Goal: Navigation & Orientation: Find specific page/section

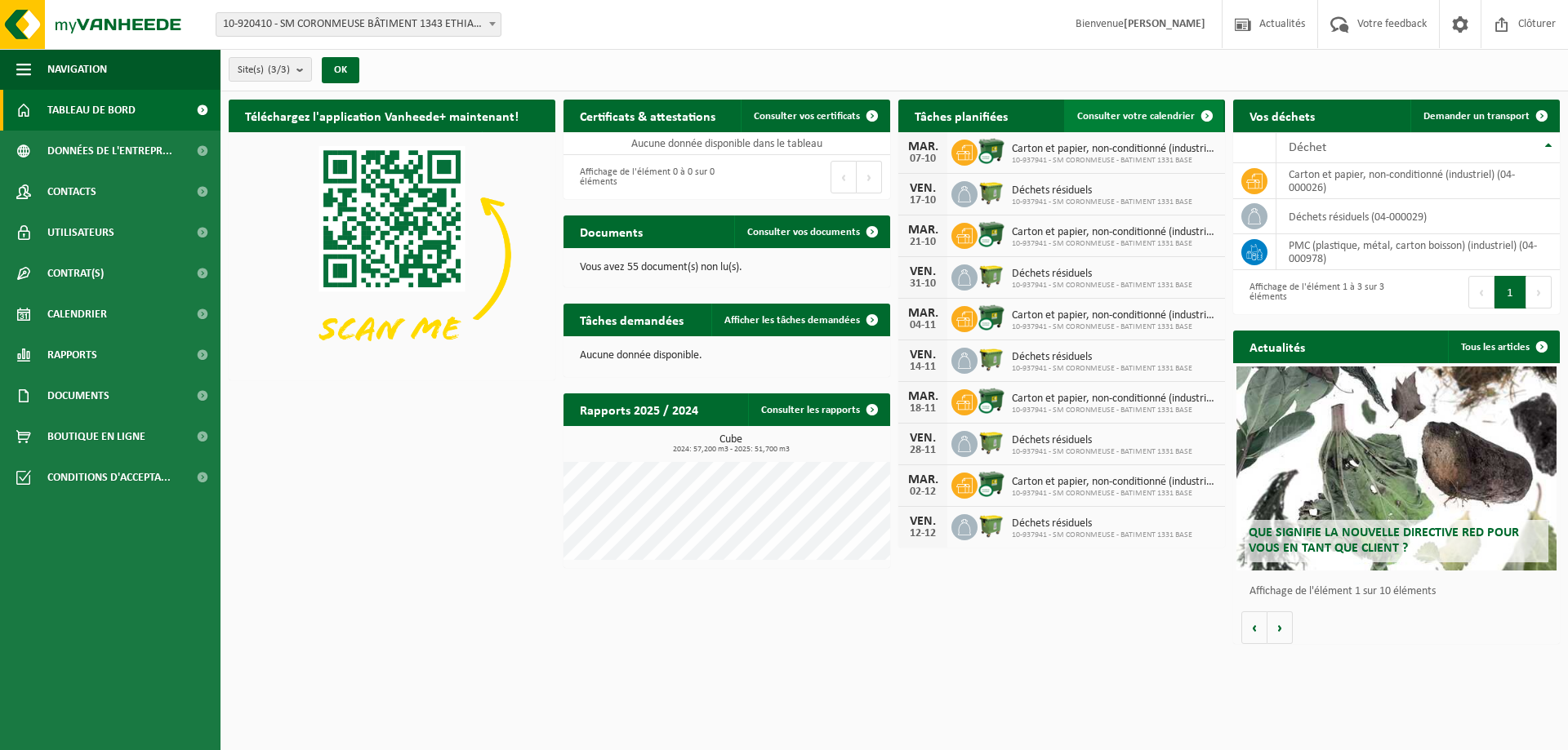
click at [1155, 117] on span "Consulter votre calendrier" at bounding box center [1136, 116] width 118 height 11
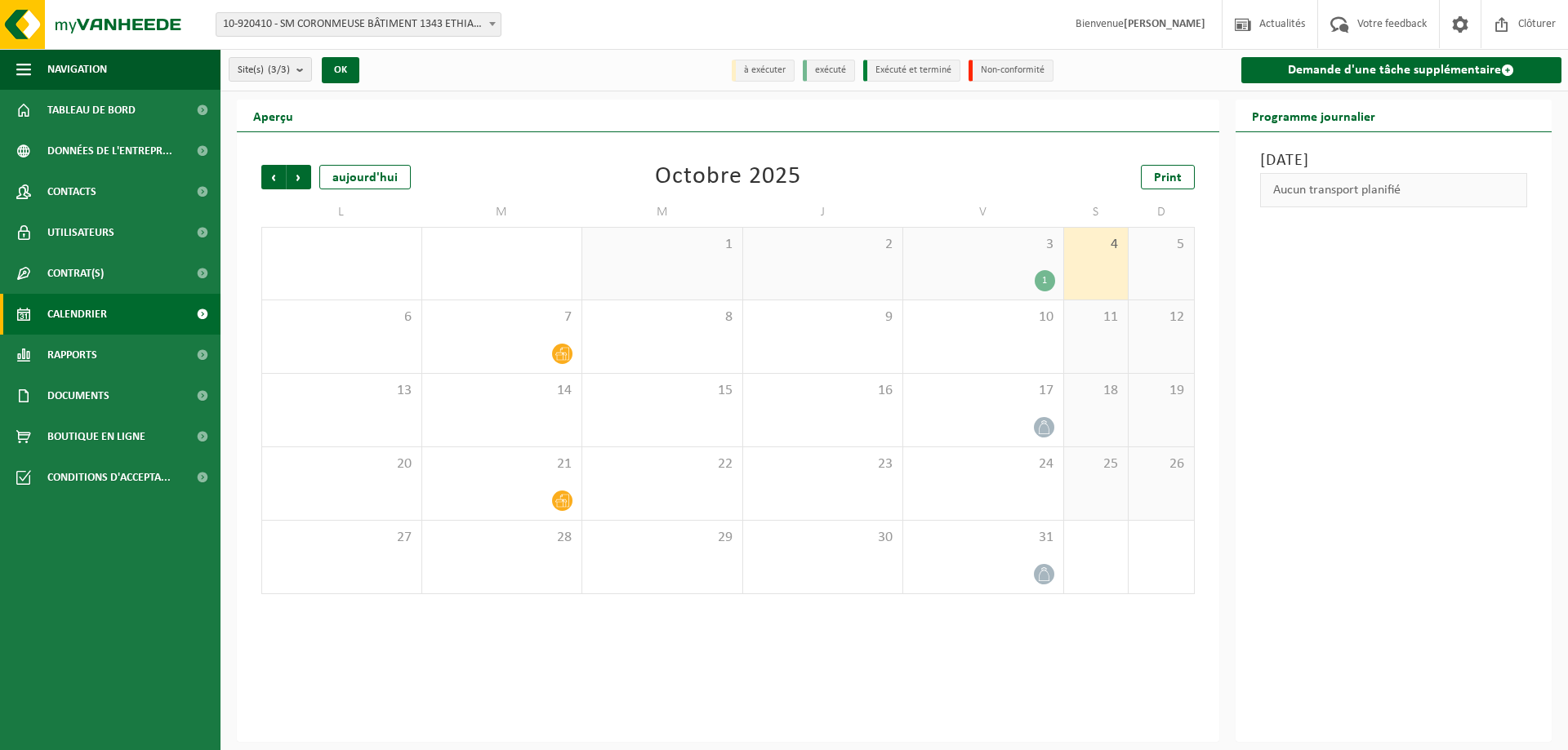
click at [1025, 263] on div "3 1" at bounding box center [984, 263] width 160 height 72
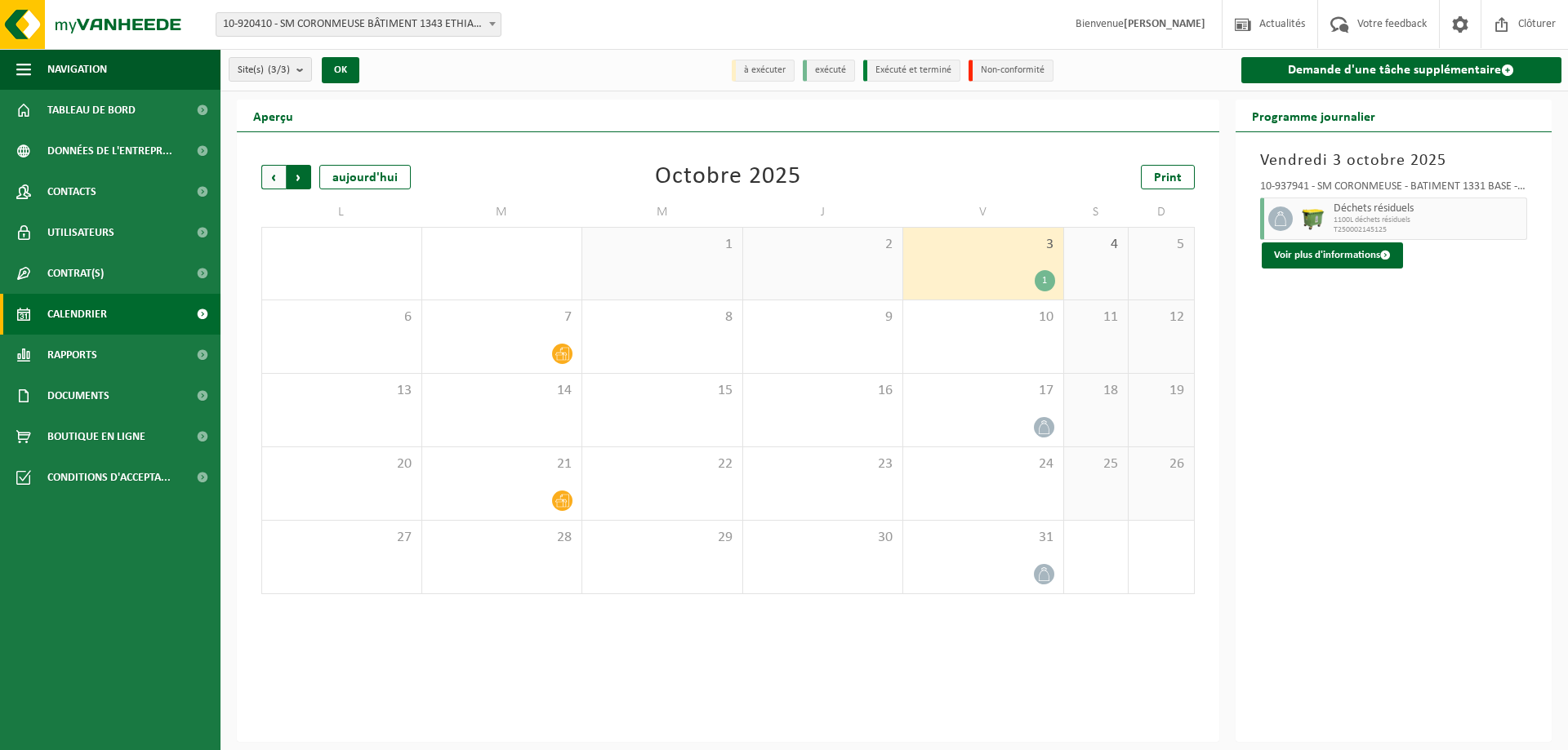
click at [266, 176] on span "Précédent" at bounding box center [273, 177] width 25 height 25
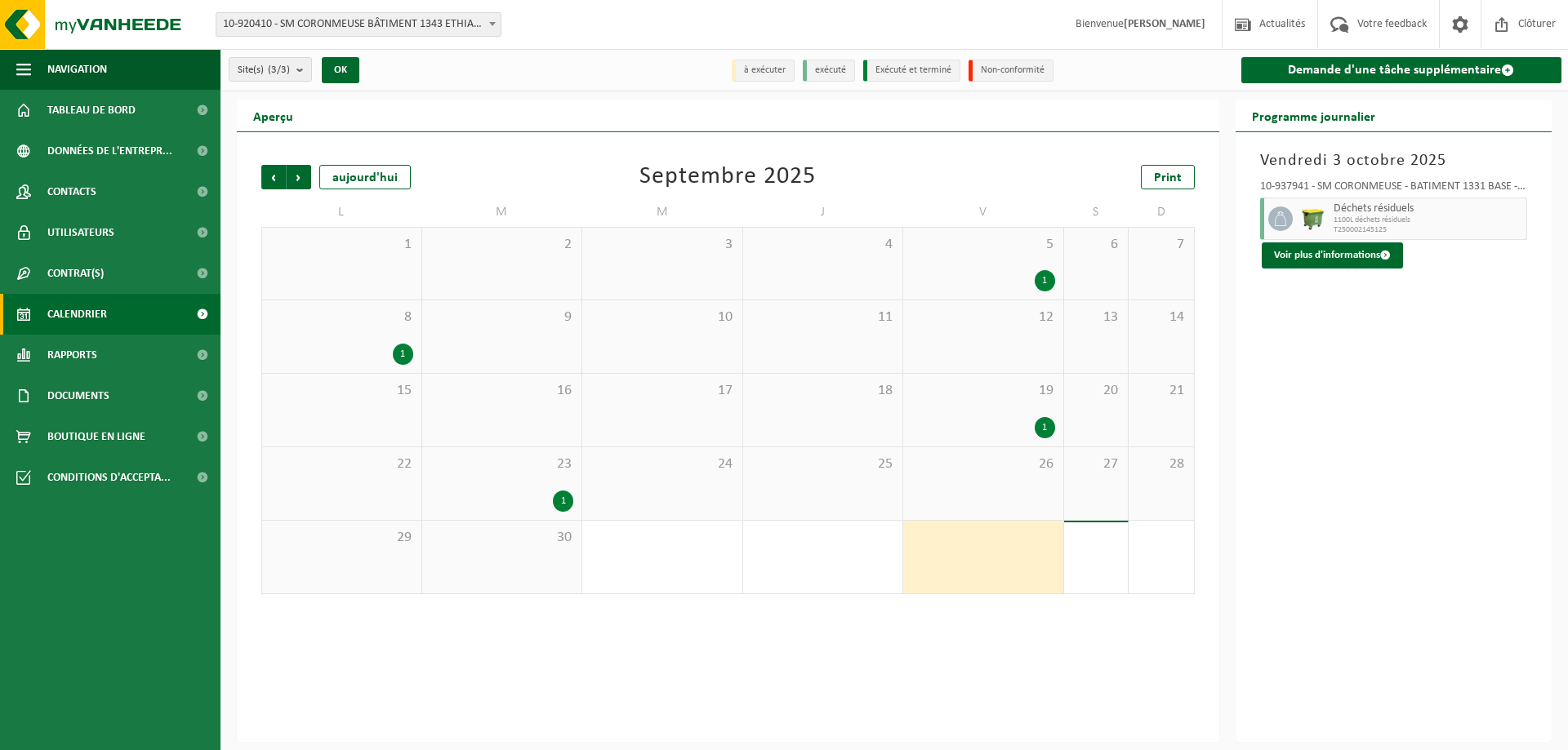
click at [534, 478] on div "23 1" at bounding box center [502, 483] width 160 height 73
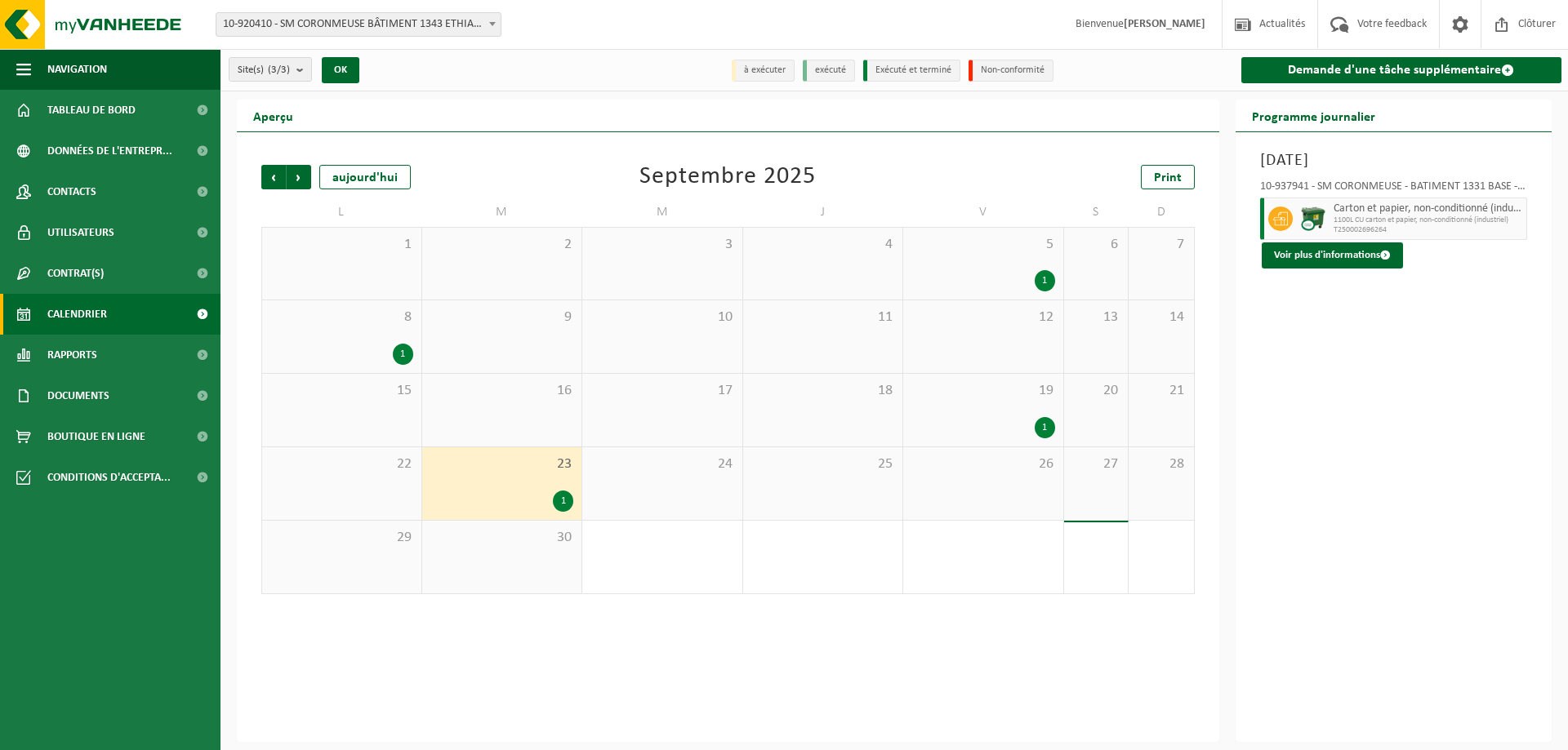
click at [988, 420] on div "1" at bounding box center [984, 428] width 144 height 21
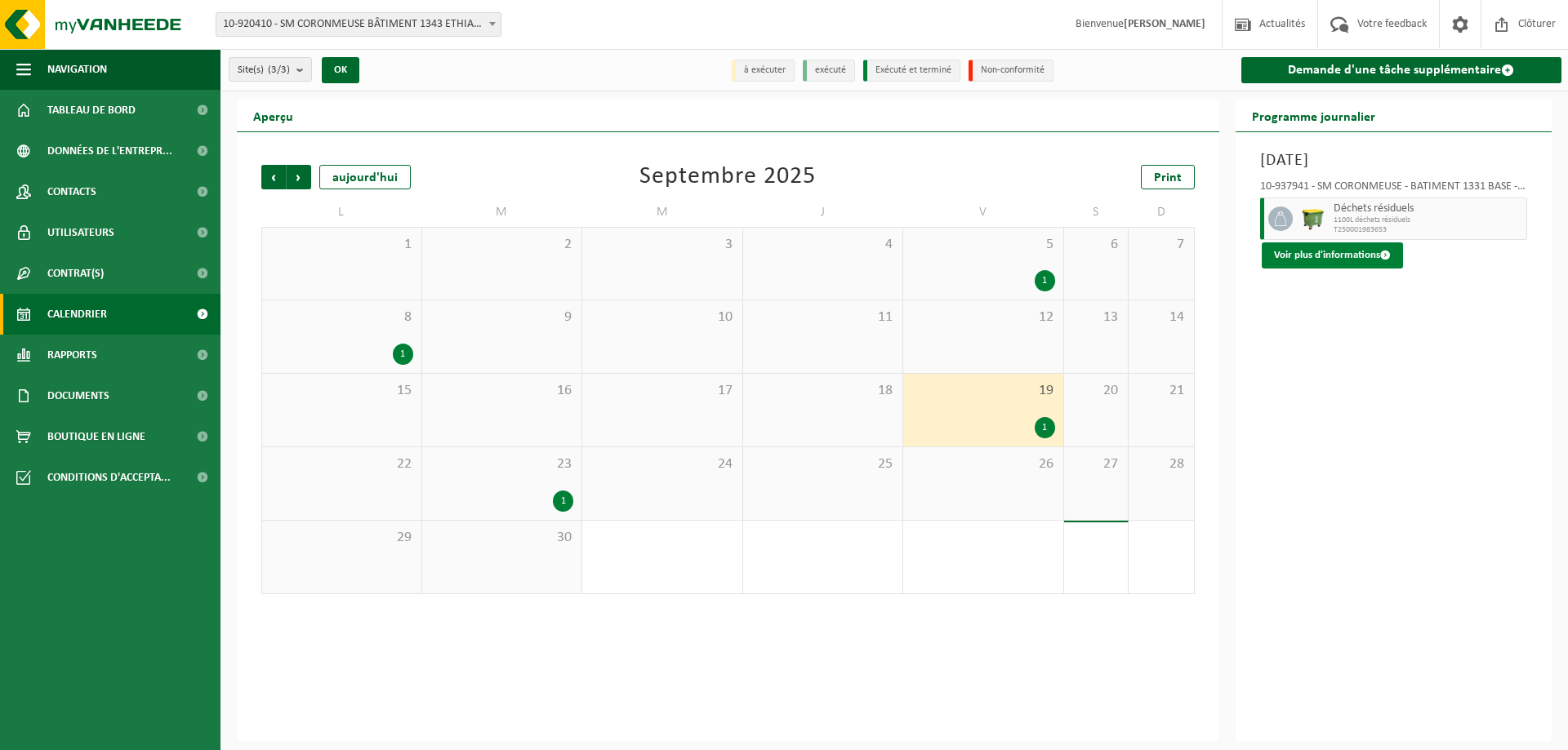
click at [1344, 249] on button "Voir plus d'informations" at bounding box center [1332, 255] width 142 height 26
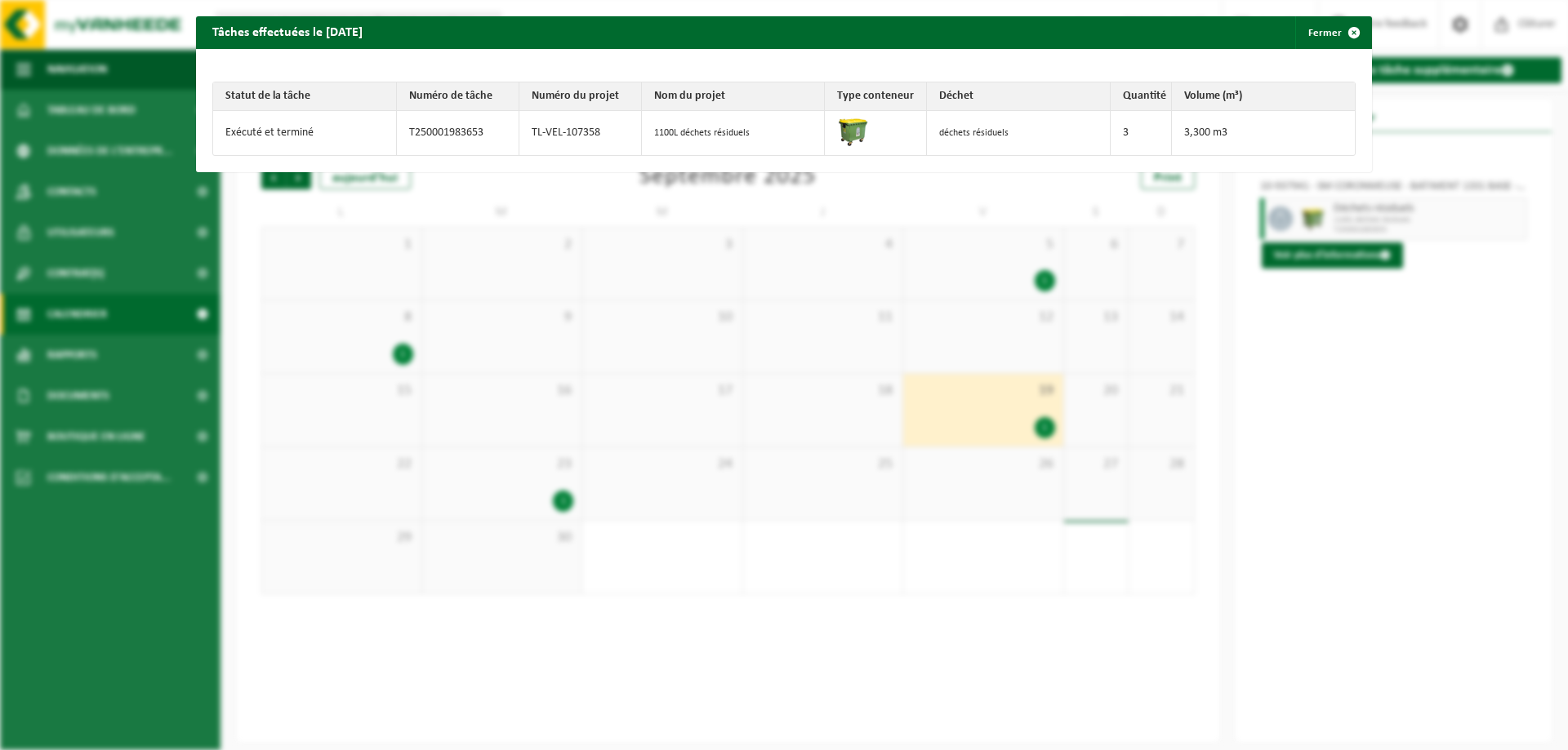
click at [1344, 317] on div "Tâches effectuées le 2025-09-19 Fermer Statut de la tâche Numéro de tâche Numér…" at bounding box center [784, 375] width 1568 height 750
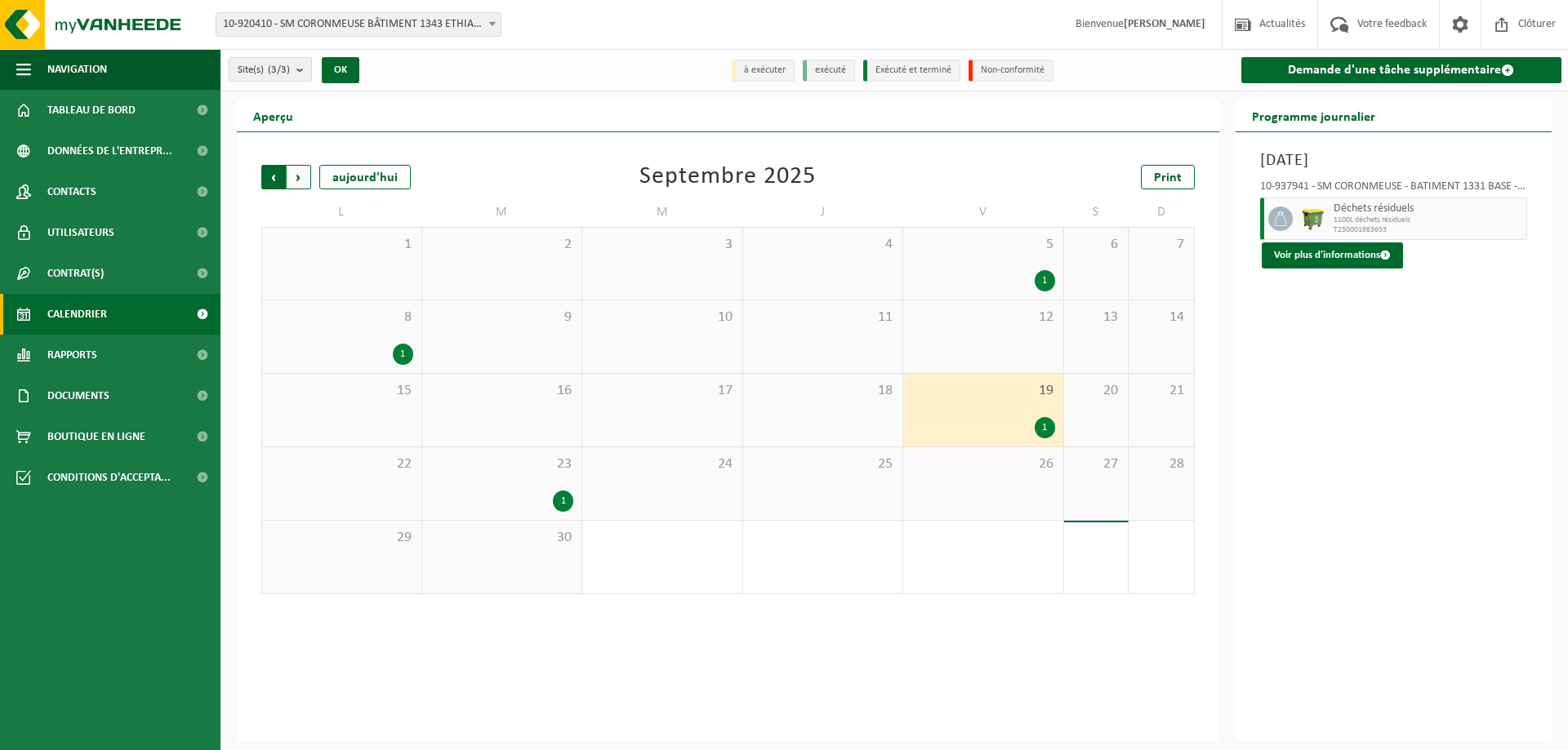
click at [295, 183] on span "Suivant" at bounding box center [299, 177] width 25 height 25
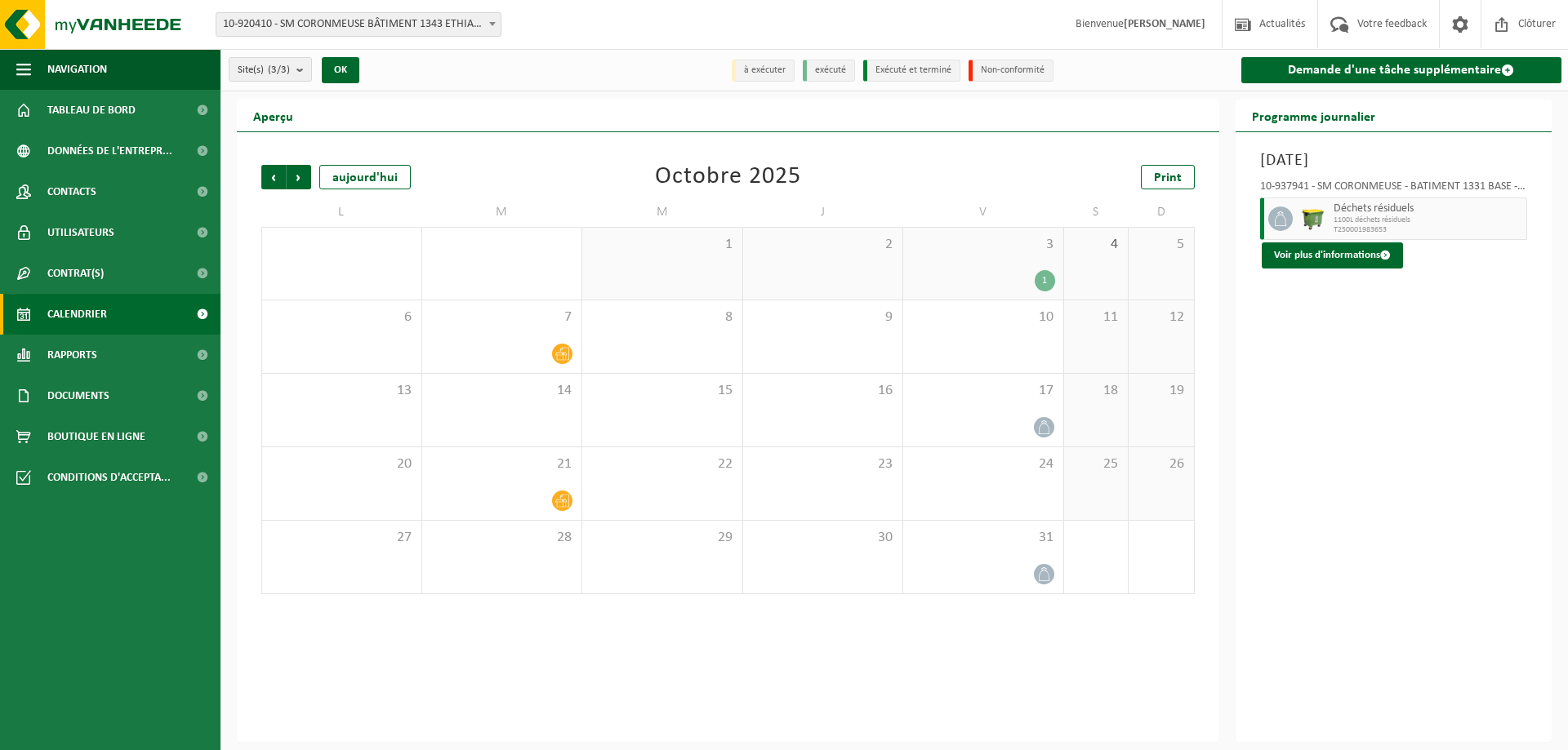
click at [1018, 291] on div "3 1" at bounding box center [984, 263] width 160 height 72
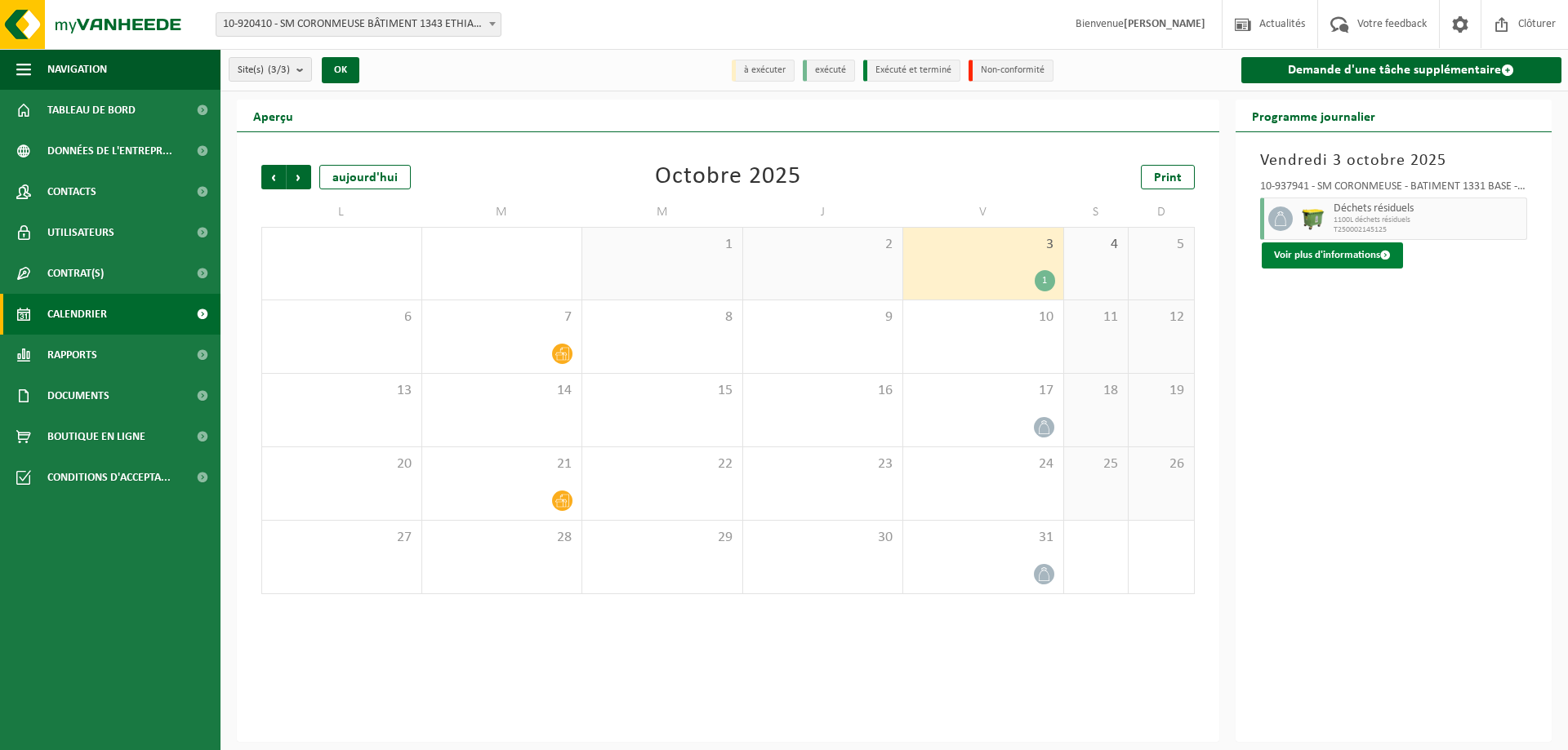
click at [1325, 251] on button "Voir plus d'informations" at bounding box center [1332, 255] width 142 height 26
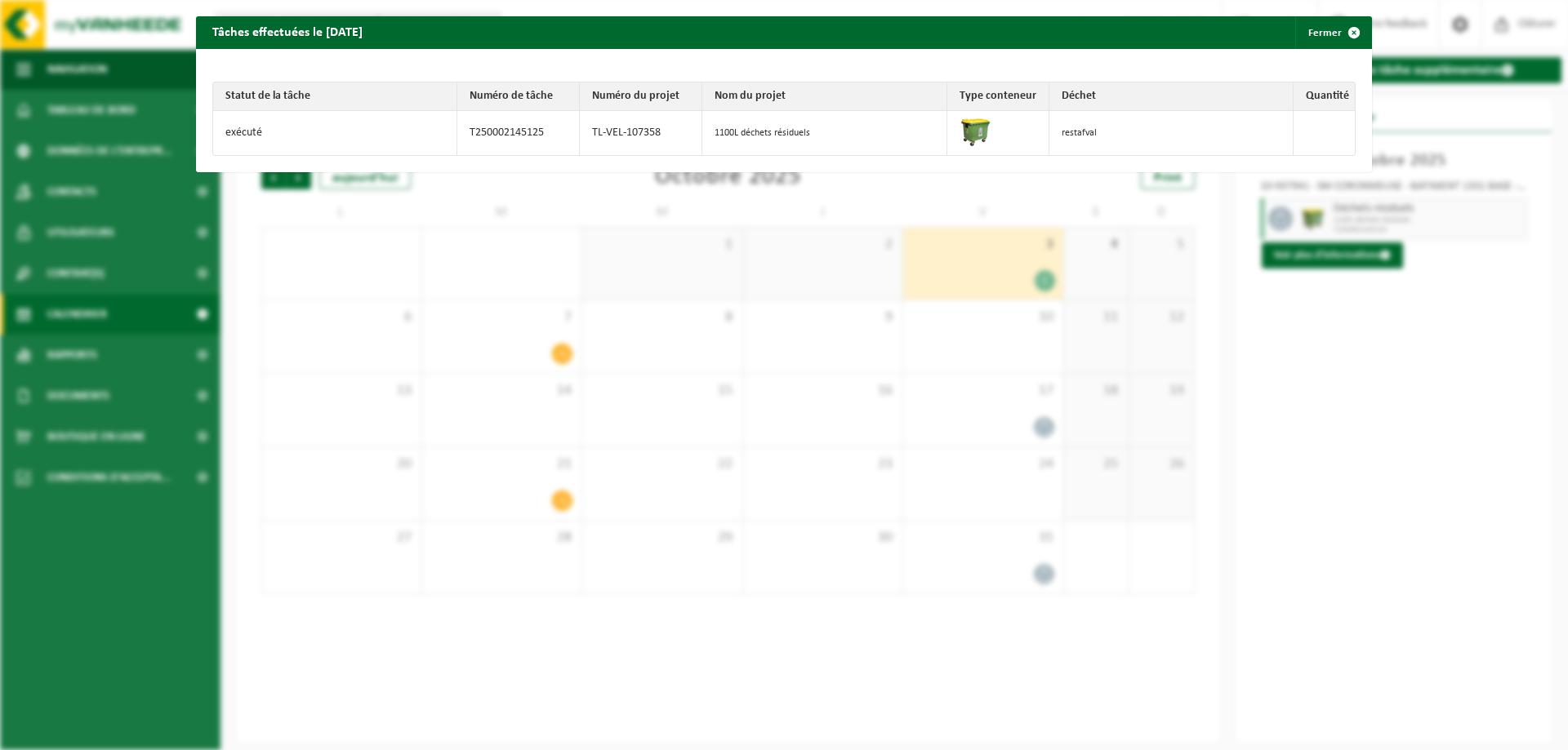
click at [1315, 138] on td at bounding box center [1324, 133] width 61 height 44
click at [1308, 325] on div "Tâches effectuées le 2025-10-03 Fermer Statut de la tâche Numéro de tâche Numér…" at bounding box center [784, 375] width 1568 height 750
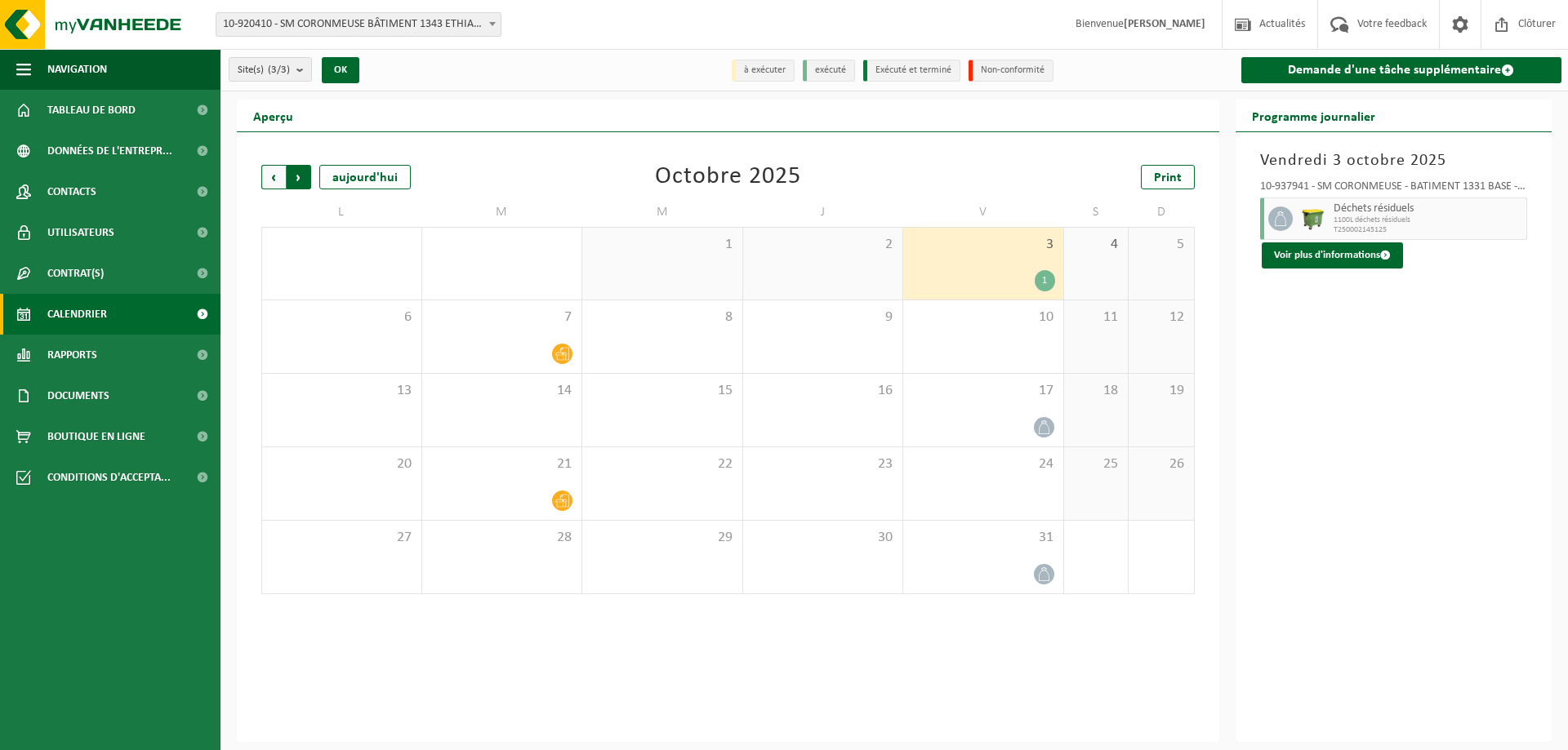
click at [272, 171] on span "Précédent" at bounding box center [273, 177] width 25 height 25
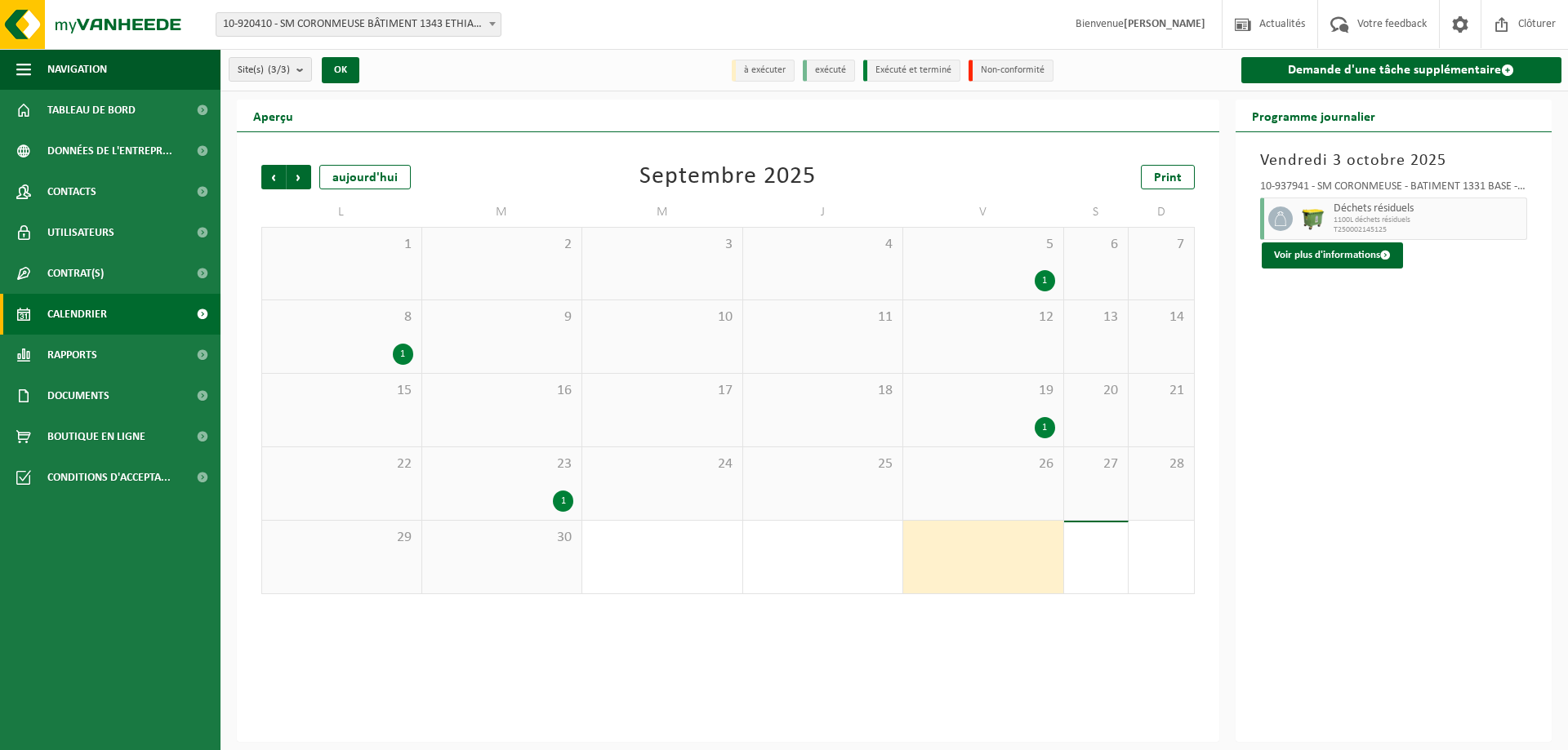
click at [1012, 427] on div "1" at bounding box center [984, 428] width 144 height 21
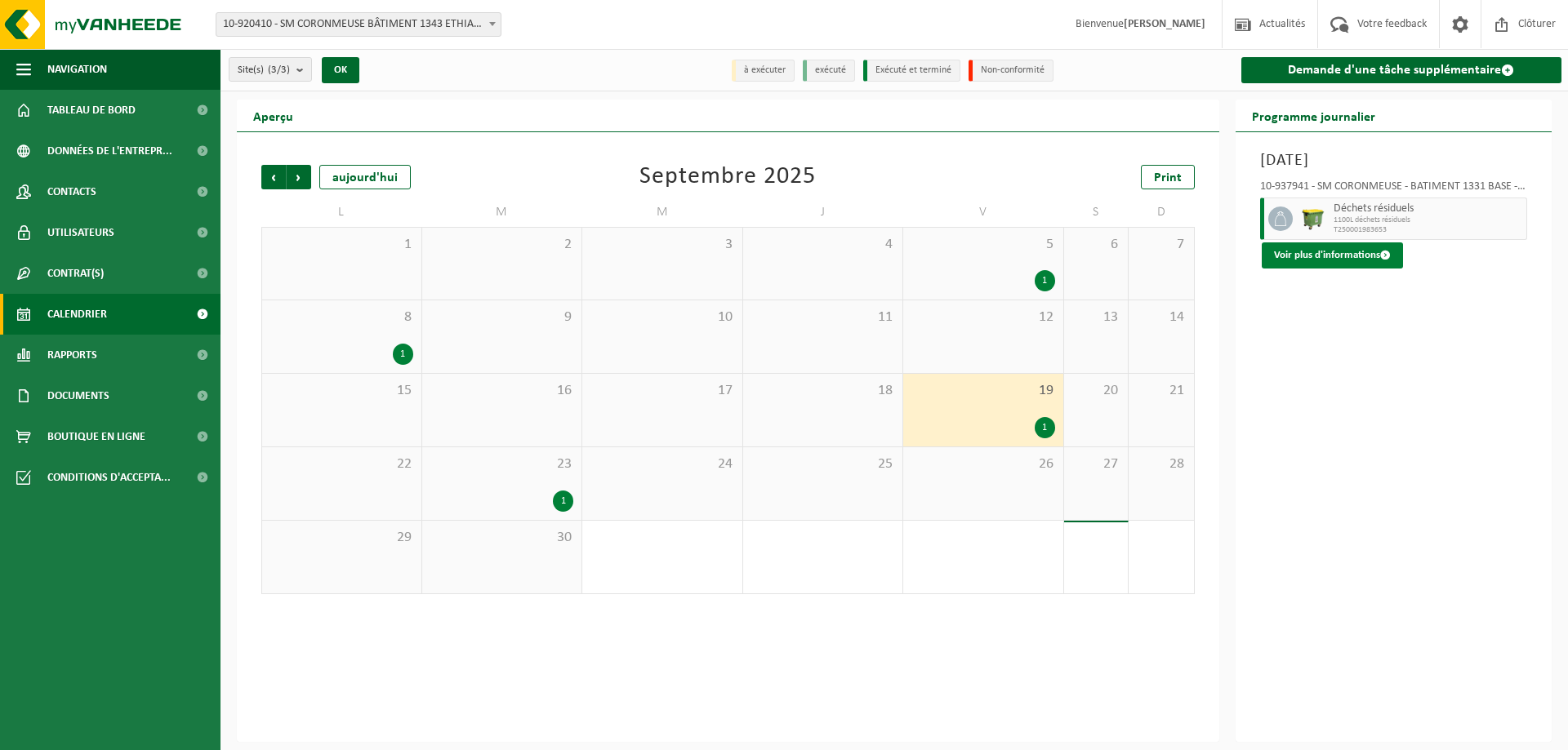
click at [1361, 258] on button "Voir plus d'informations" at bounding box center [1332, 255] width 142 height 26
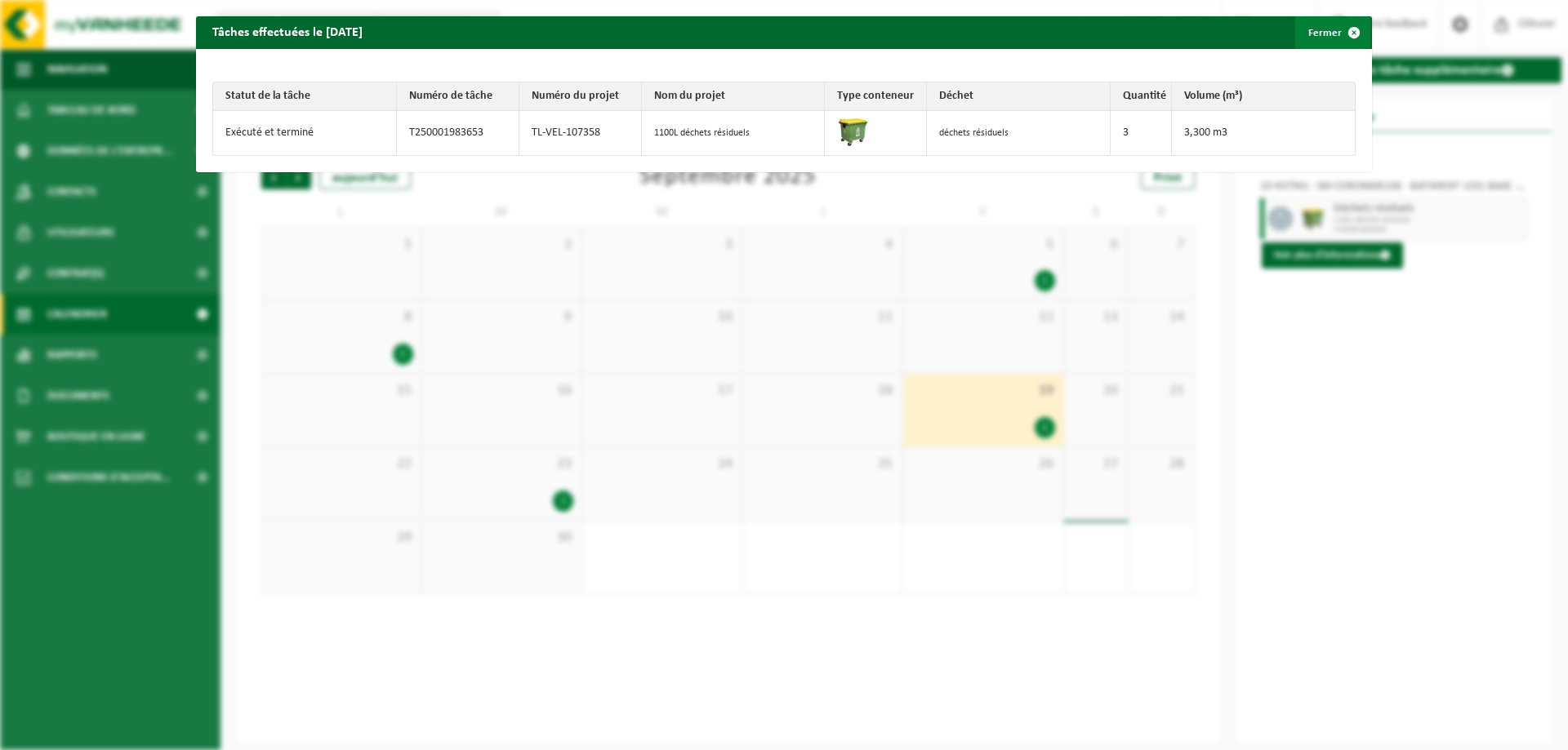
click at [1340, 34] on span "button" at bounding box center [1354, 33] width 33 height 33
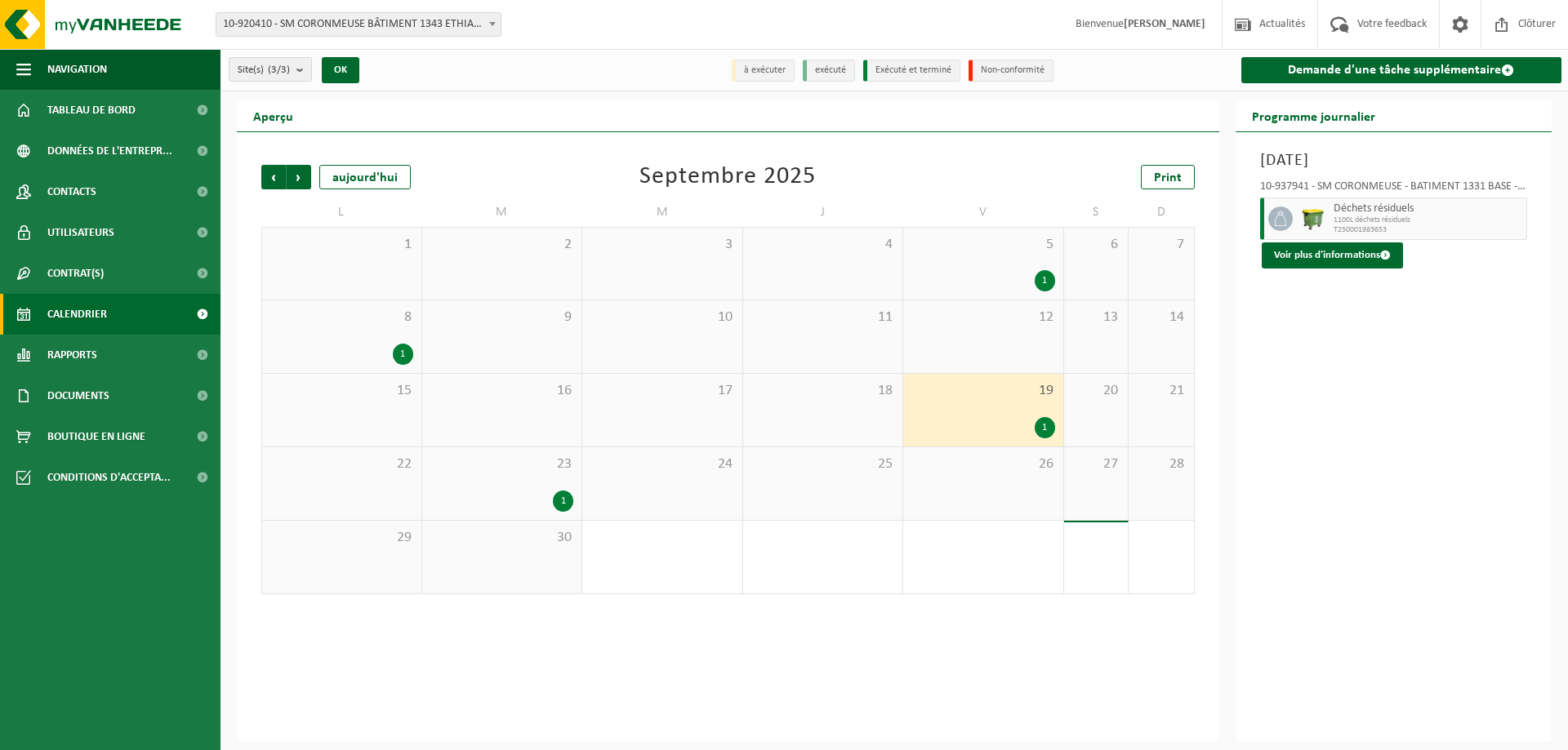
click at [1035, 268] on div "5 1" at bounding box center [984, 263] width 160 height 72
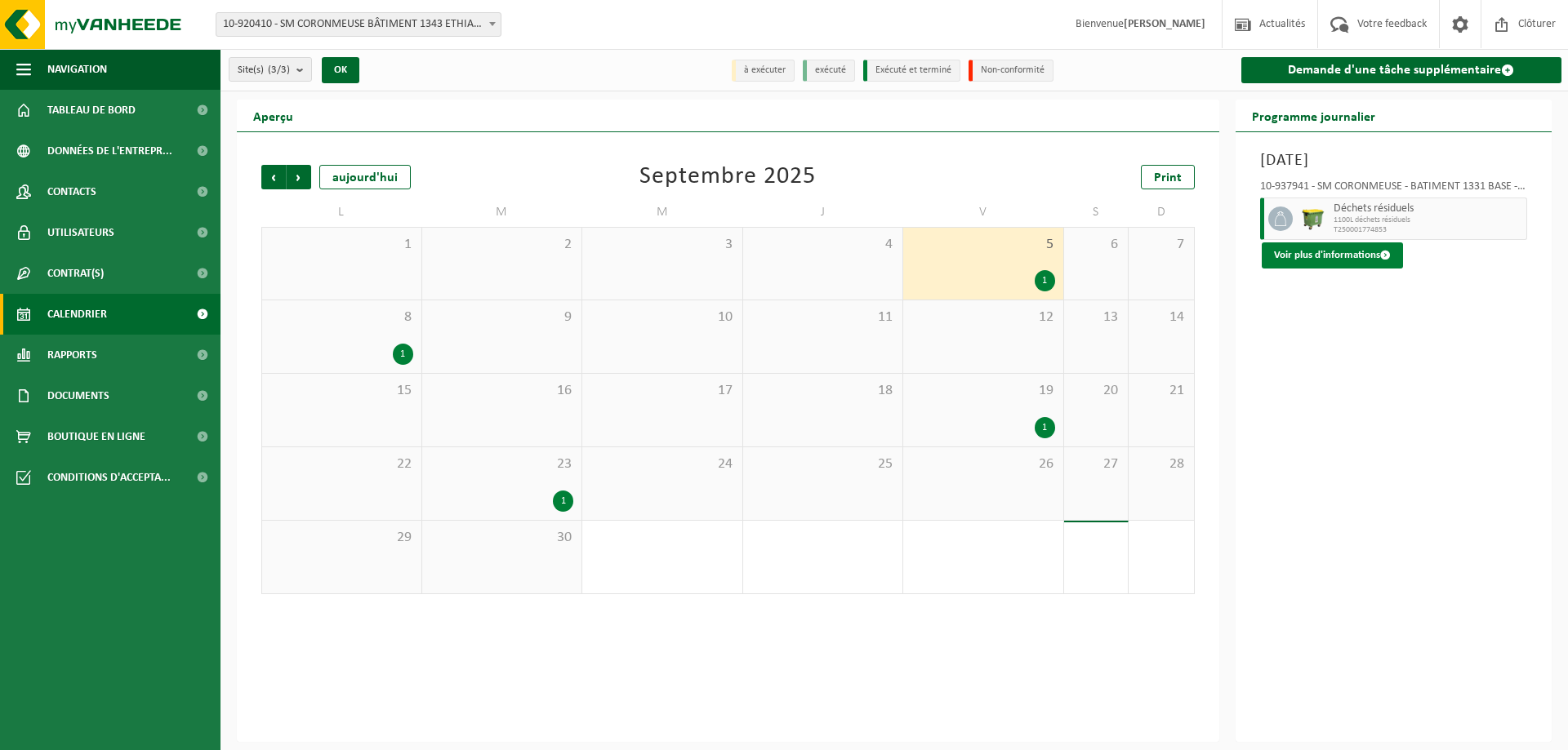
click at [1341, 243] on button "Voir plus d'informations" at bounding box center [1332, 255] width 142 height 26
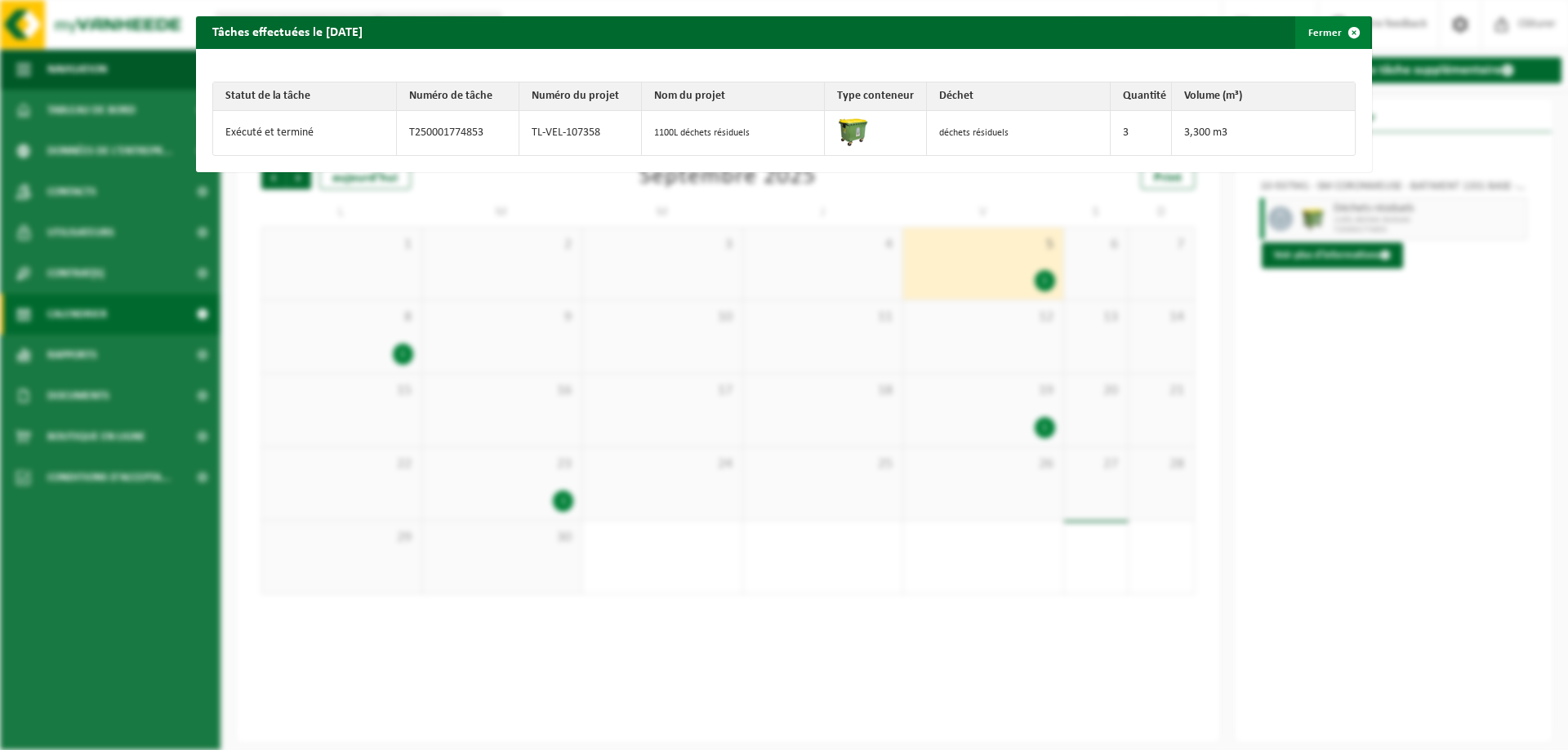
click at [1342, 29] on span "button" at bounding box center [1354, 33] width 33 height 33
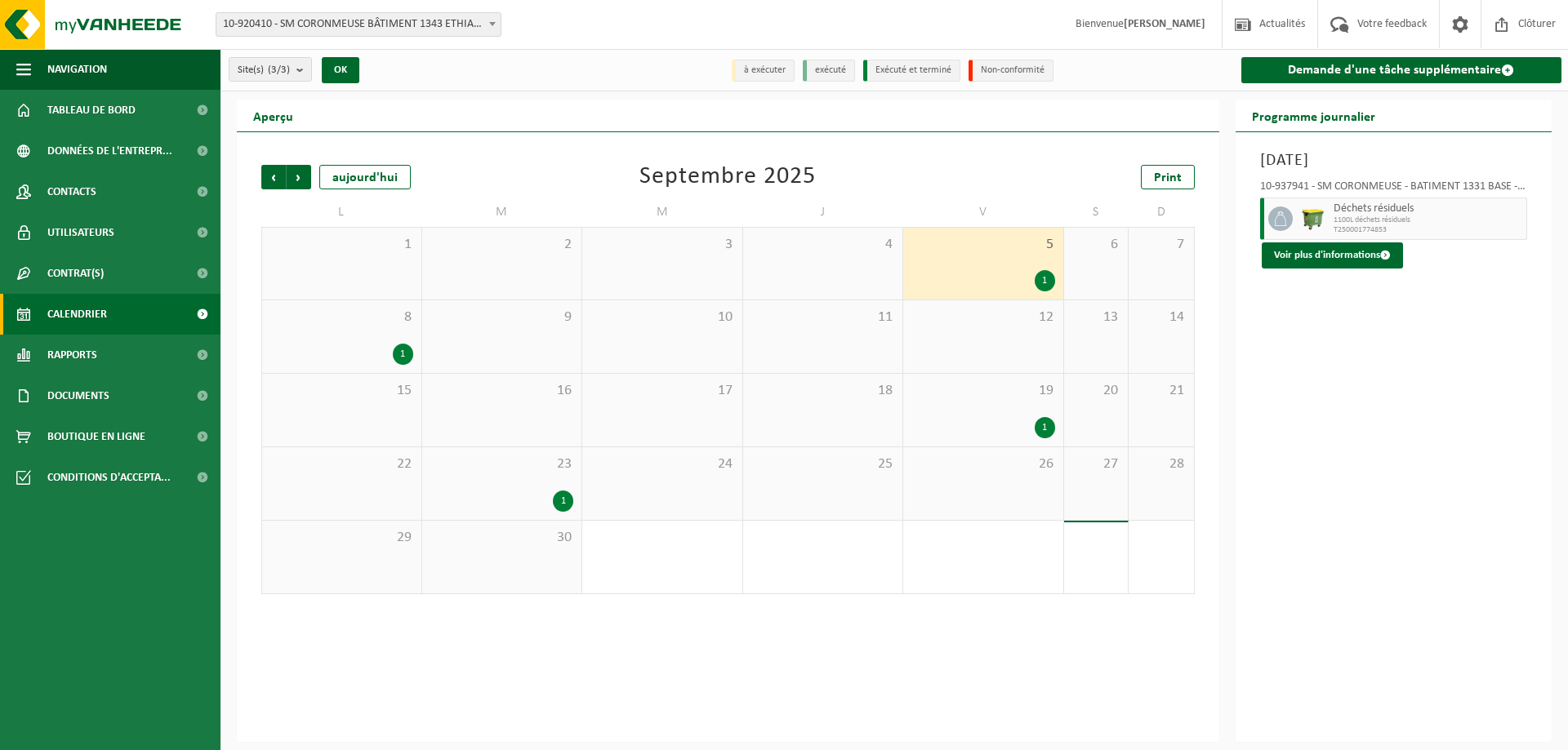
click at [412, 334] on div "8 1" at bounding box center [341, 336] width 160 height 73
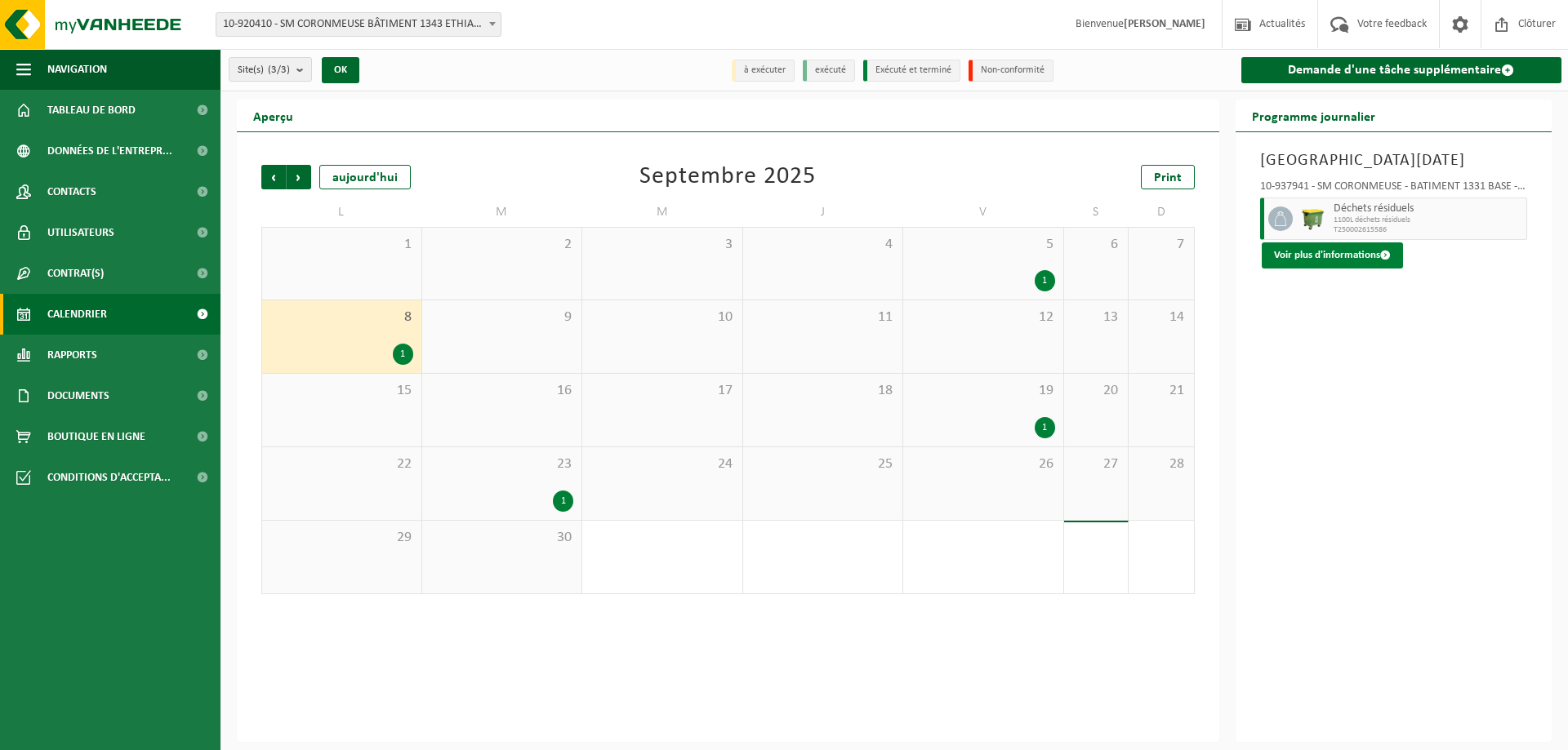
click at [1298, 248] on button "Voir plus d'informations" at bounding box center [1332, 255] width 142 height 26
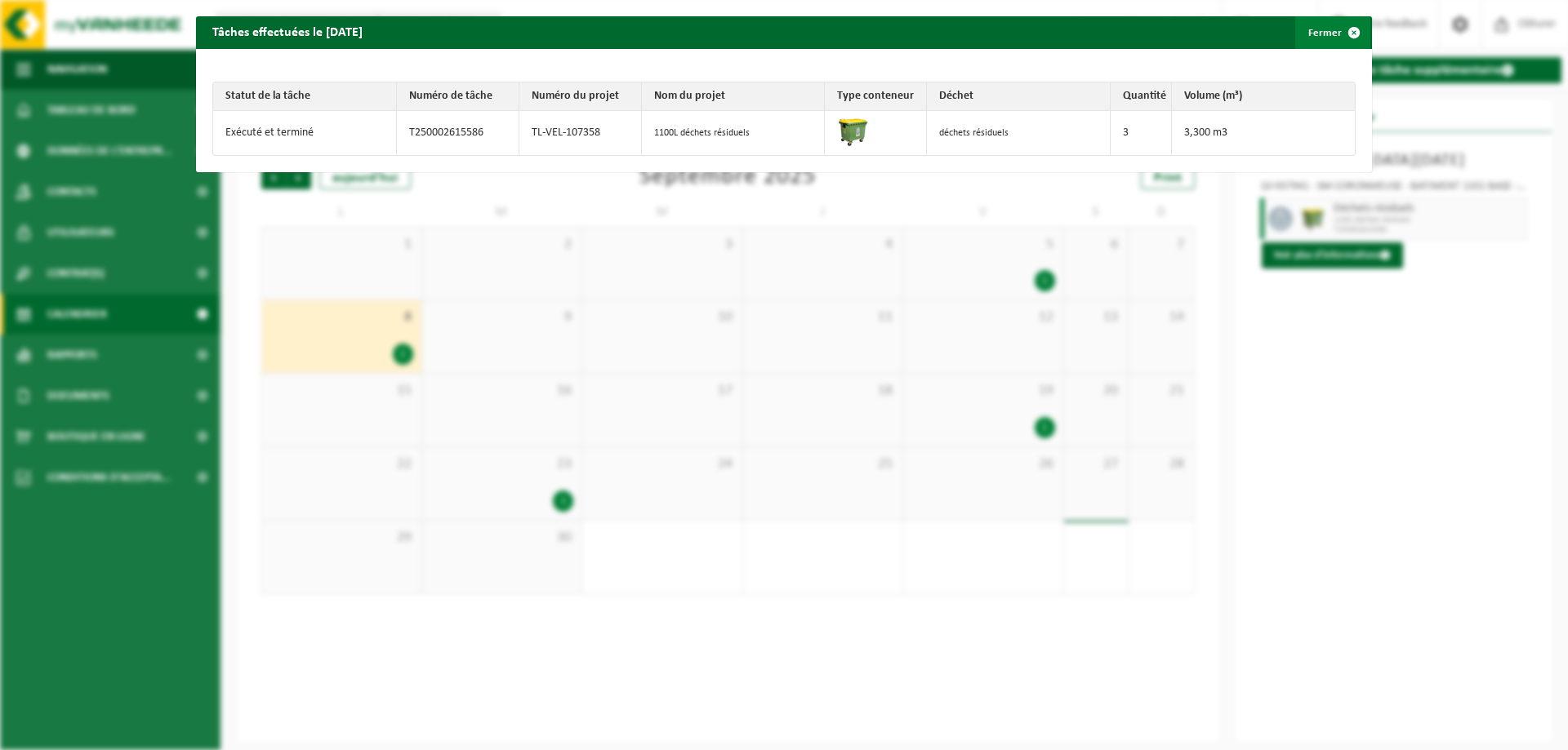
click at [1348, 29] on span "button" at bounding box center [1354, 33] width 33 height 33
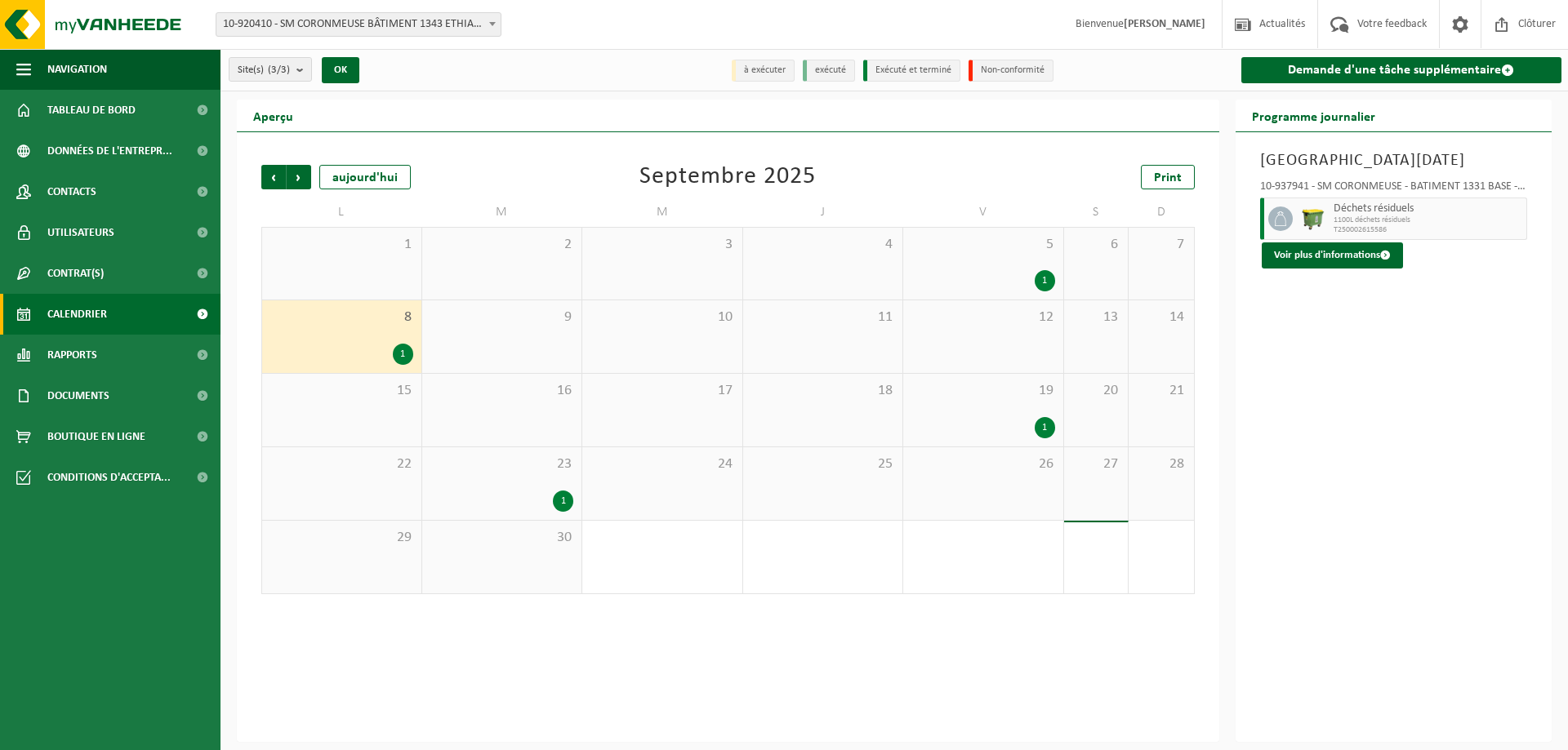
click at [1025, 396] on span "19" at bounding box center [984, 391] width 144 height 18
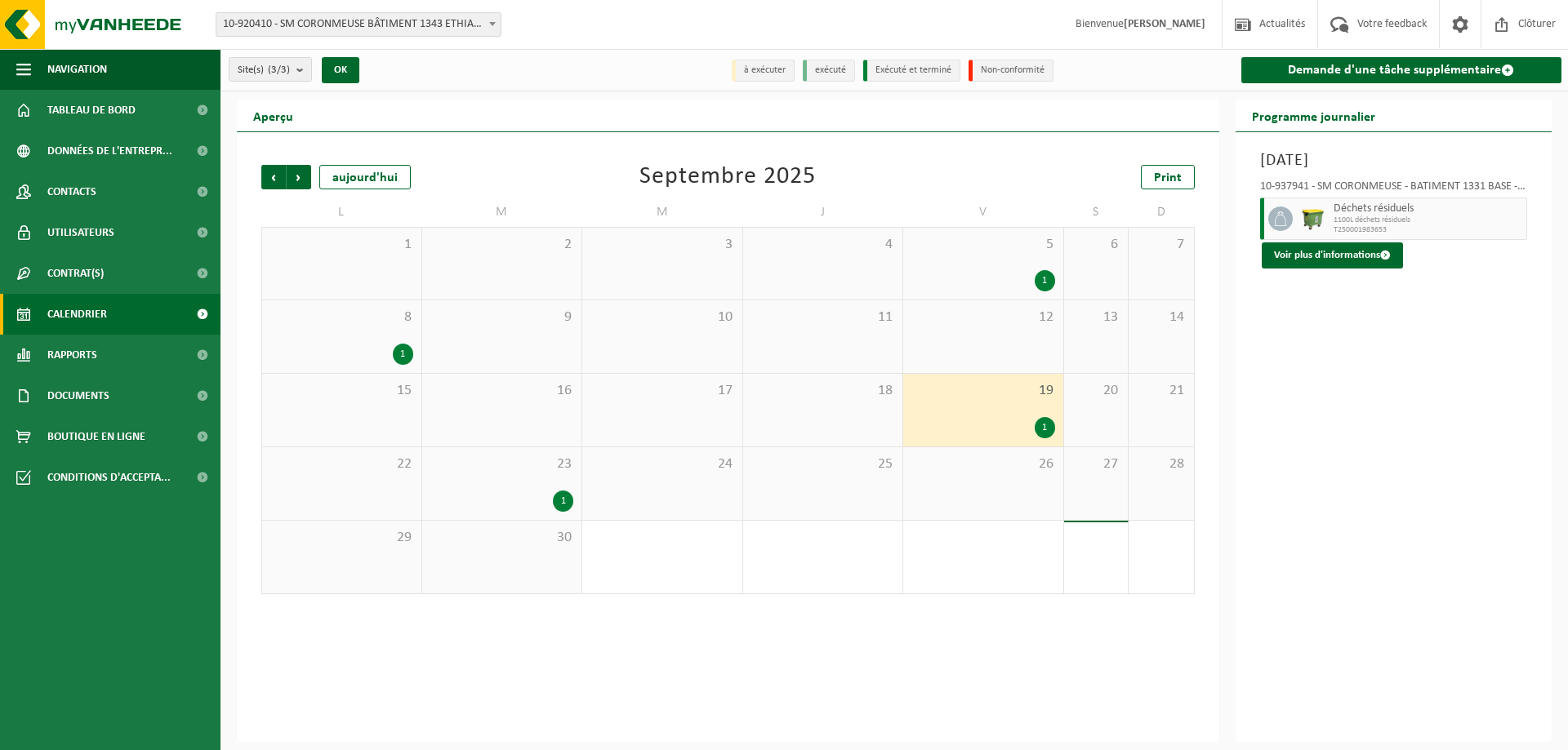
click at [523, 487] on div "23 1" at bounding box center [502, 483] width 160 height 73
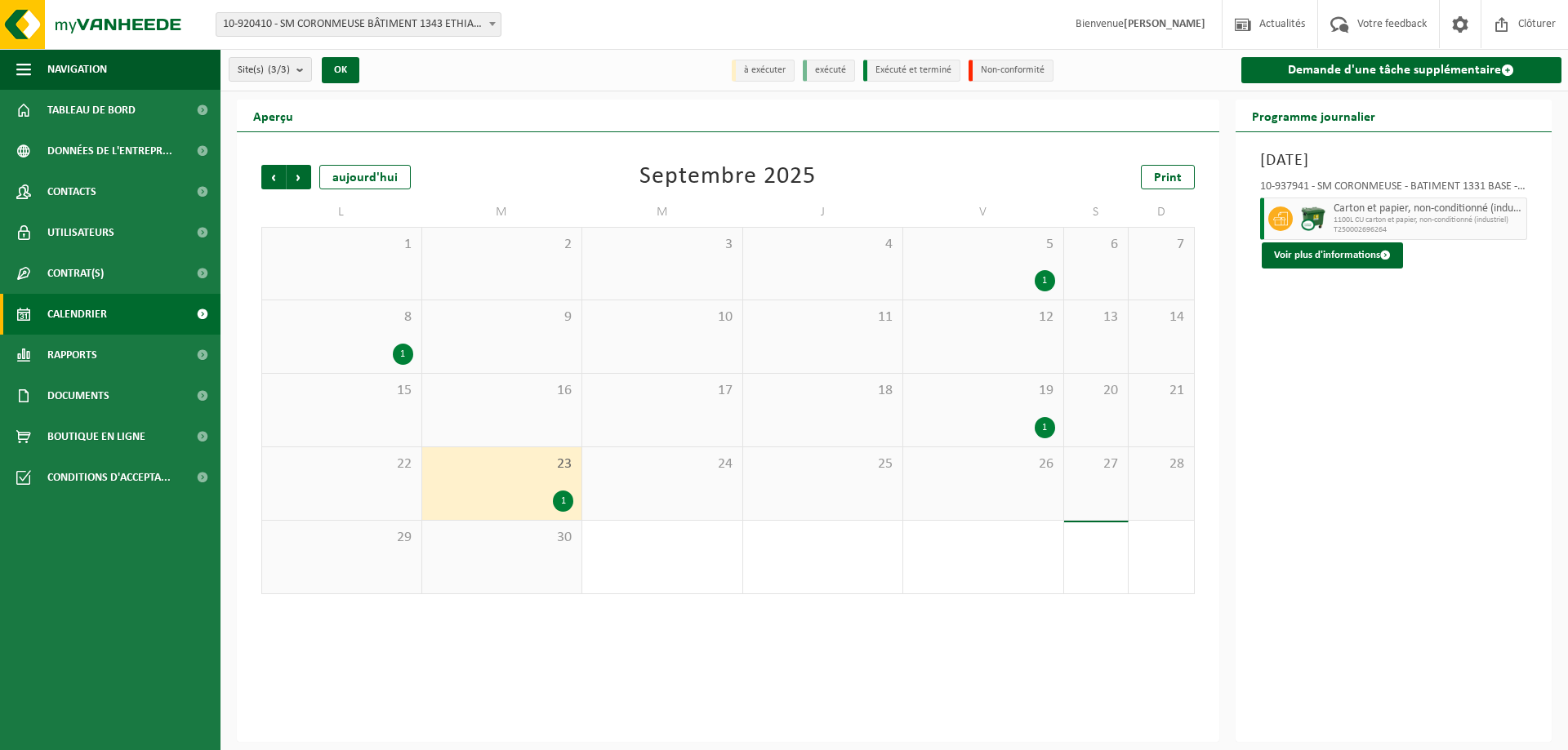
click at [995, 414] on div "19 1" at bounding box center [984, 410] width 160 height 73
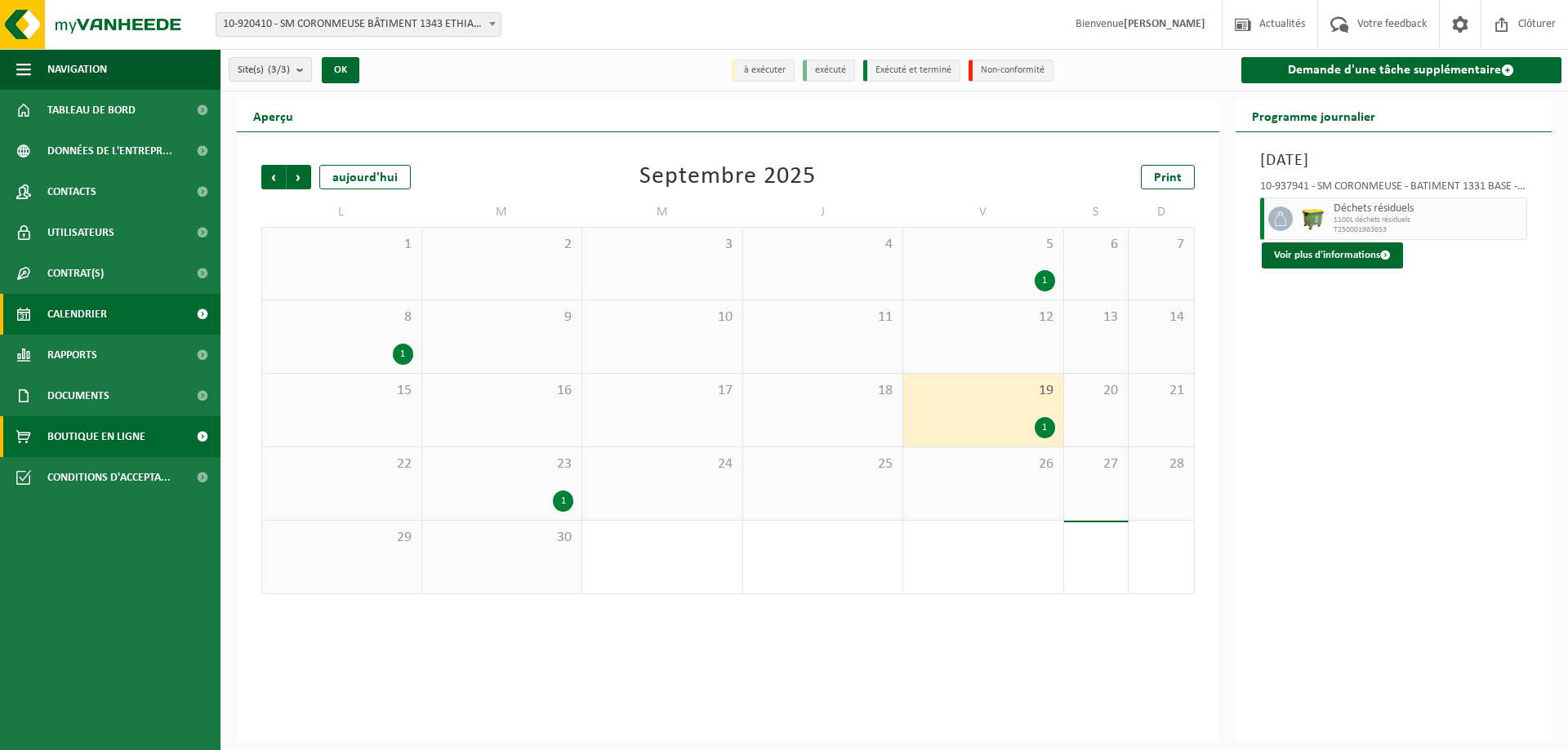
click at [65, 447] on span "Boutique en ligne" at bounding box center [97, 437] width 98 height 41
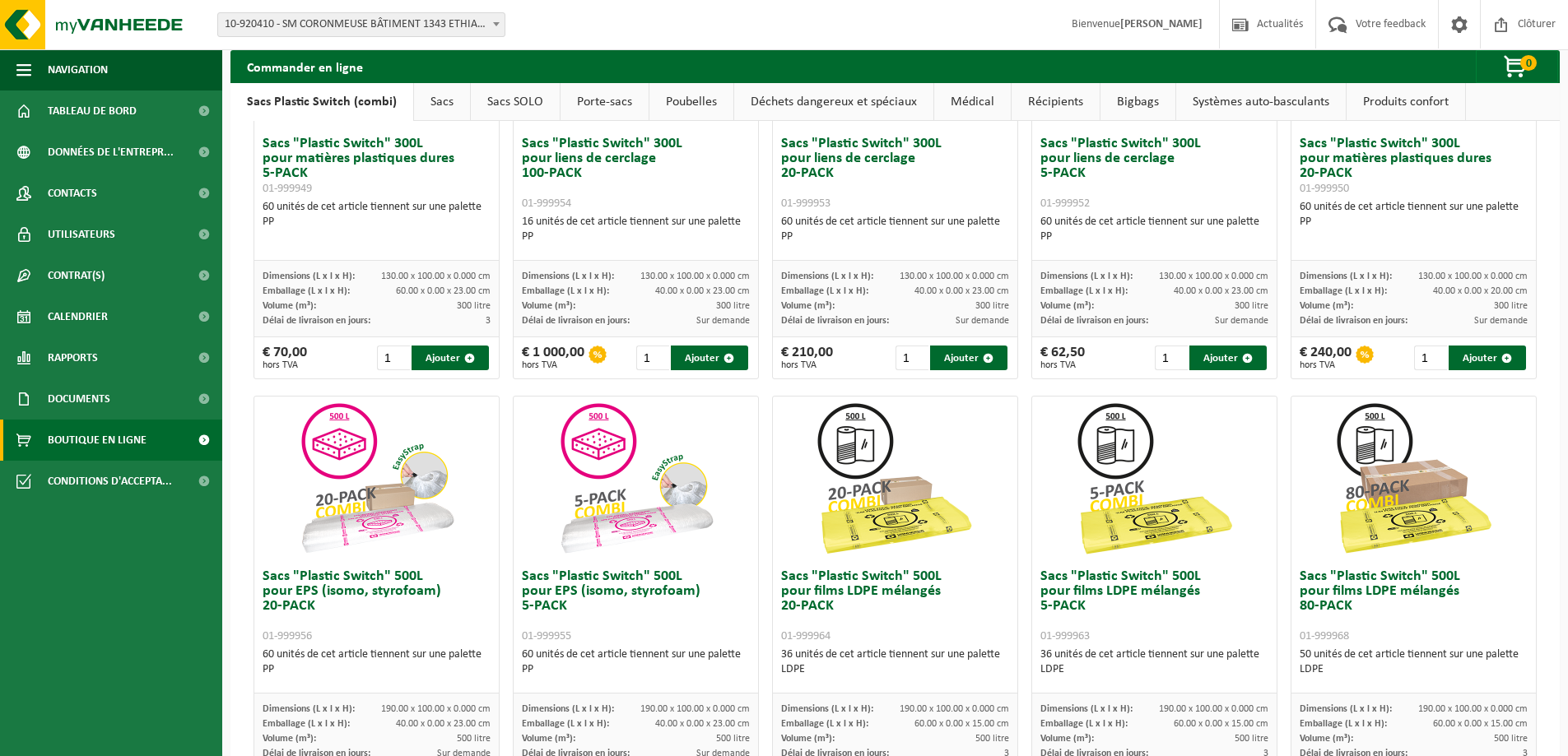
scroll to position [110, 0]
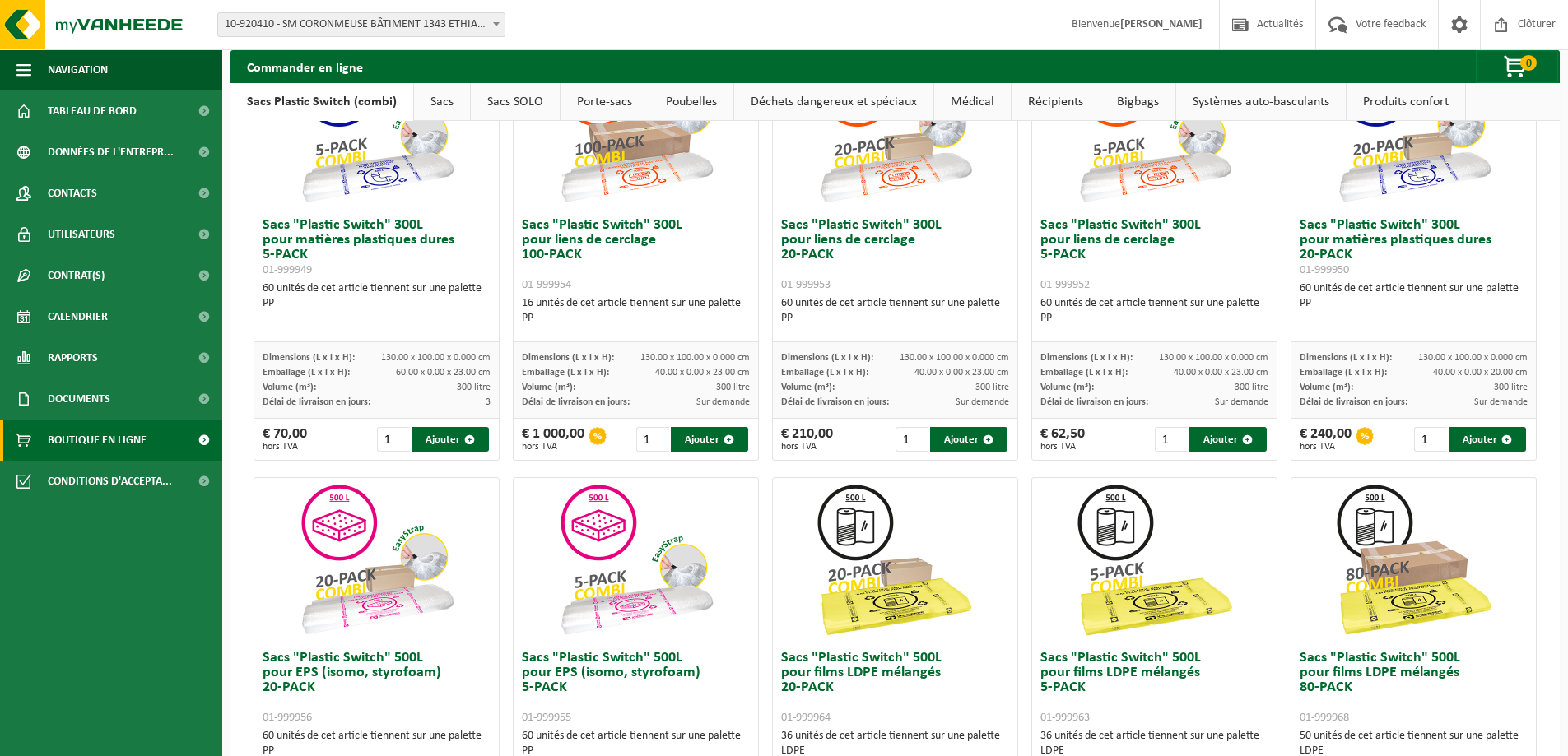
click at [449, 101] on link "Sacs" at bounding box center [442, 102] width 56 height 38
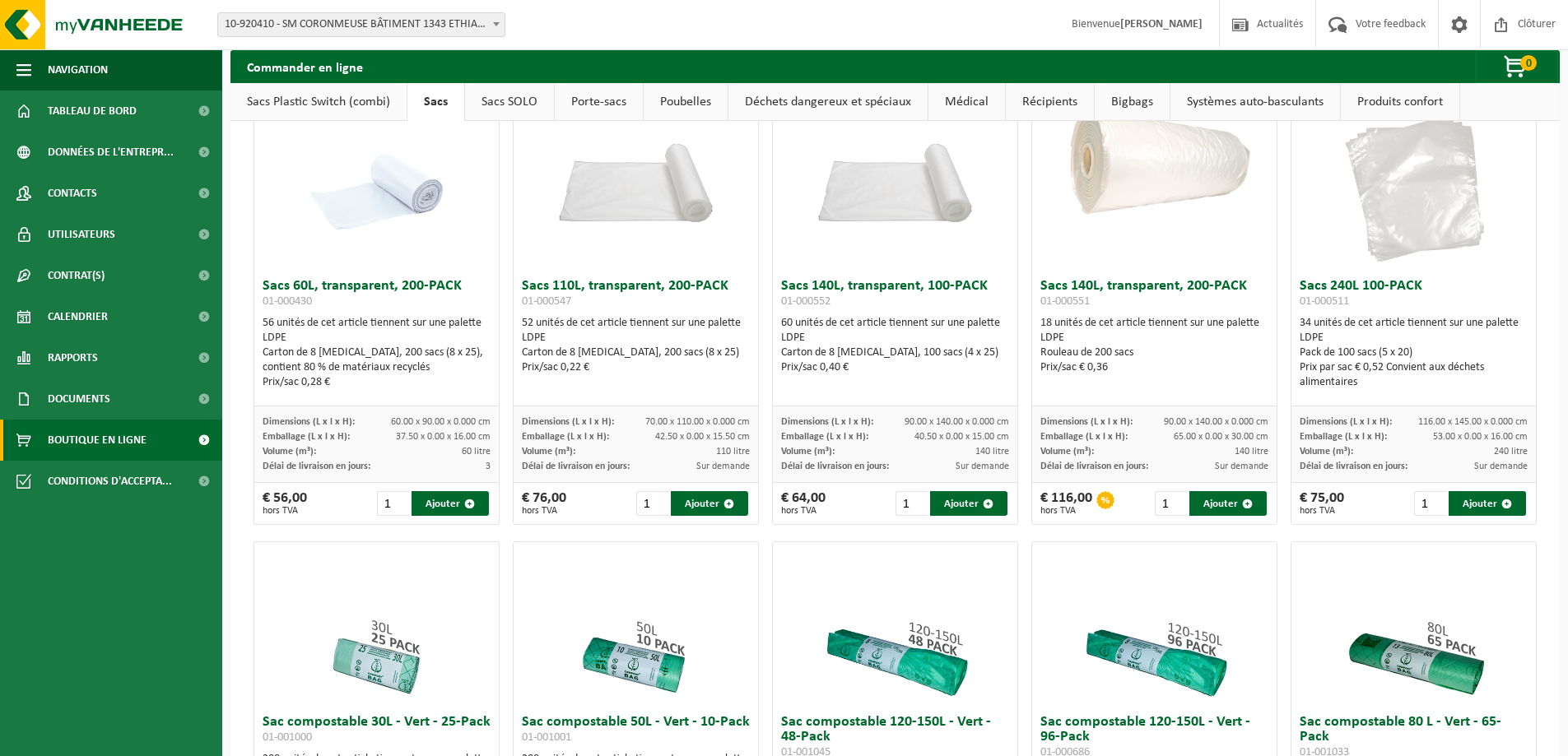
drag, startPoint x: 449, startPoint y: 101, endPoint x: 618, endPoint y: 45, distance: 178.0
click at [618, 45] on div "Site: 10-920410 - SM CORONMEUSE BÂTIMENT 1343 ETHIAS - HERSTAL 10-920409 - SM C…" at bounding box center [784, 25] width 1568 height 50
click at [1254, 100] on link "Systèmes auto-basculants" at bounding box center [1255, 102] width 170 height 38
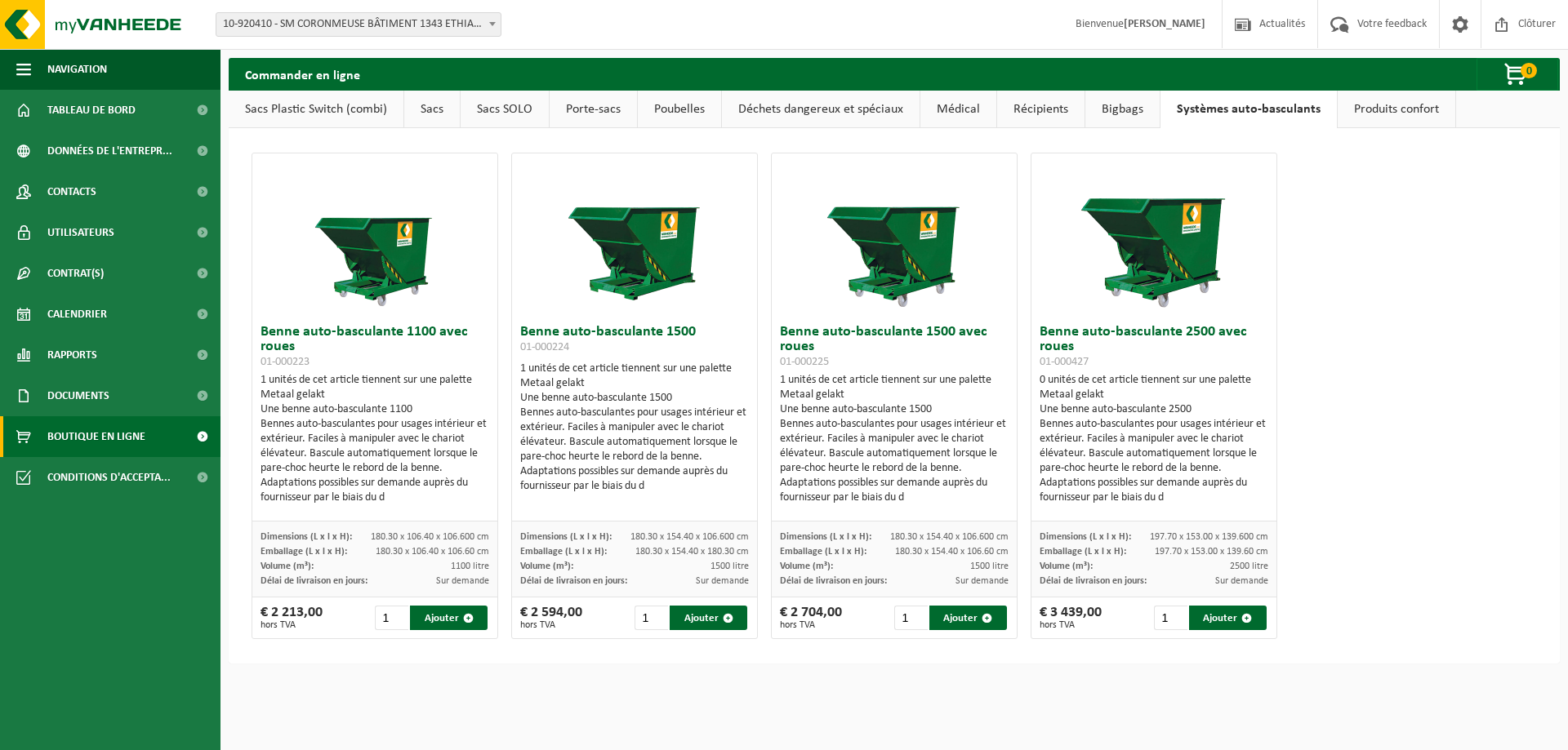
click at [690, 108] on link "Poubelles" at bounding box center [679, 110] width 83 height 38
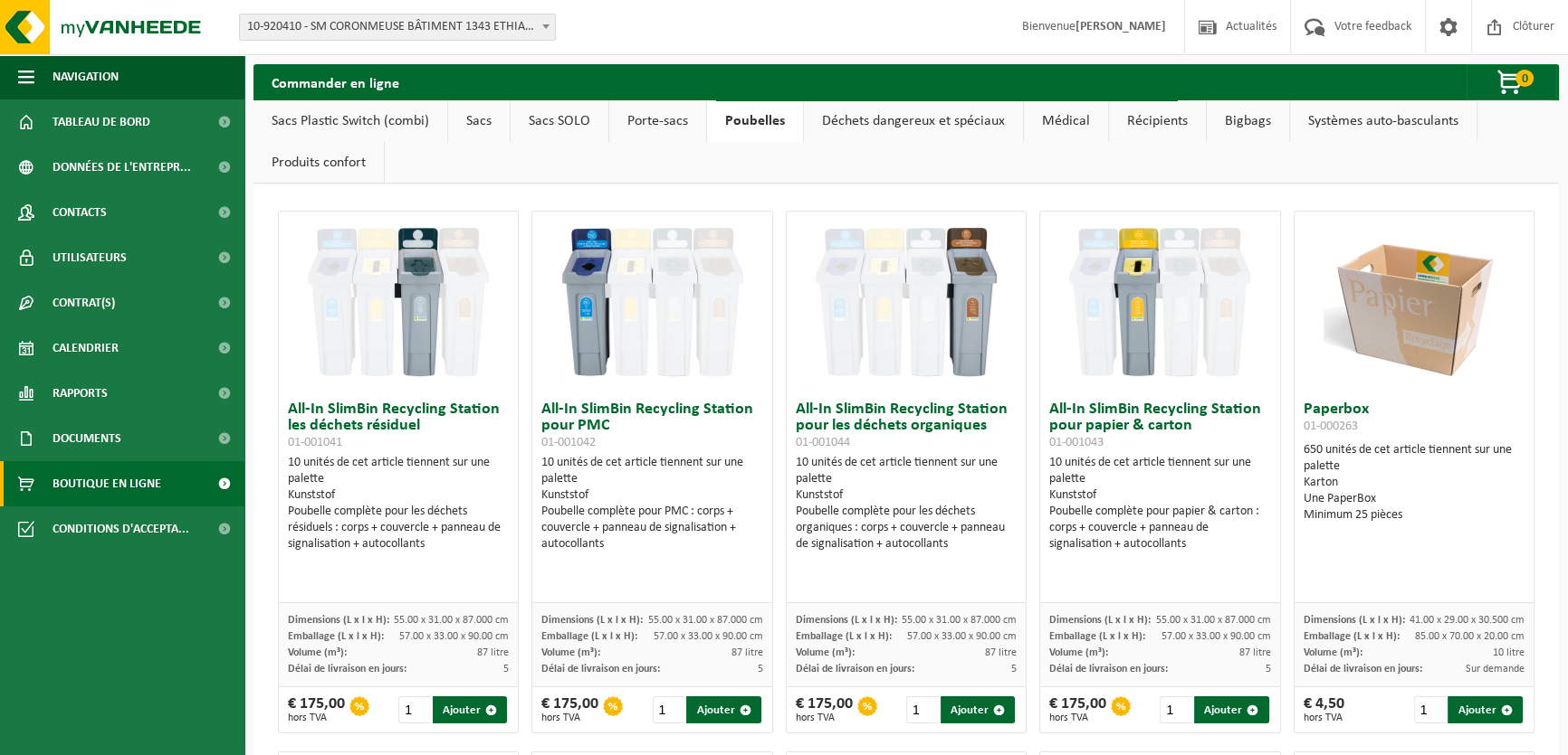
click at [1074, 113] on link "Médical" at bounding box center [1066, 121] width 84 height 42
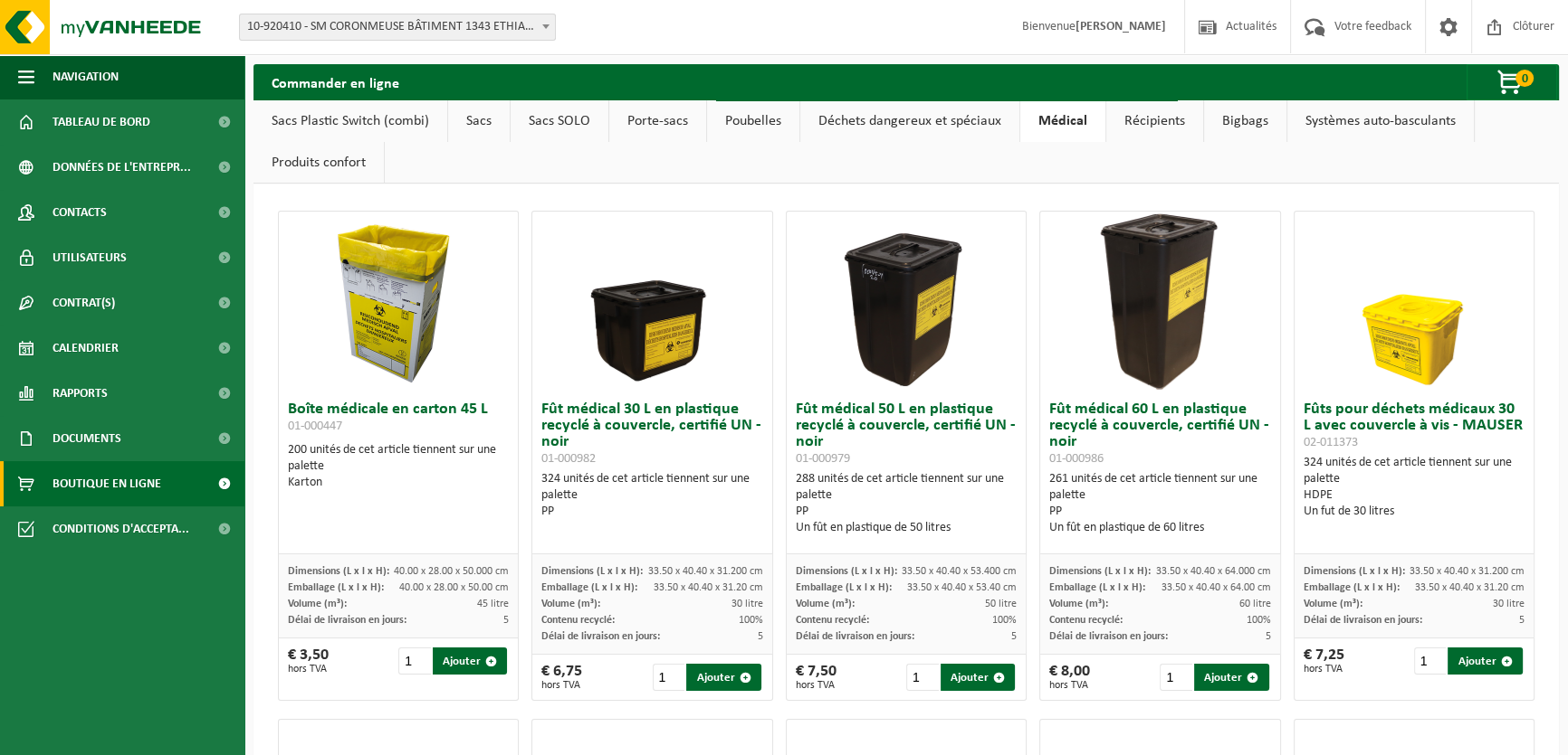
click at [1163, 123] on link "Récipients" at bounding box center [1154, 121] width 97 height 42
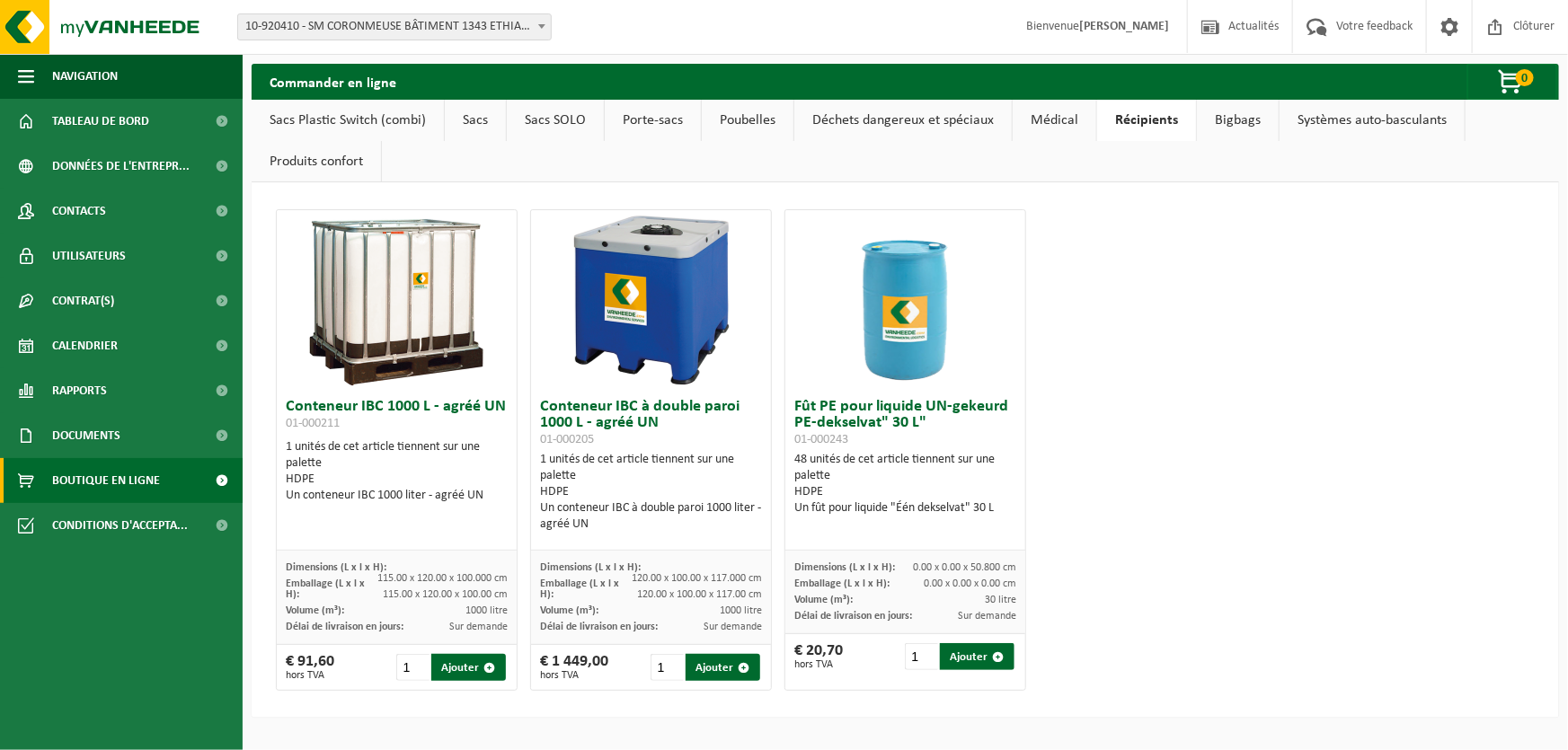
click at [1238, 117] on link "Bigbags" at bounding box center [1237, 121] width 82 height 41
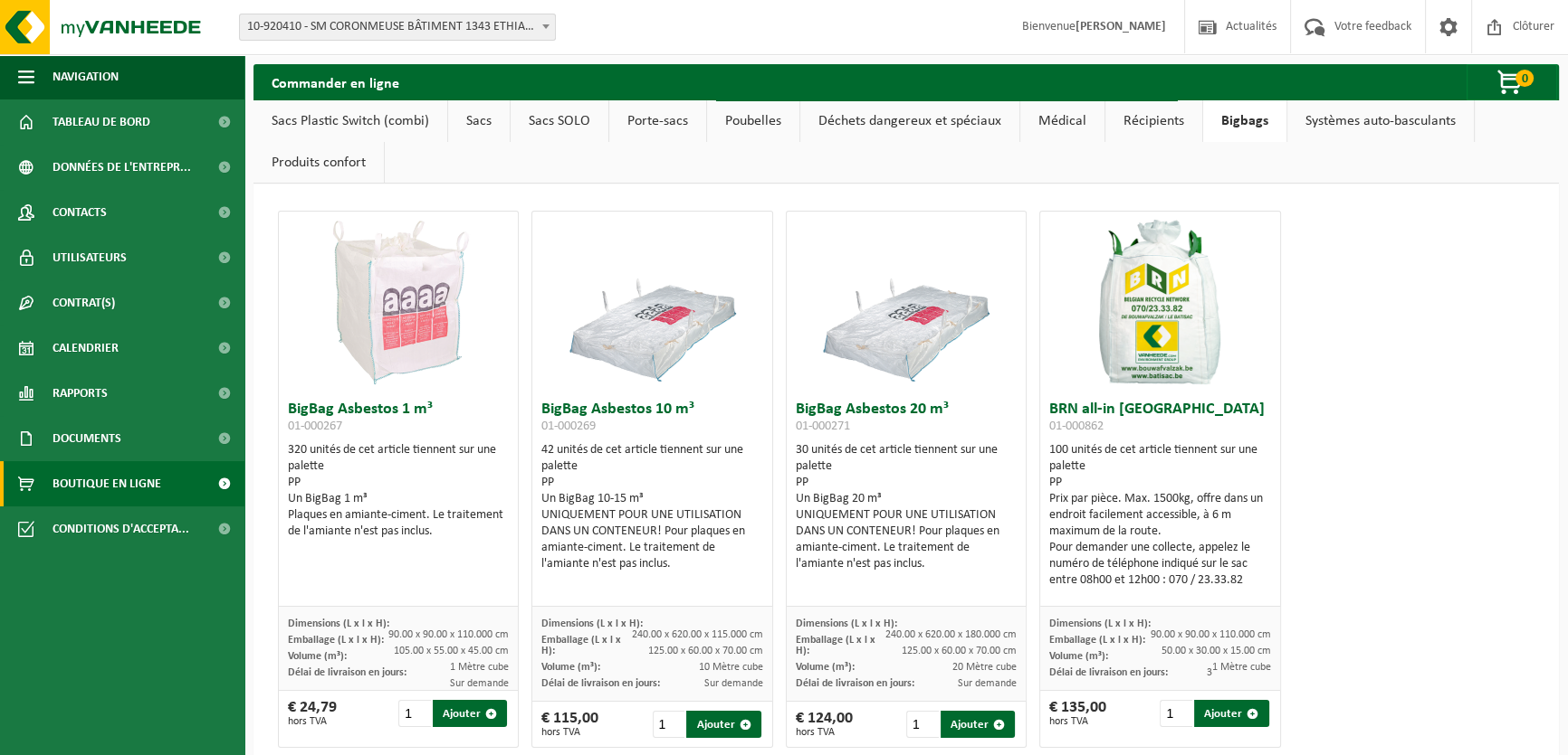
click at [1152, 125] on link "Récipients" at bounding box center [1154, 121] width 97 height 42
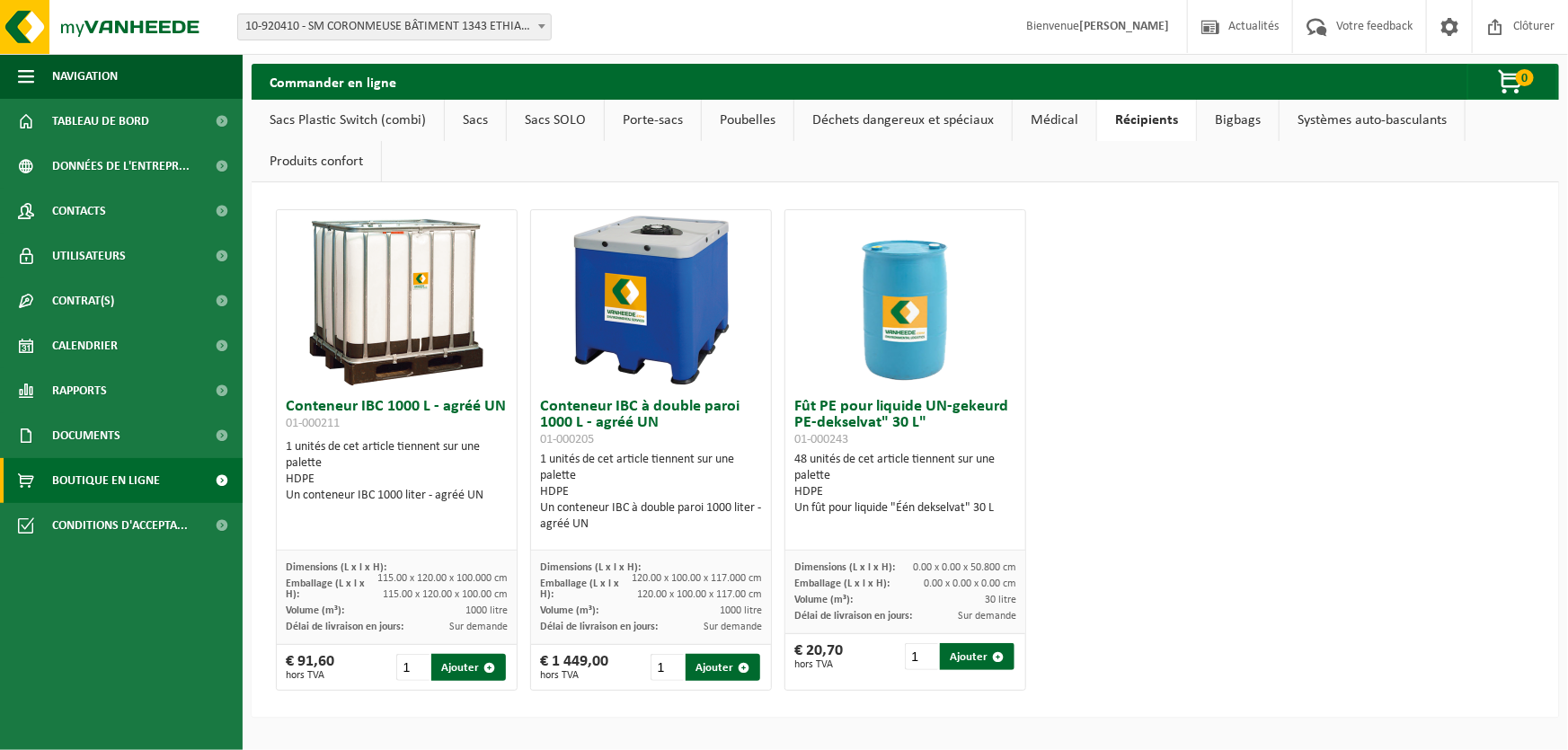
click at [1059, 122] on link "Médical" at bounding box center [1055, 121] width 84 height 41
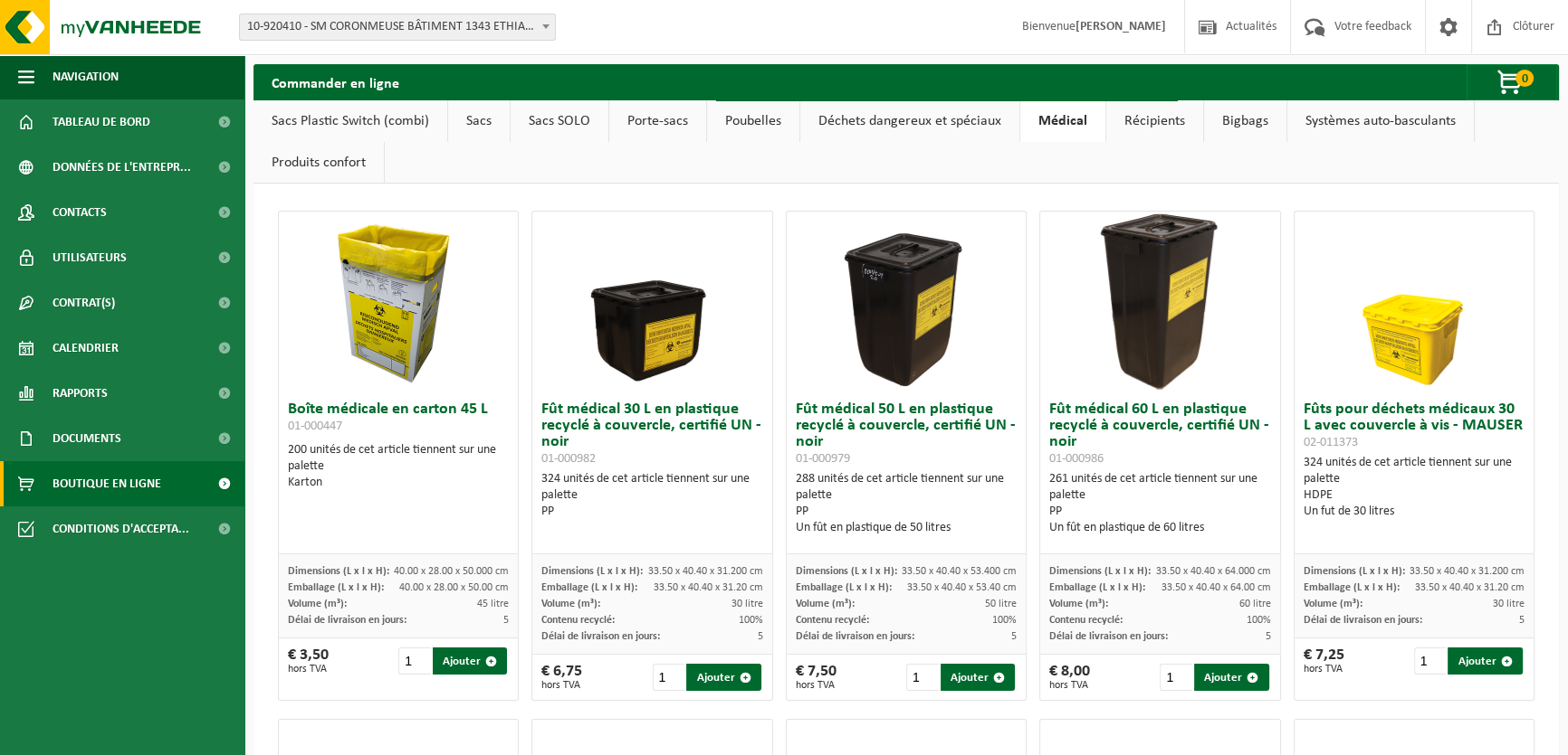
click at [979, 127] on link "Déchets dangereux et spéciaux" at bounding box center [910, 121] width 219 height 42
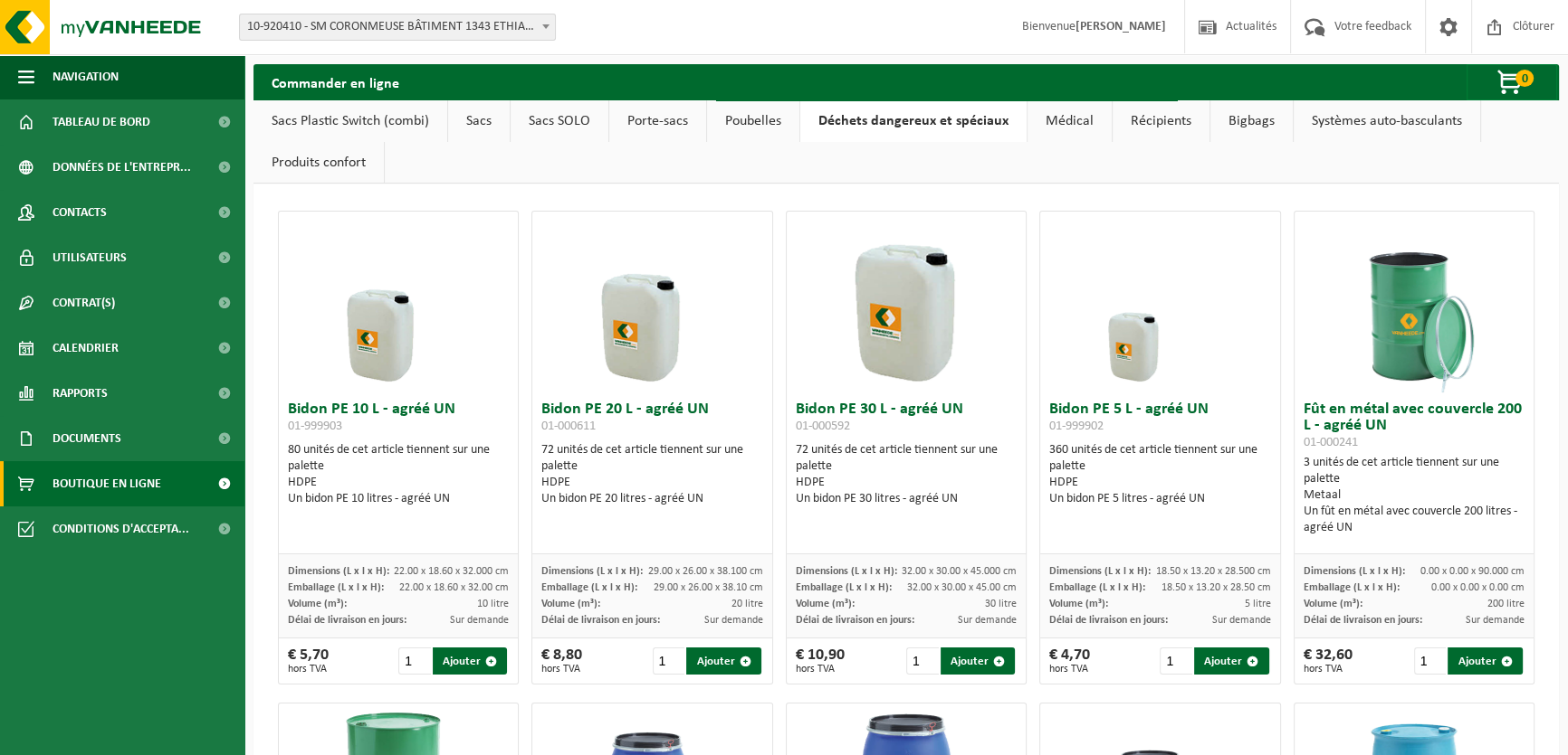
click at [769, 118] on link "Poubelles" at bounding box center [753, 121] width 93 height 42
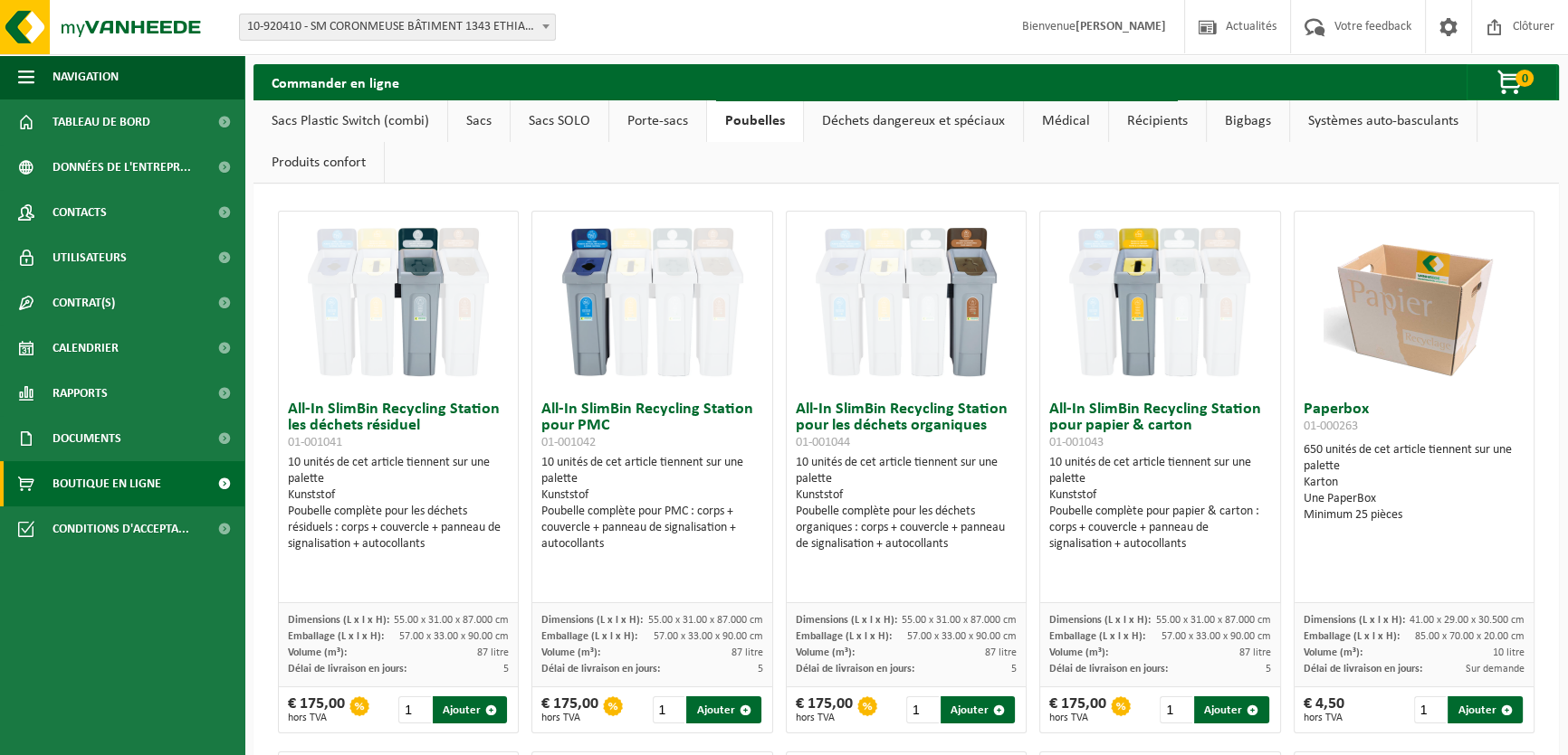
click at [655, 120] on link "Porte-sacs" at bounding box center [657, 121] width 97 height 42
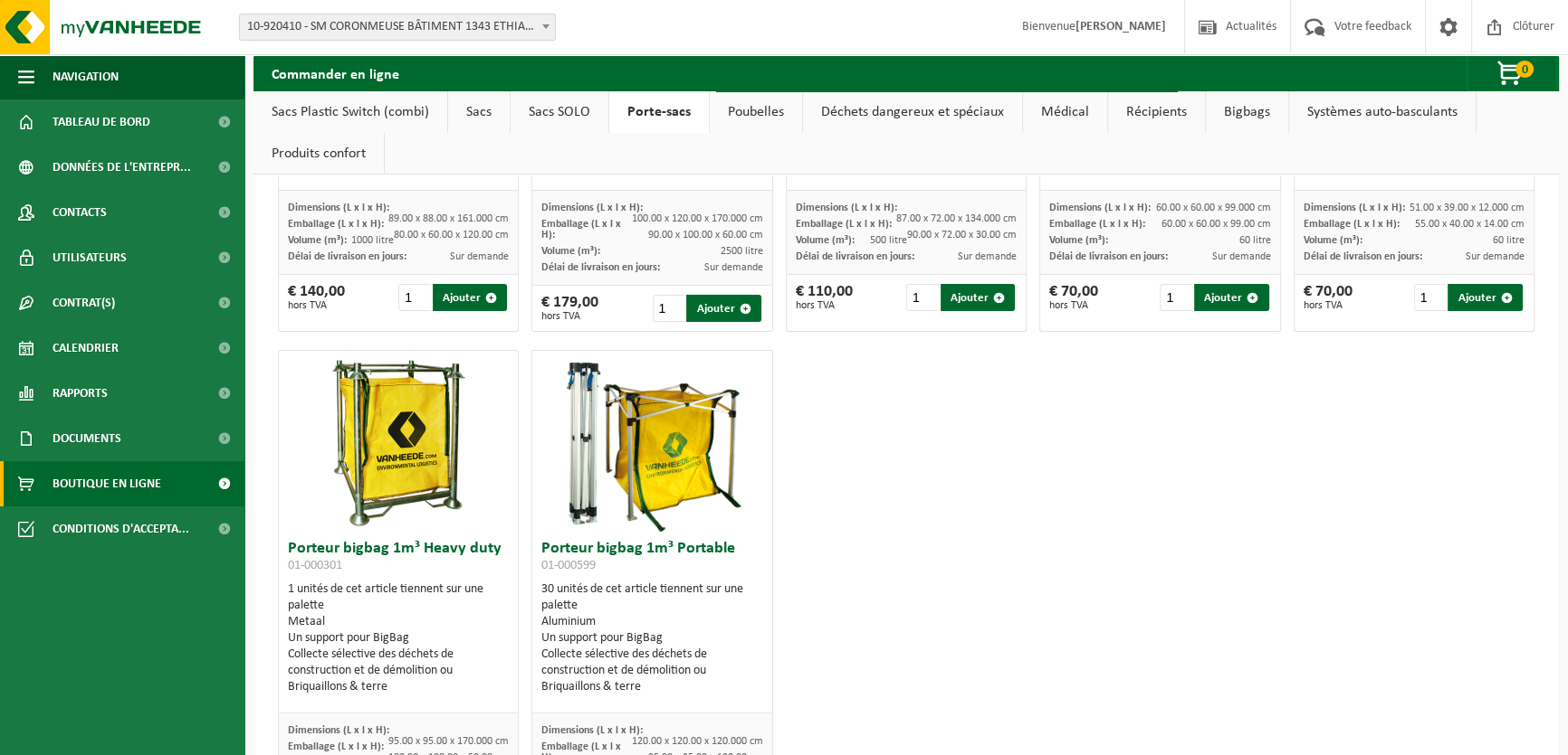
scroll to position [411, 0]
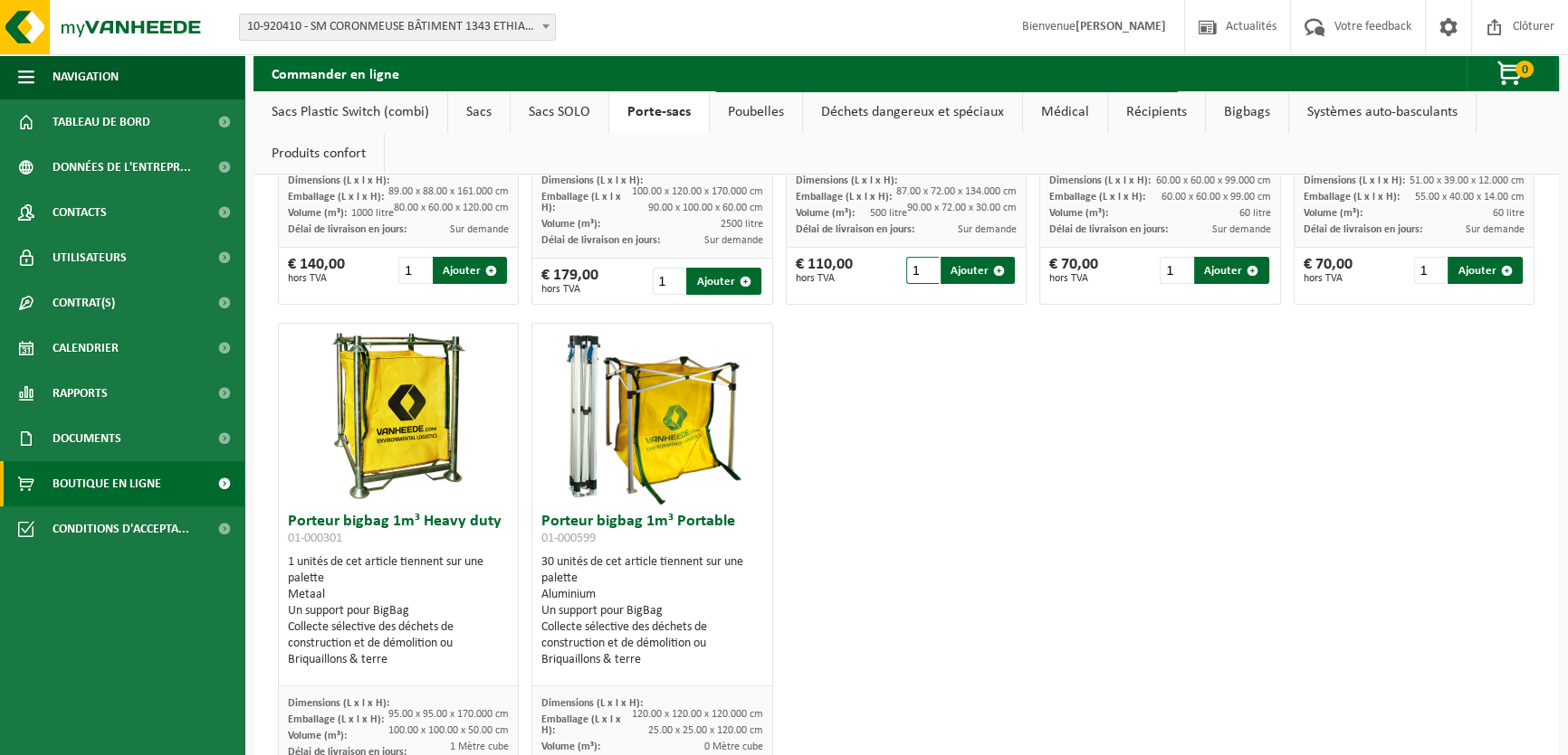
drag, startPoint x: 443, startPoint y: 295, endPoint x: 913, endPoint y: 384, distance: 478.4
click at [913, 384] on div "Porte-sac 1000L 01-000303 2 unités de cet article tiennent sur une palette Staa…" at bounding box center [905, 314] width 1269 height 1046
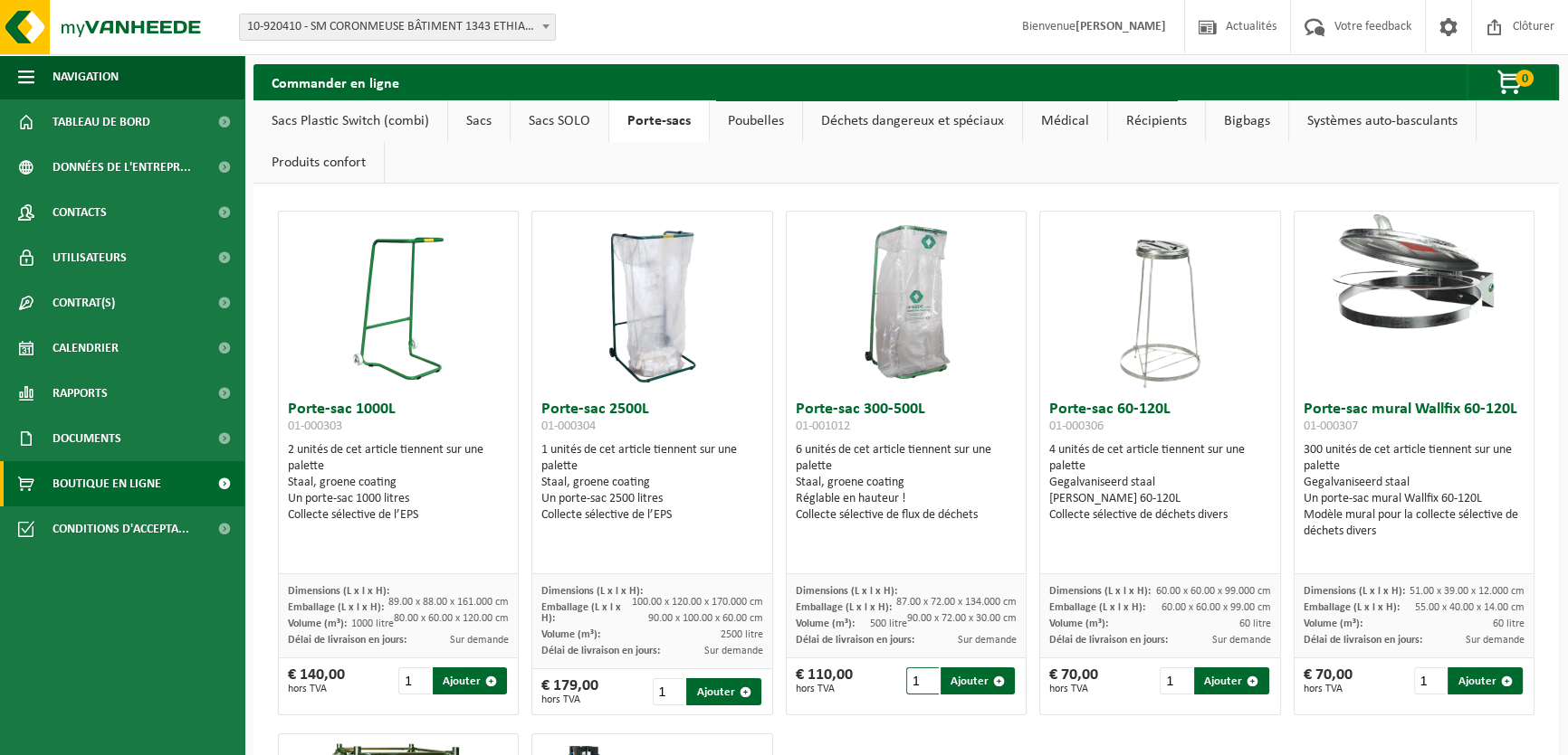
scroll to position [0, 0]
click at [561, 125] on link "Sacs SOLO" at bounding box center [560, 121] width 98 height 42
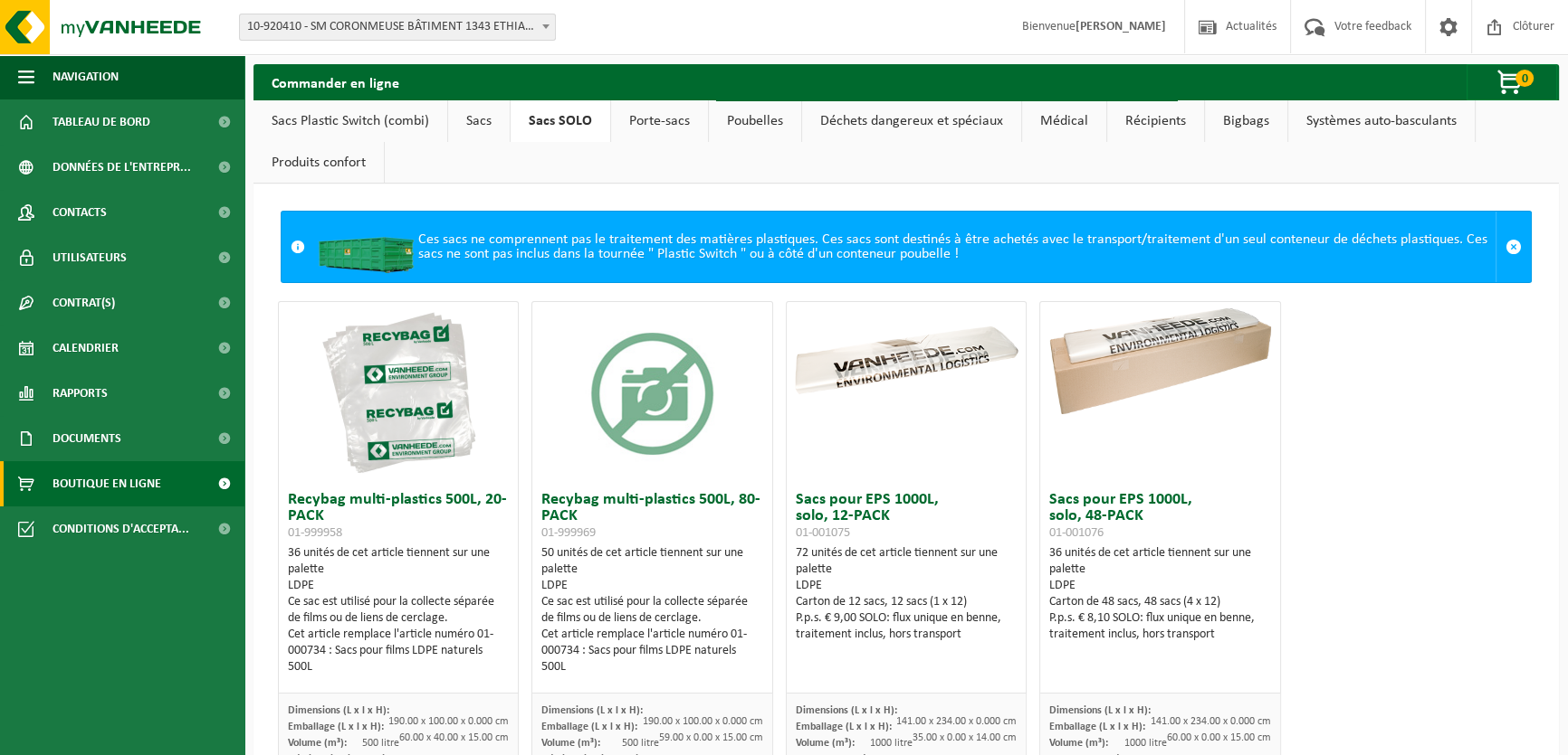
click at [485, 119] on link "Sacs" at bounding box center [479, 121] width 62 height 42
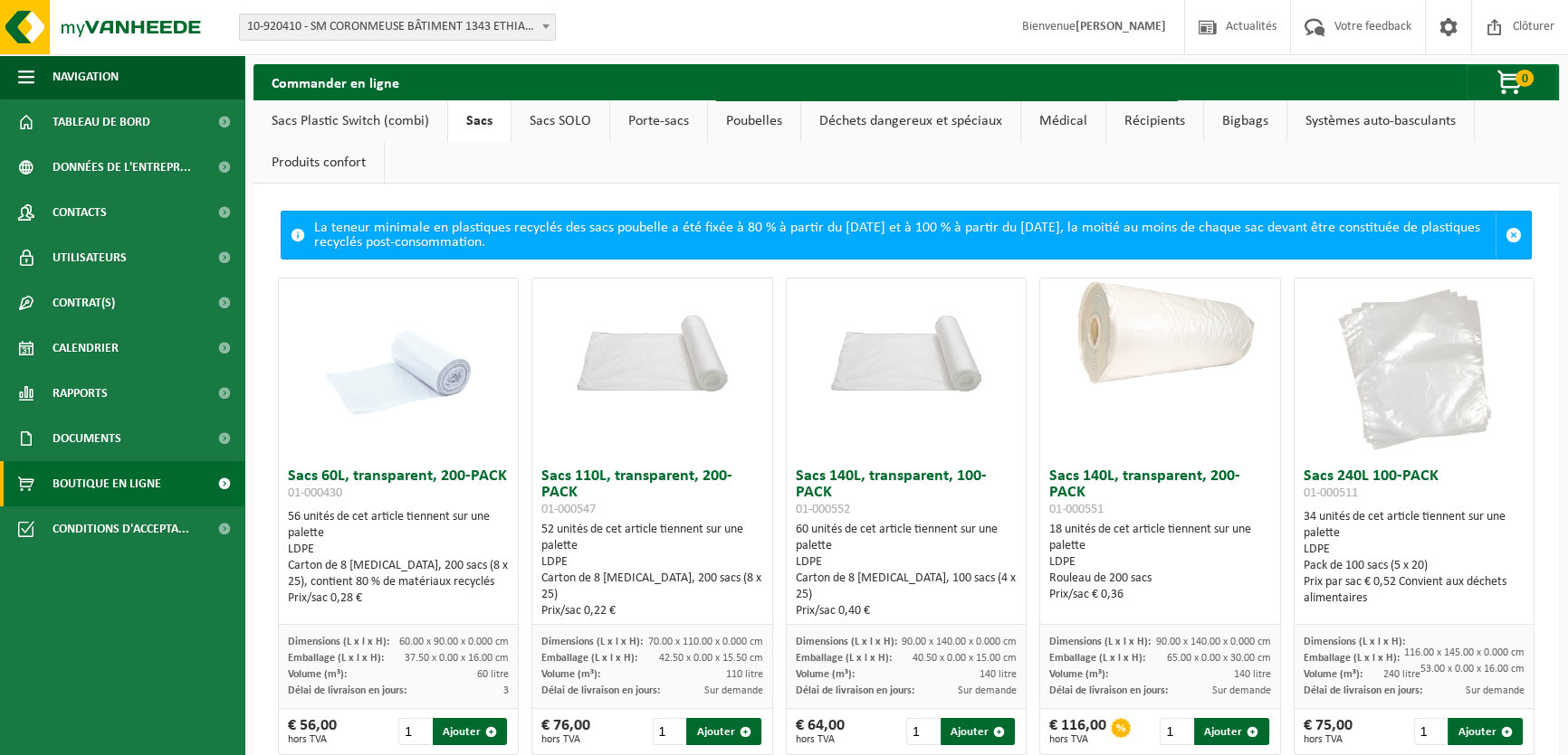
click at [335, 169] on link "Produits confort" at bounding box center [318, 163] width 131 height 42
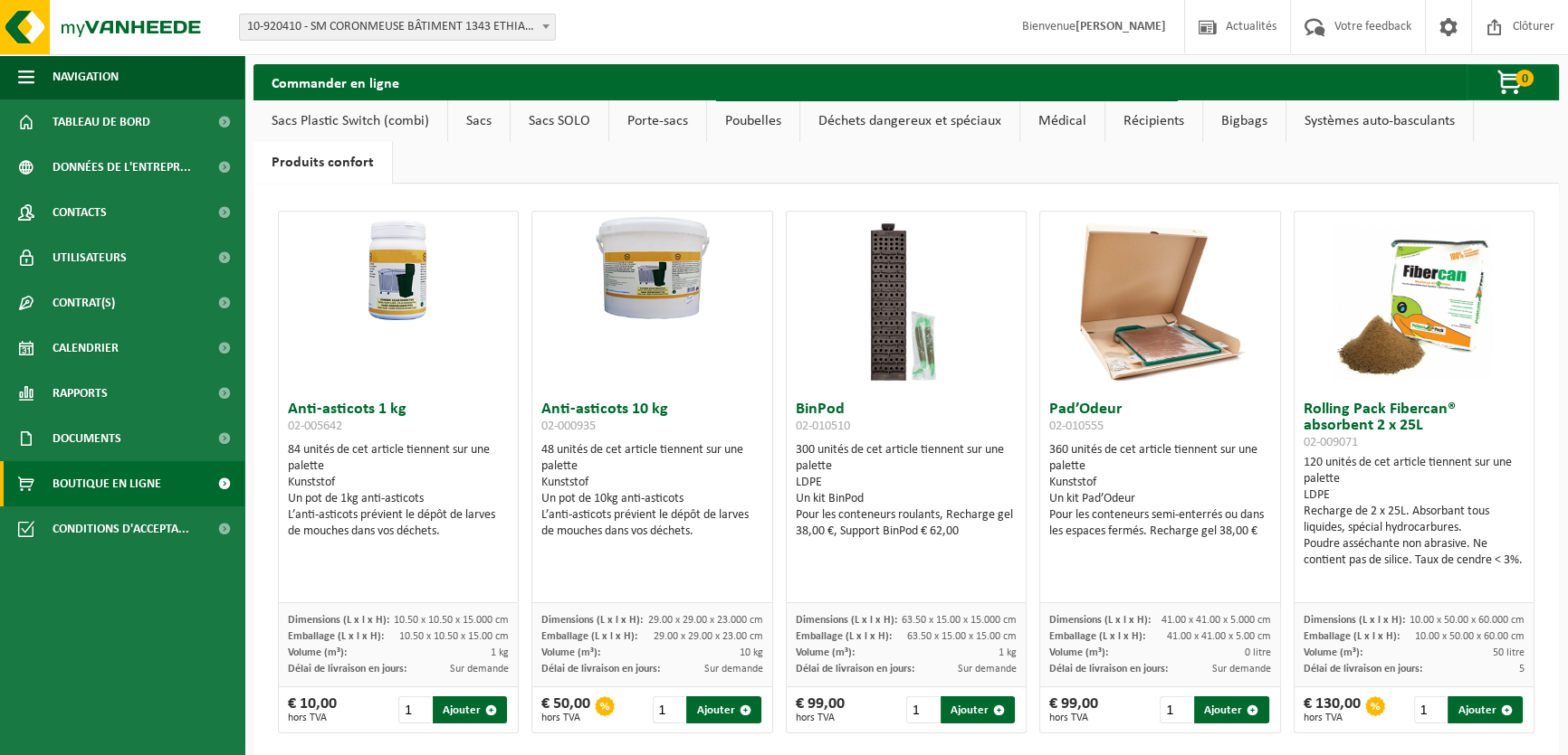
click at [343, 116] on link "Sacs Plastic Switch (combi)" at bounding box center [350, 121] width 194 height 42
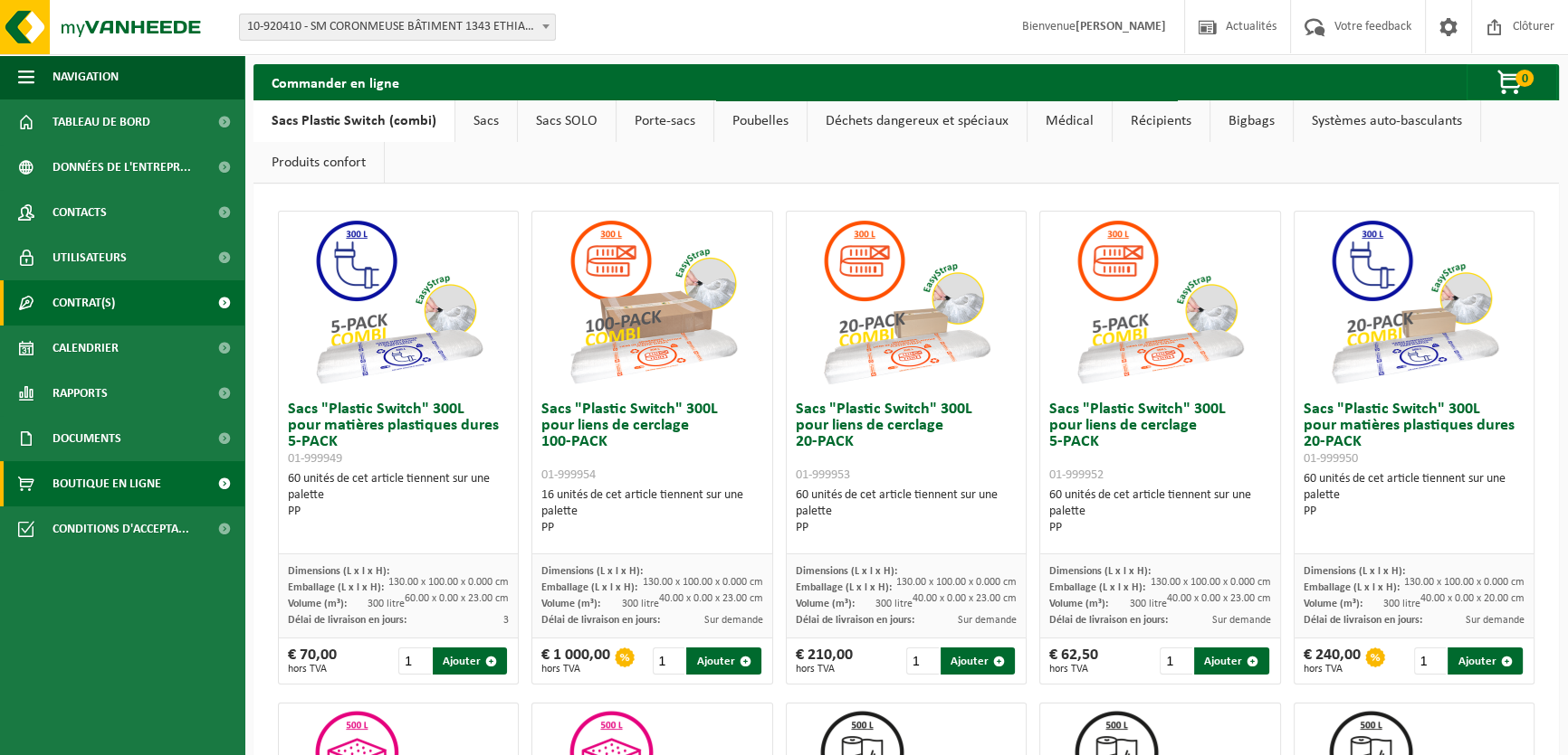
click at [94, 299] on span "Contrat(s)" at bounding box center [83, 303] width 63 height 45
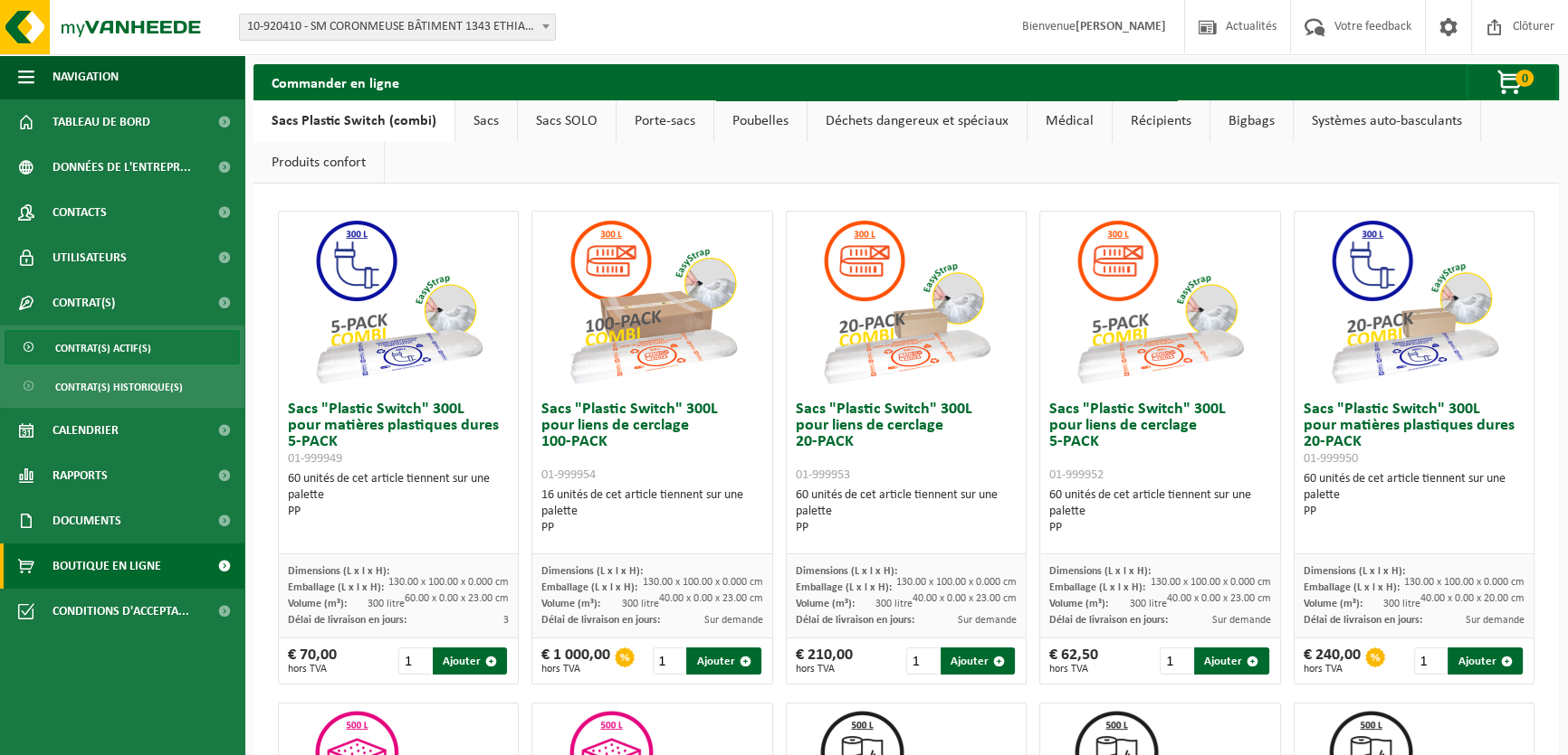
click at [111, 344] on span "Contrat(s) actif(s)" at bounding box center [103, 348] width 96 height 34
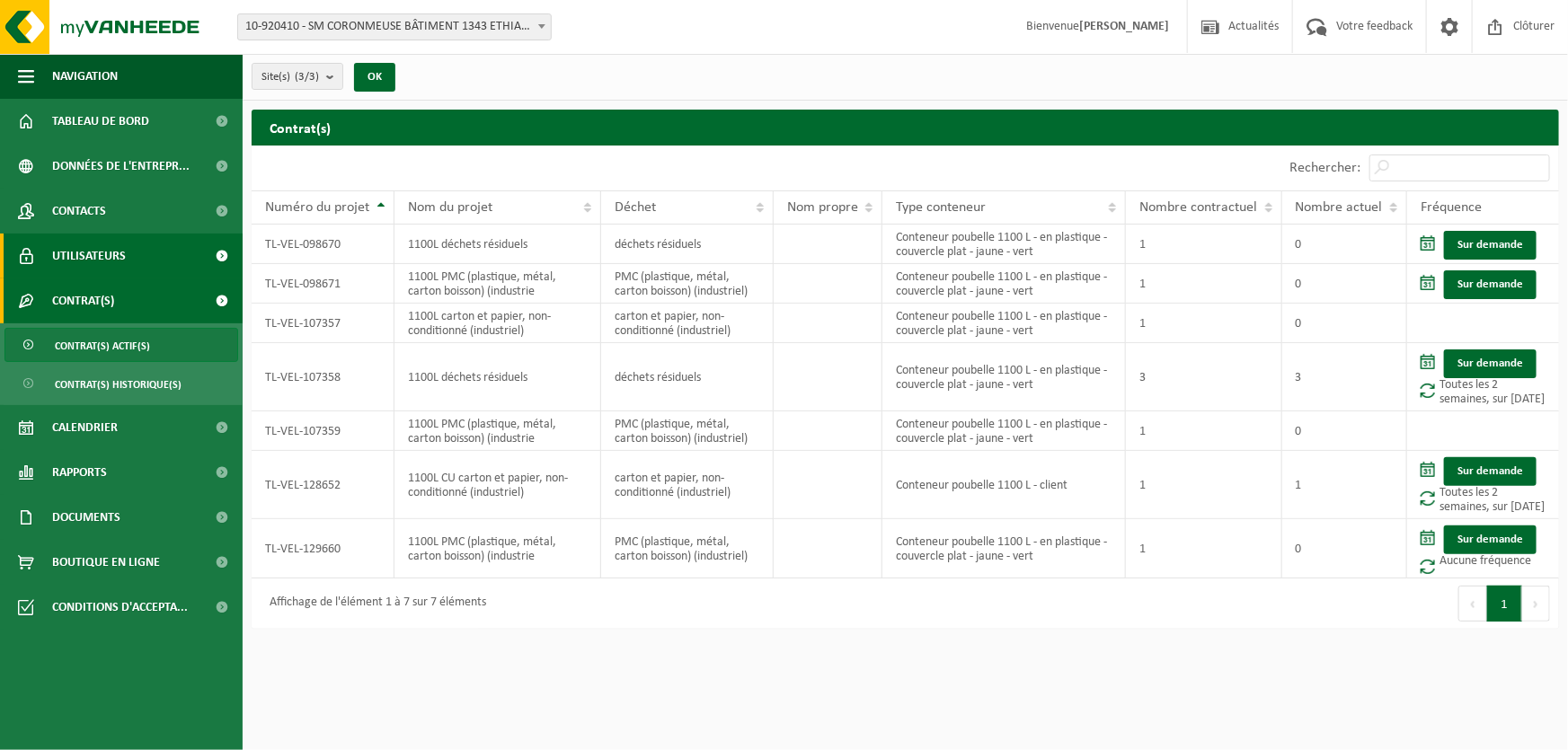
click at [158, 246] on link "Utilisateurs" at bounding box center [121, 256] width 242 height 45
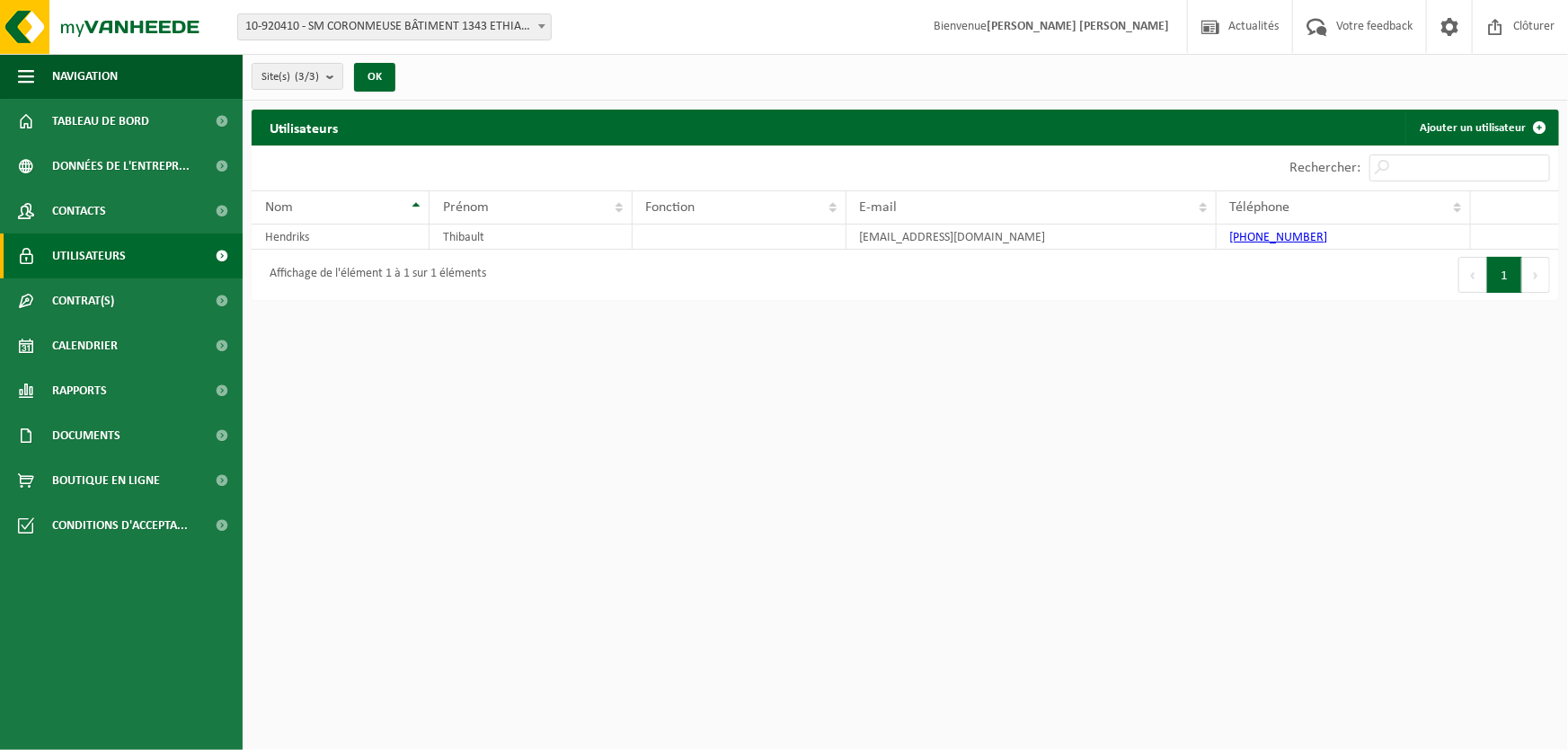
click at [144, 203] on link "Contacts" at bounding box center [121, 212] width 242 height 45
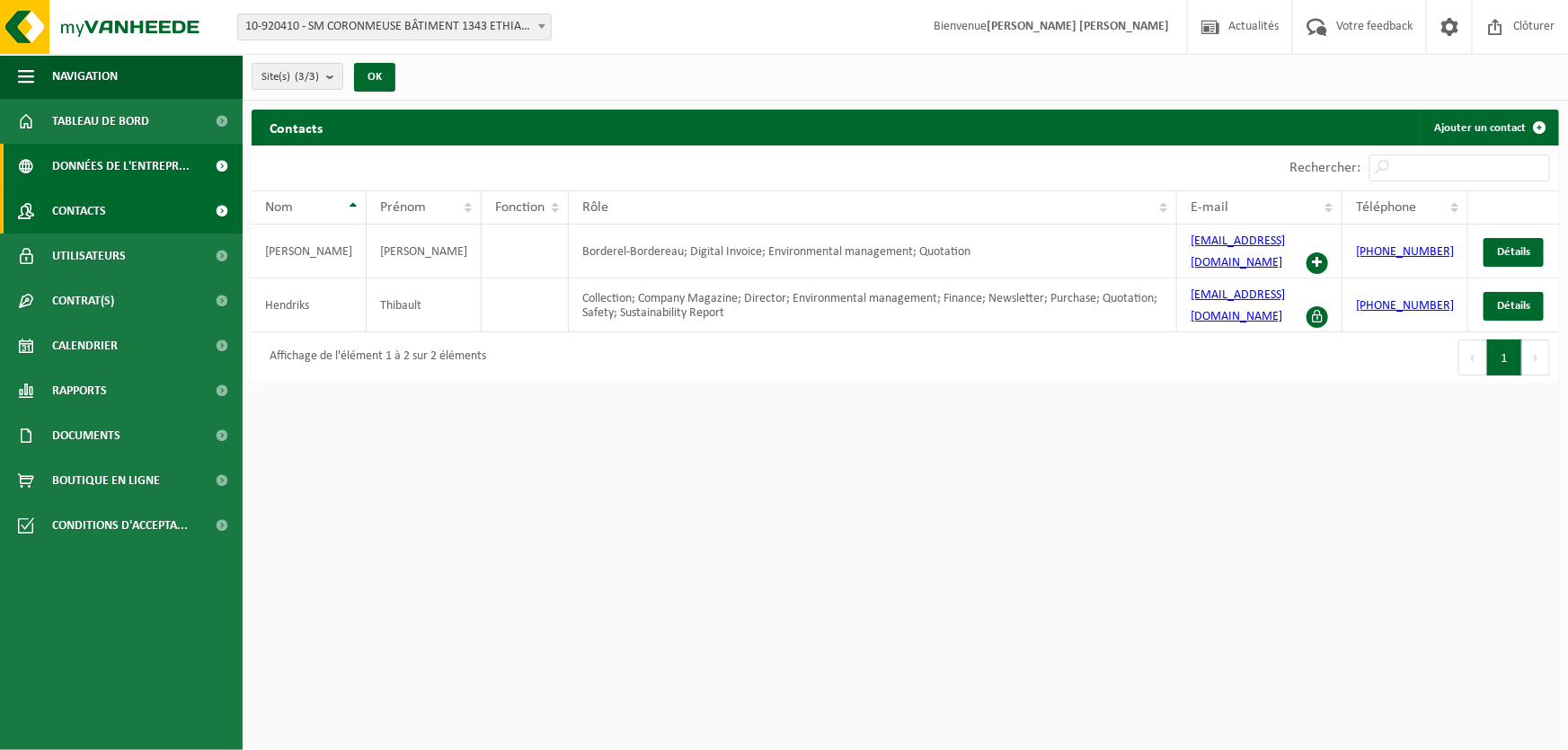
click at [101, 167] on span "Données de l'entrepr..." at bounding box center [121, 167] width 138 height 45
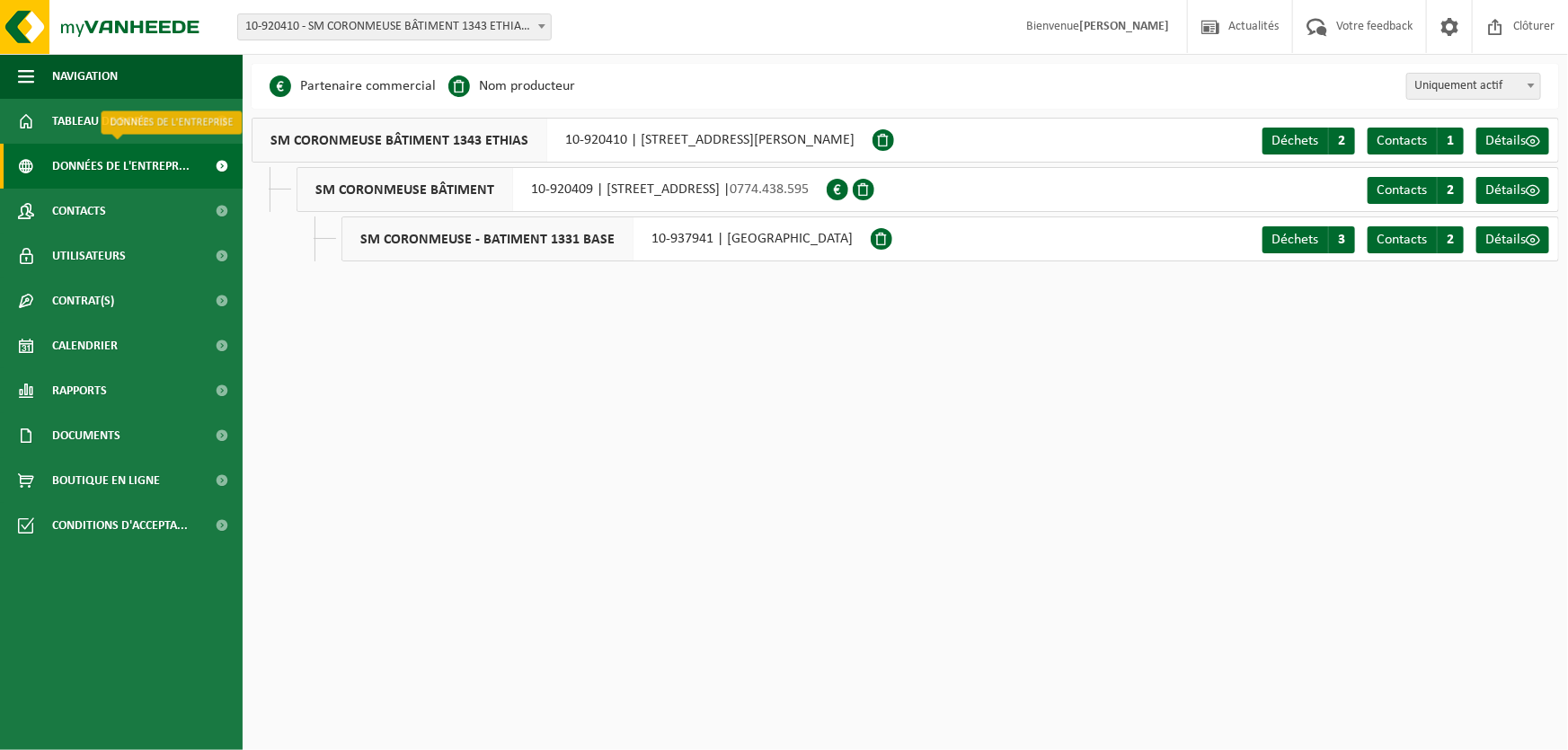
drag, startPoint x: 100, startPoint y: 167, endPoint x: 709, endPoint y: 420, distance: 659.5
click at [709, 420] on html "Site: 10-920410 - SM CORONMEUSE BÂTIMENT 1343 ETHIAS - HERSTAL 10-920409 - SM C…" at bounding box center [784, 375] width 1568 height 750
click at [1419, 197] on span "Contacts" at bounding box center [1402, 191] width 50 height 14
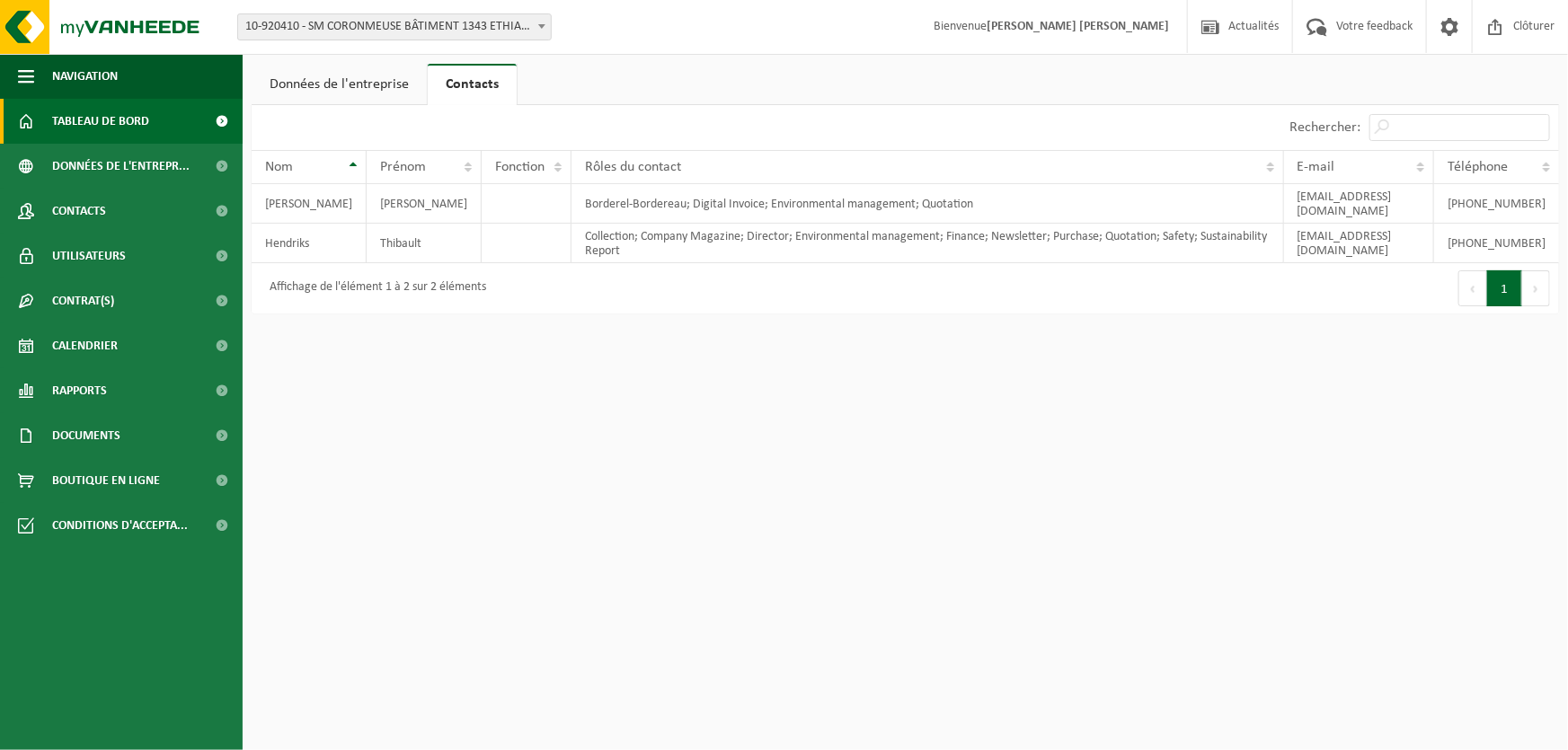
click at [163, 128] on link "Tableau de bord" at bounding box center [121, 122] width 242 height 45
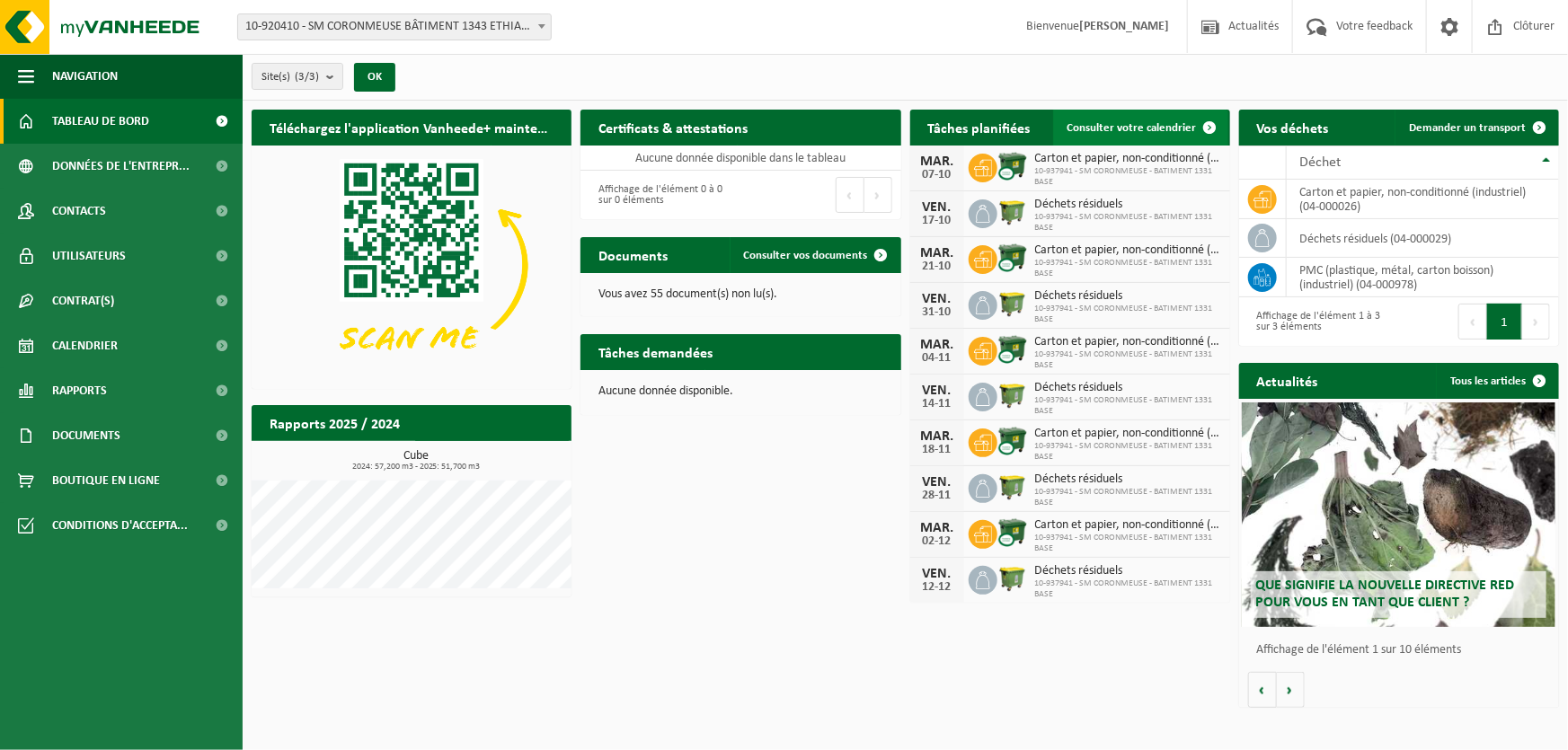
drag, startPoint x: 1112, startPoint y: 131, endPoint x: 1098, endPoint y: 120, distance: 17.8
click at [1098, 122] on span "Consulter votre calendrier" at bounding box center [1133, 128] width 130 height 12
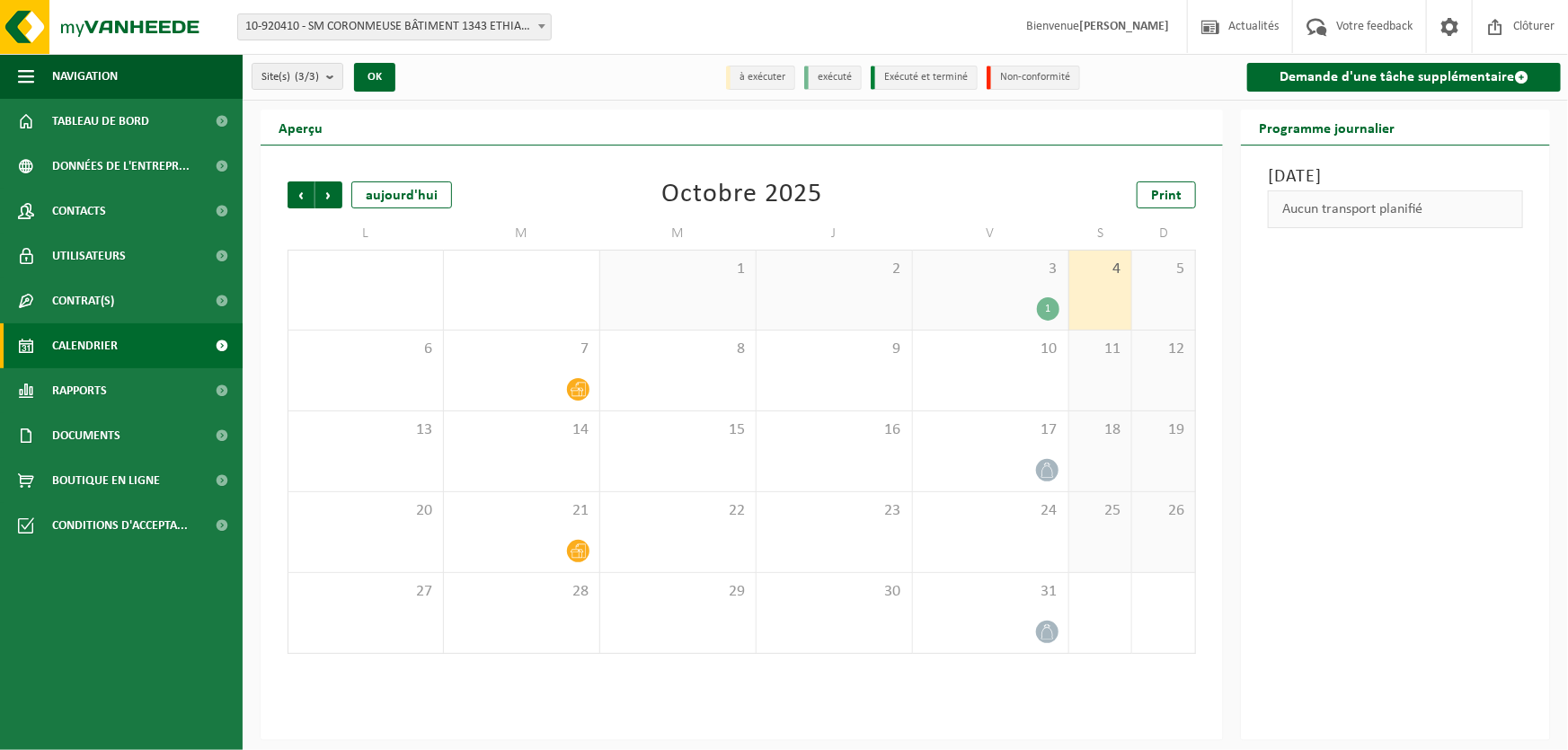
click at [374, 21] on span "10-920410 - SM CORONMEUSE BÂTIMENT 1343 ETHIAS - HERSTAL" at bounding box center [394, 27] width 313 height 25
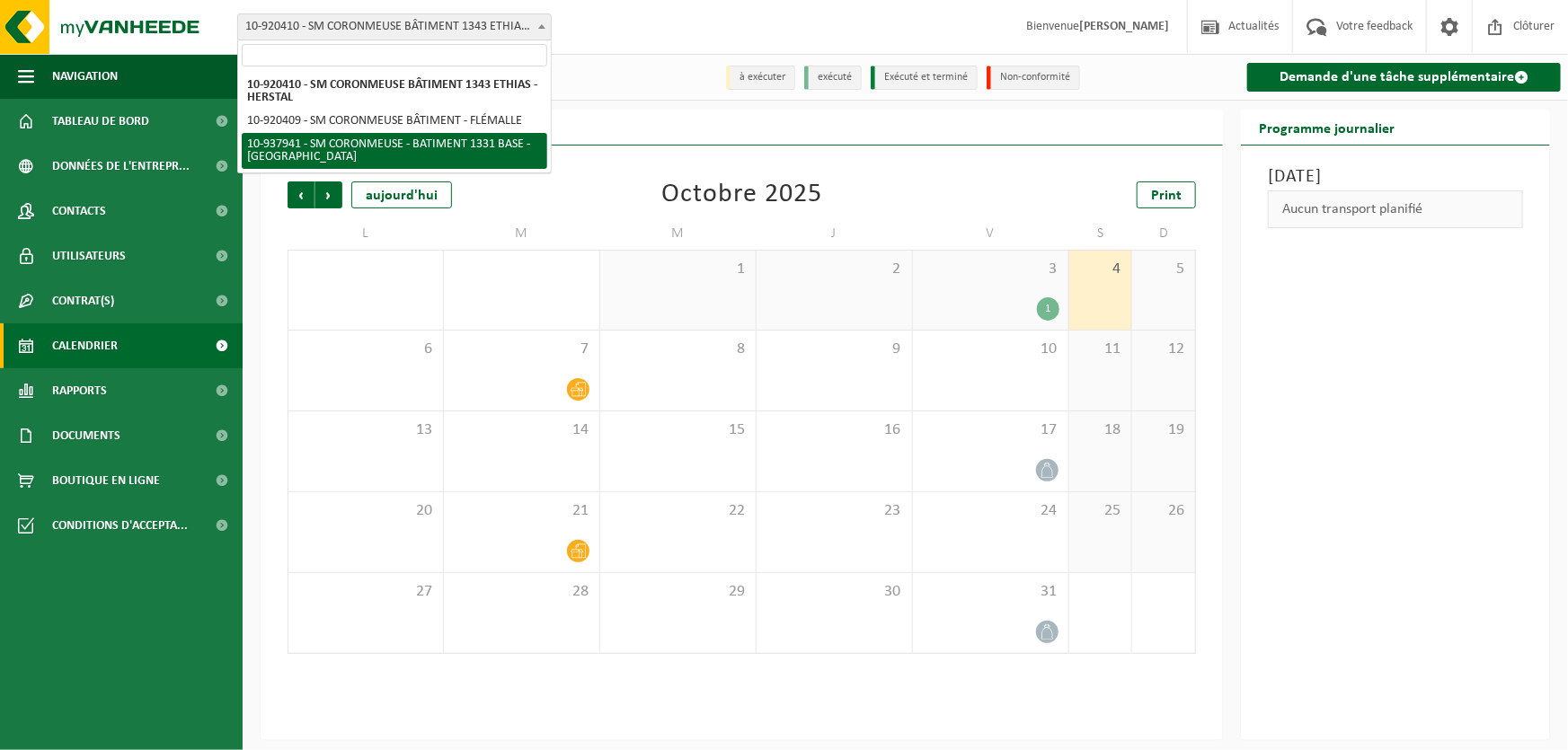
select select "137769"
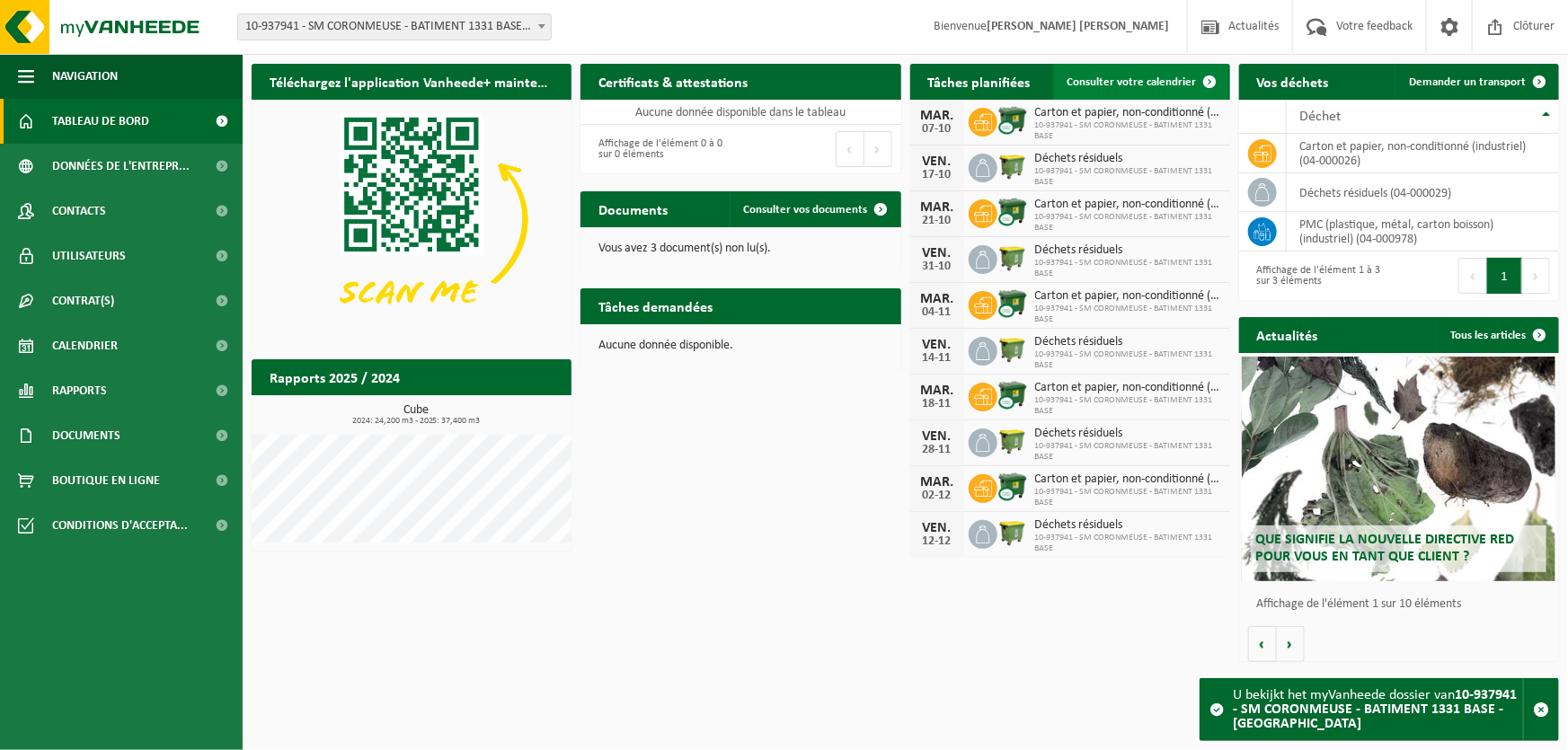
click at [1091, 80] on span "Consulter votre calendrier" at bounding box center [1133, 82] width 130 height 12
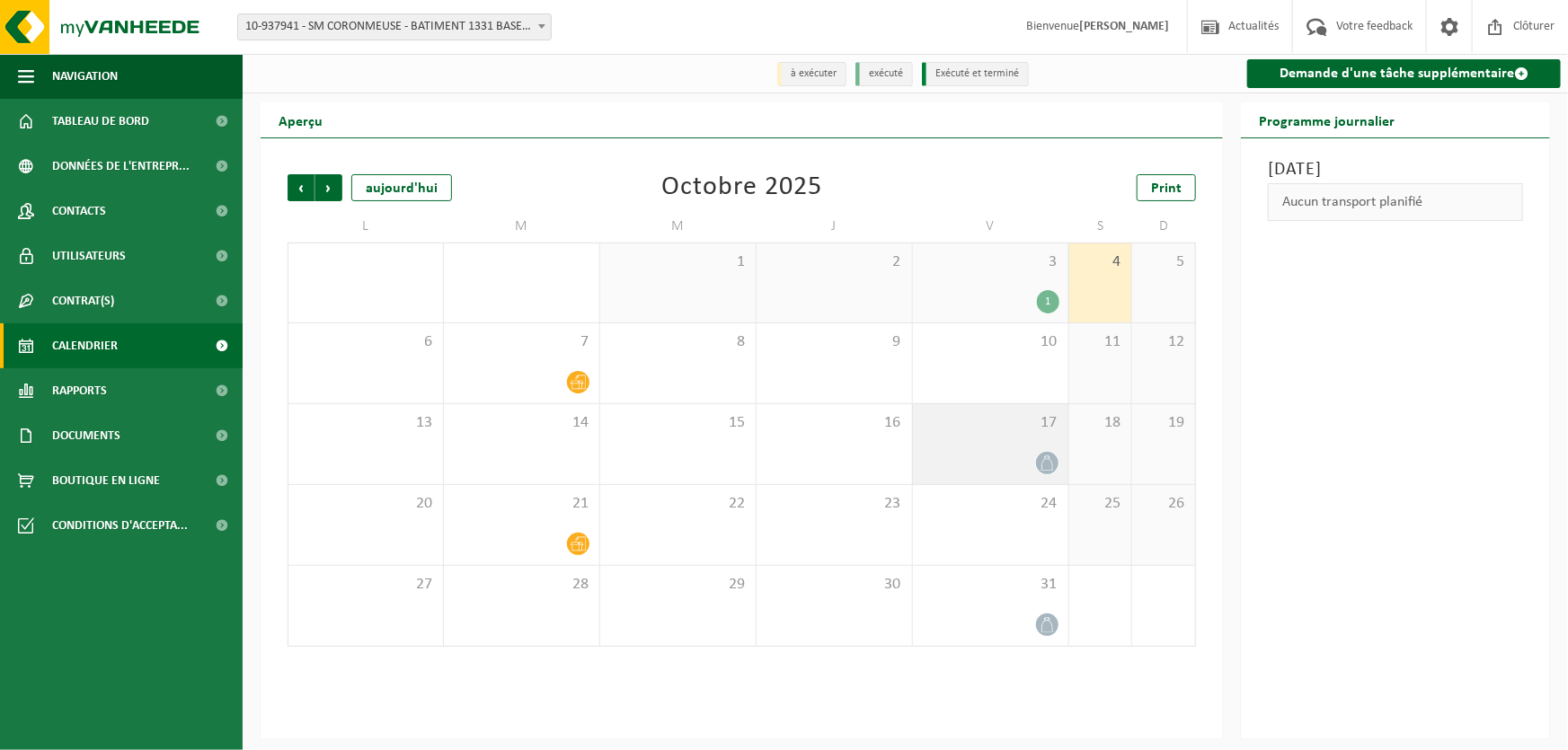
click at [1034, 439] on div "17" at bounding box center [991, 444] width 156 height 80
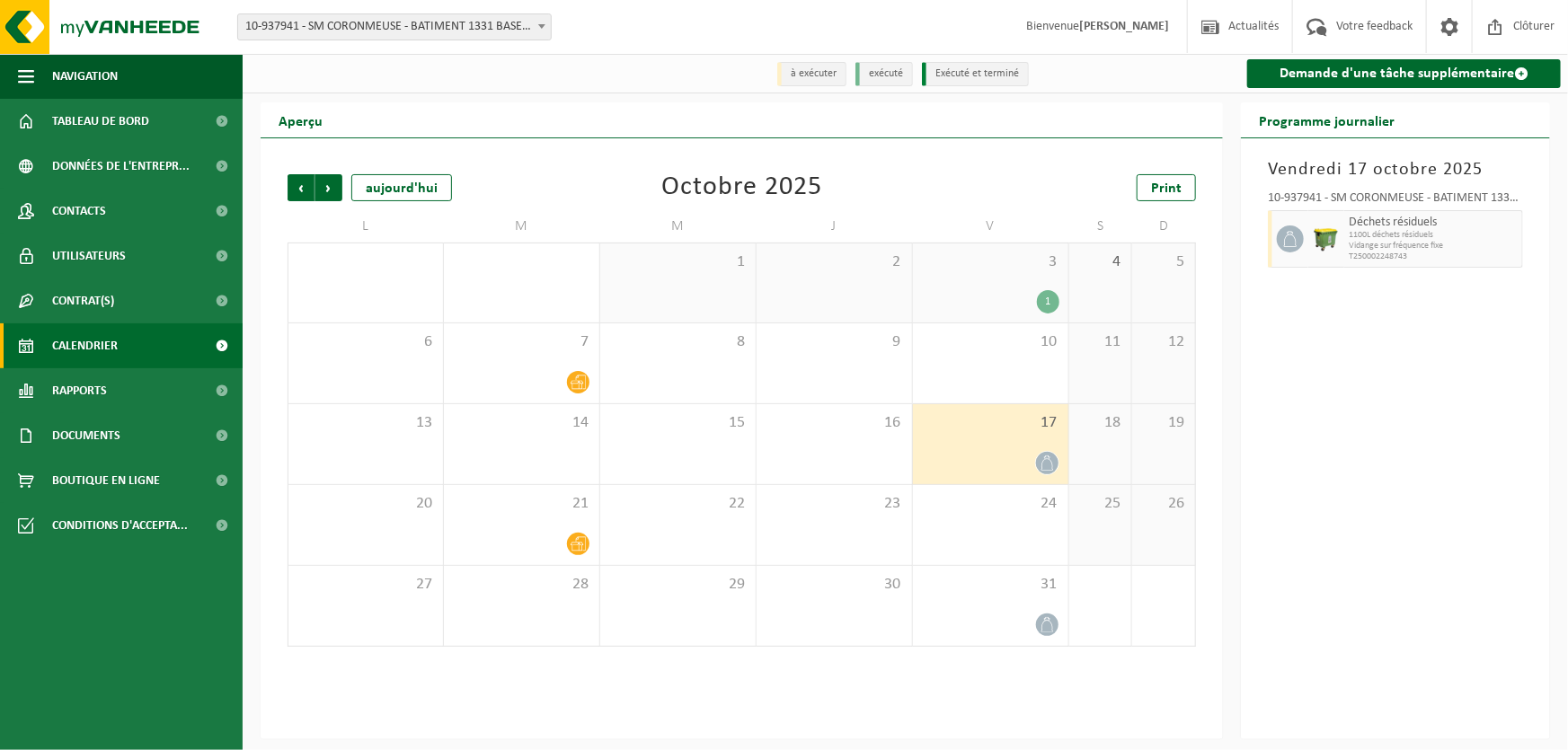
click at [1016, 293] on div "1" at bounding box center [991, 302] width 138 height 23
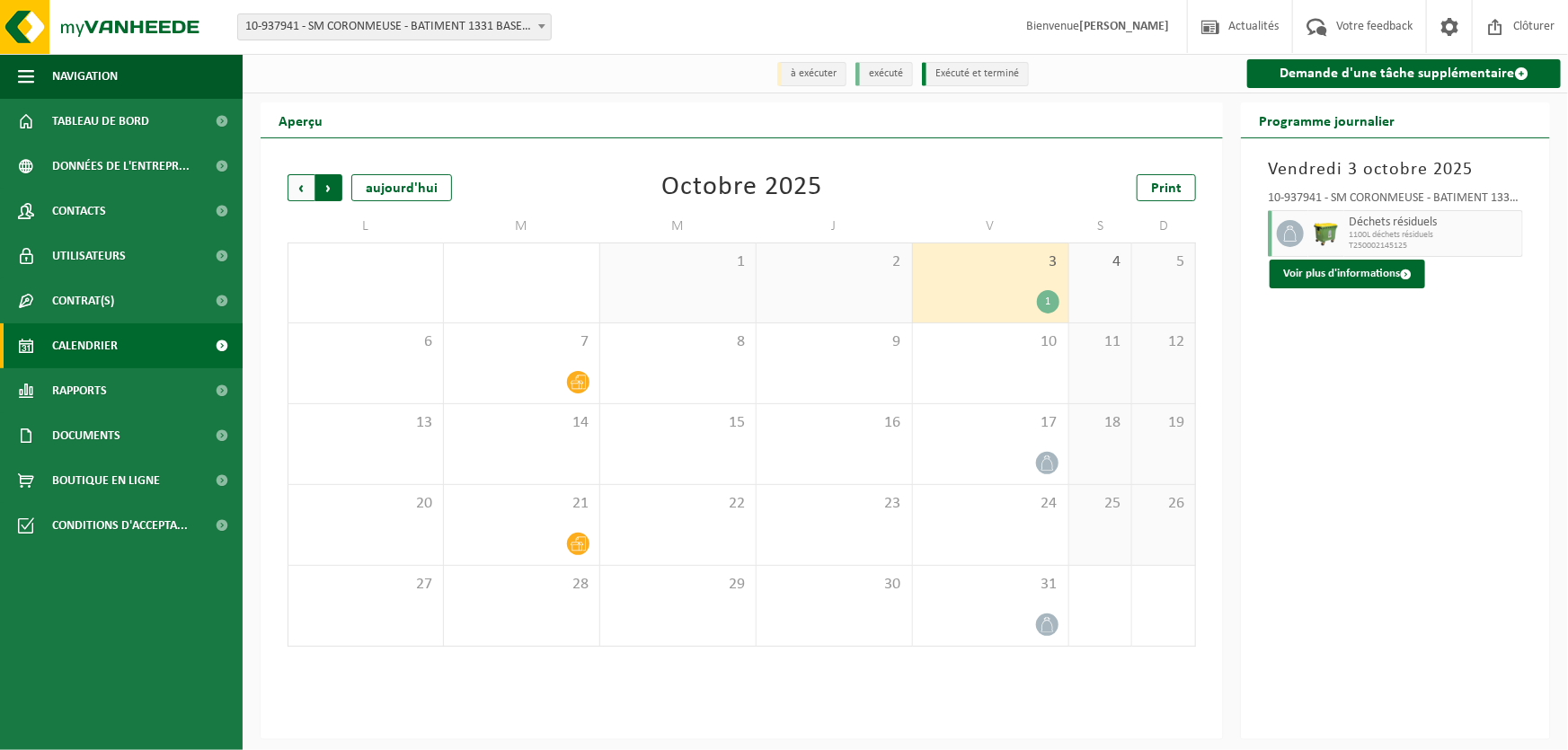
click at [308, 188] on span "Précédent" at bounding box center [301, 188] width 27 height 27
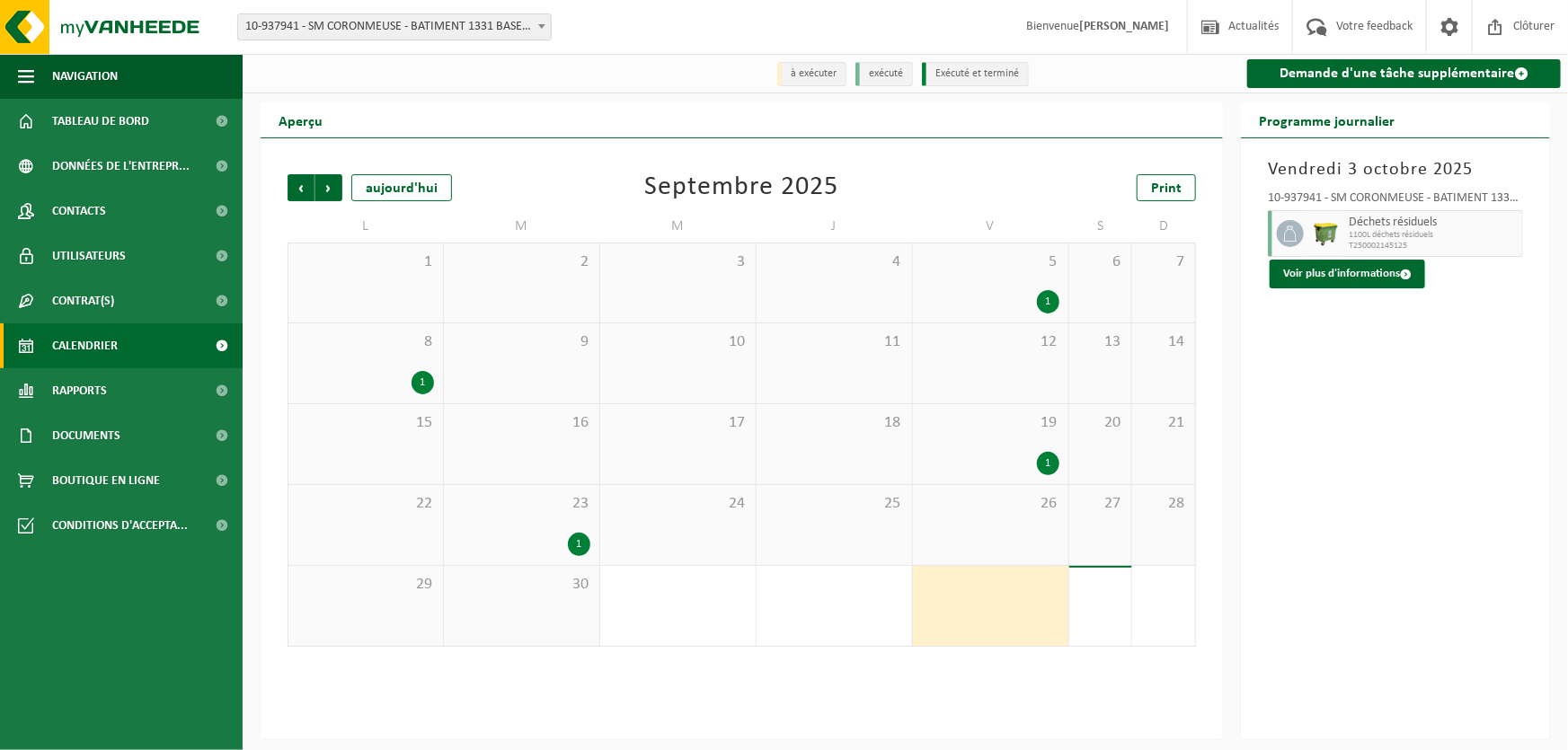
click at [308, 188] on span "Précédent" at bounding box center [301, 188] width 27 height 27
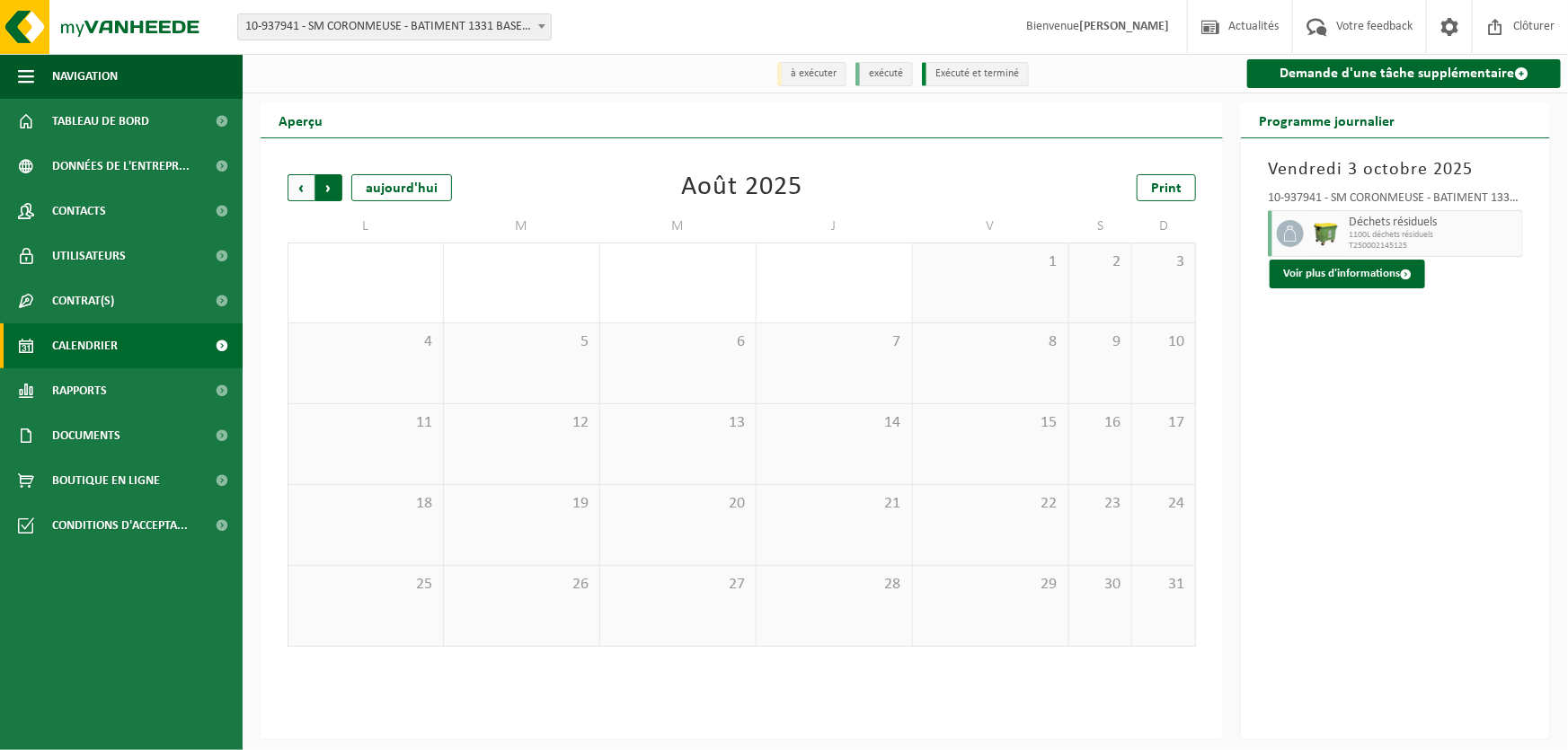
click at [302, 188] on span "Précédent" at bounding box center [301, 188] width 27 height 27
click at [333, 183] on span "Suivant" at bounding box center [329, 188] width 27 height 27
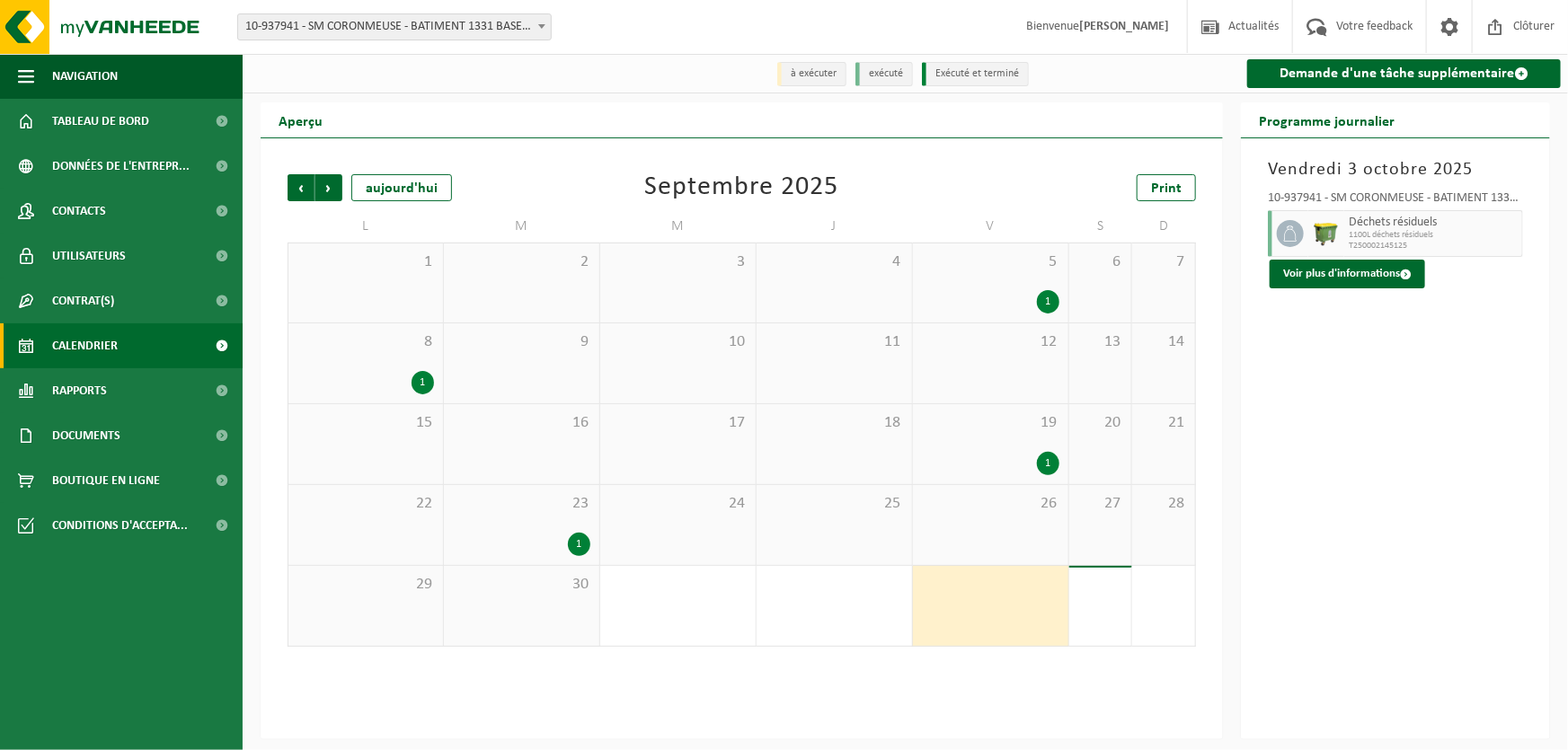
click at [333, 183] on span "Suivant" at bounding box center [329, 188] width 27 height 27
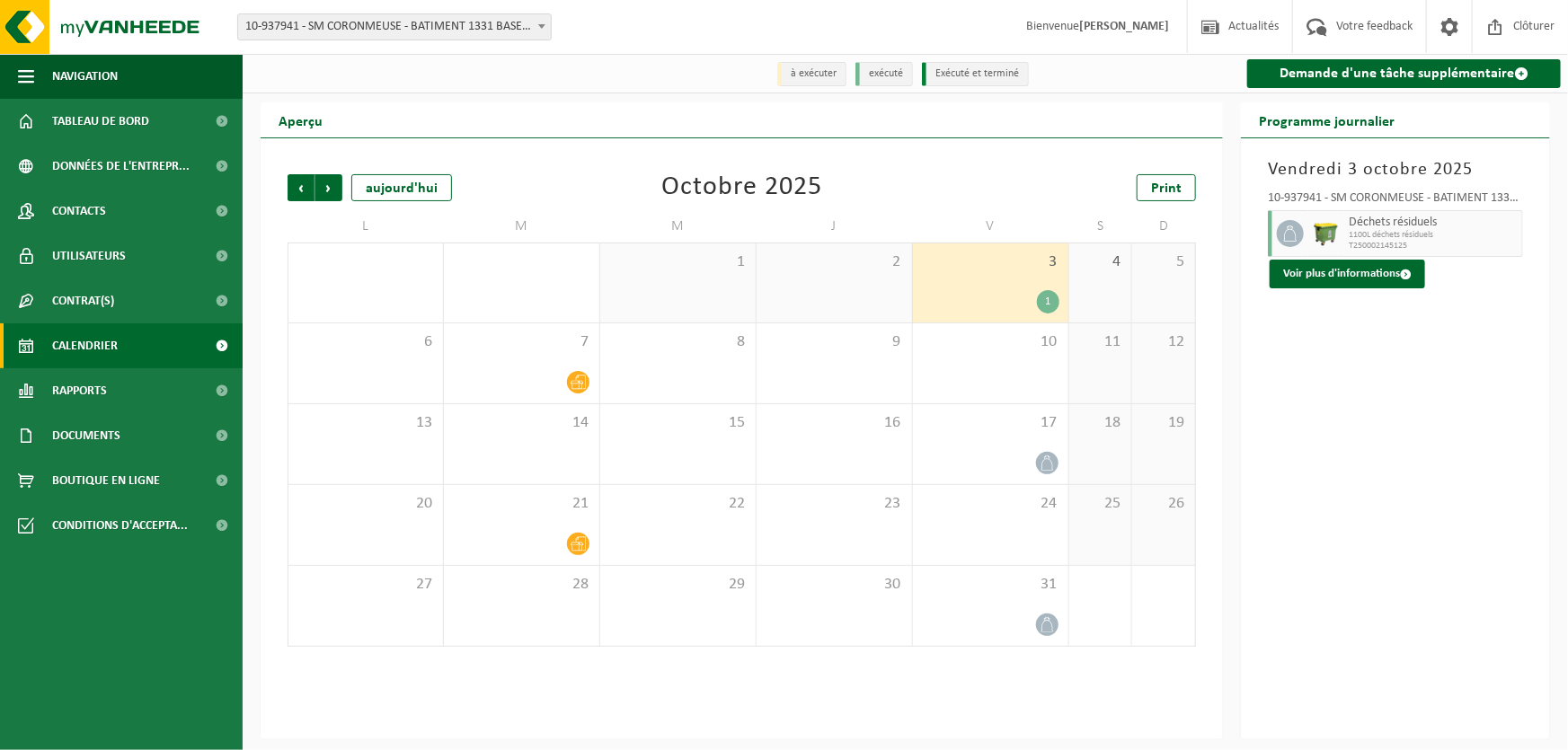
click at [983, 258] on span "3" at bounding box center [991, 262] width 138 height 20
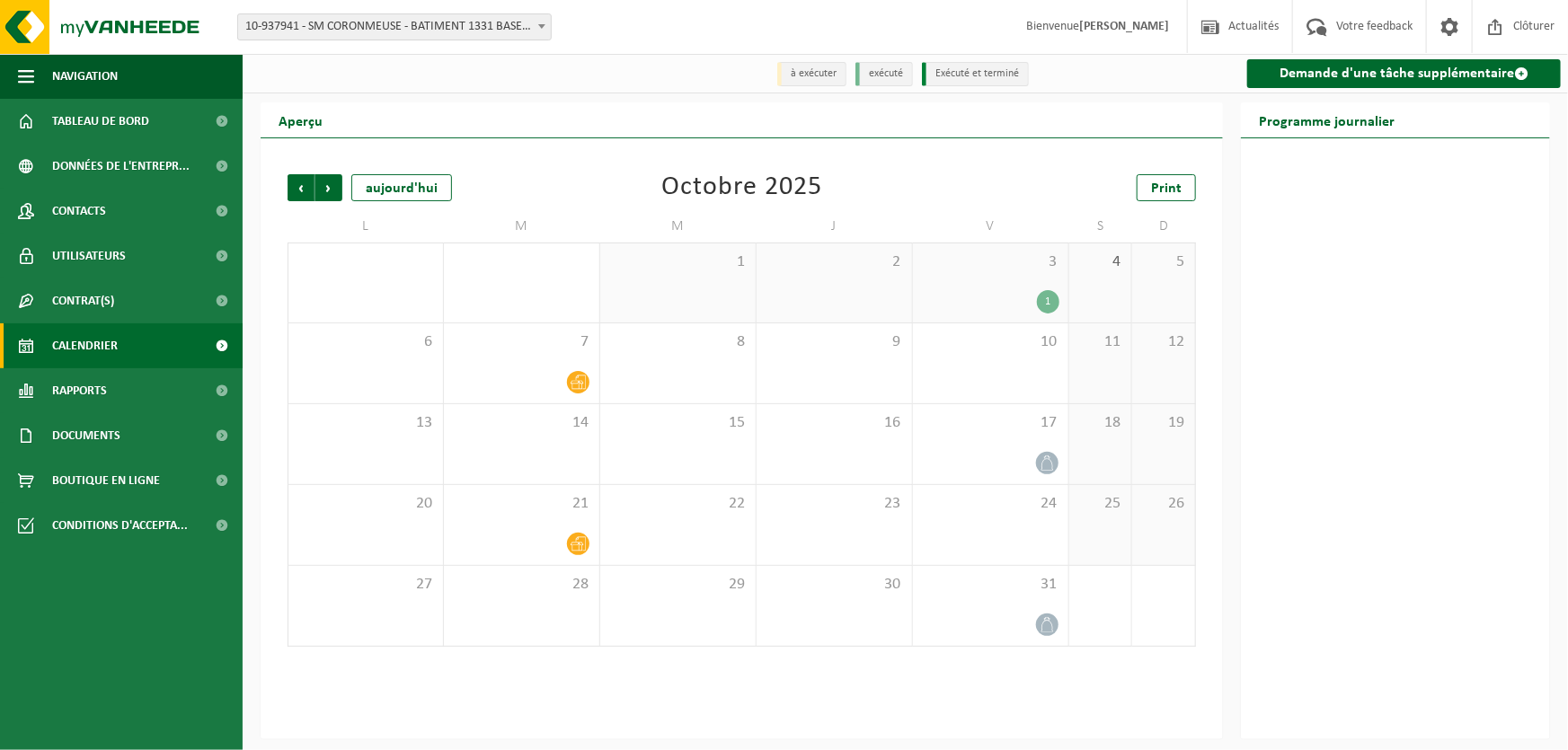
click at [992, 270] on span "3" at bounding box center [991, 262] width 138 height 20
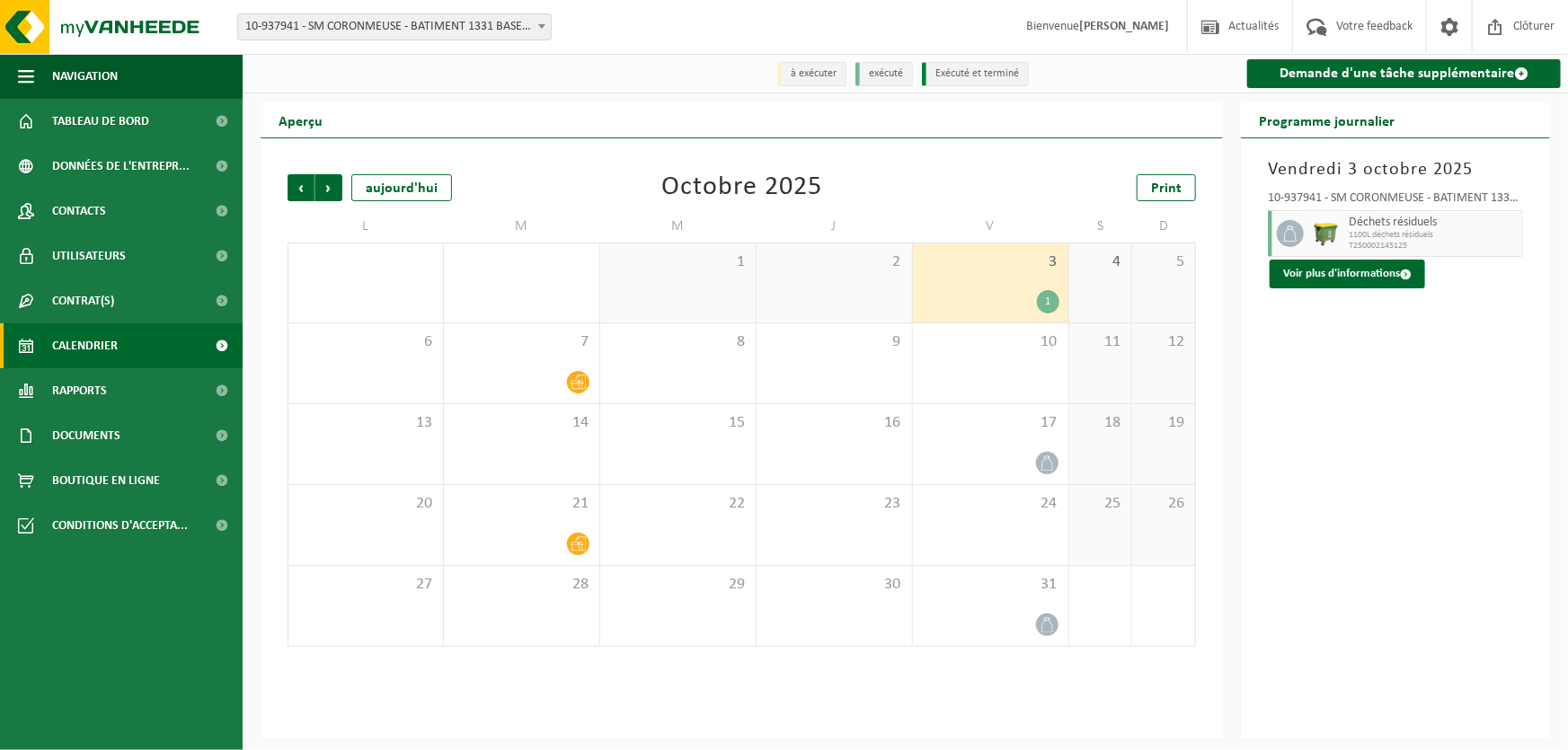
drag, startPoint x: 1328, startPoint y: 271, endPoint x: 1428, endPoint y: 311, distance: 107.7
click at [1445, 329] on div "Vendredi 3 octobre 2025 10-937941 - SM CORONMEUSE - BATIMENT 1331 BASE - LIÈGE …" at bounding box center [1395, 439] width 309 height 601
click at [1402, 278] on span at bounding box center [1406, 274] width 12 height 12
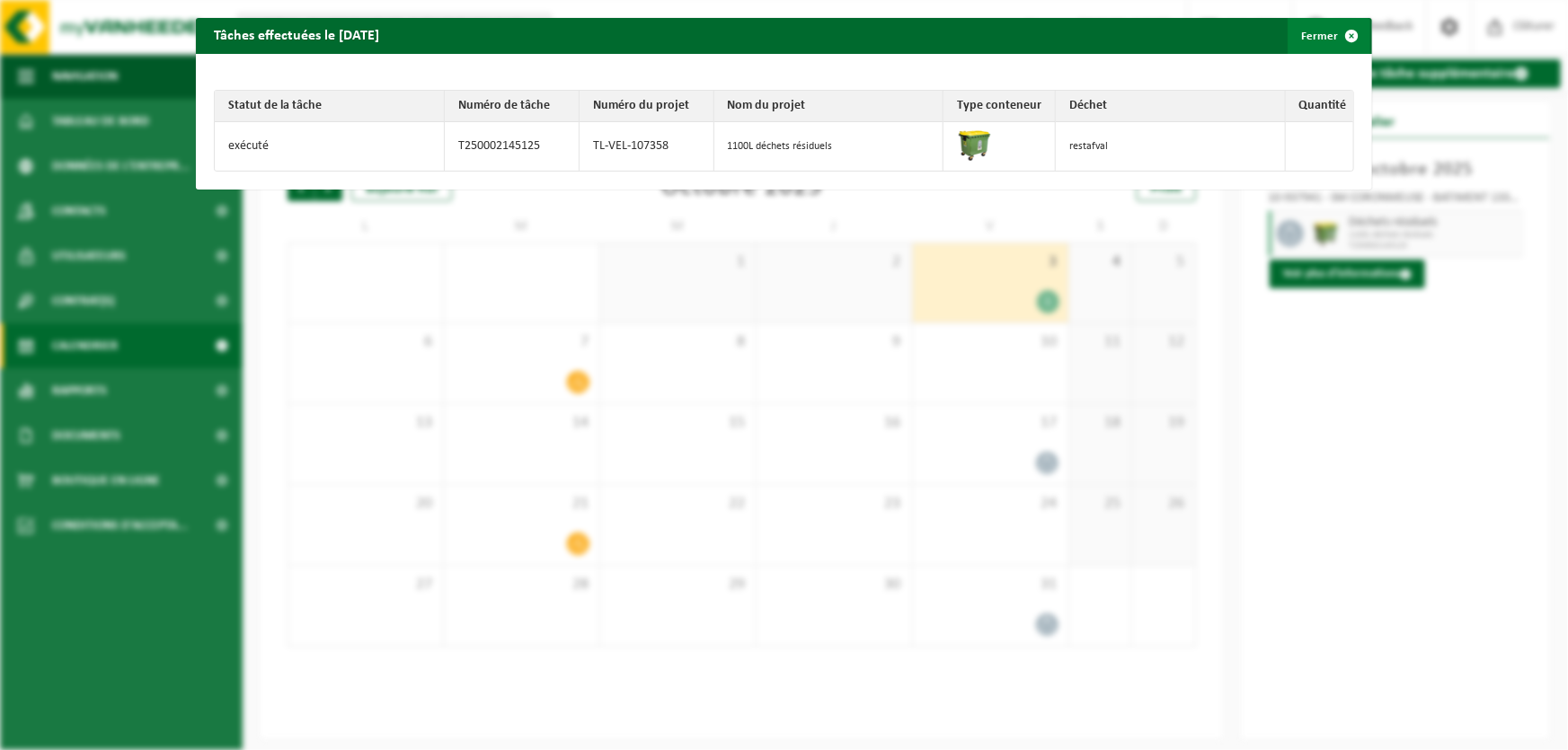
click at [1339, 38] on span "button" at bounding box center [1353, 36] width 36 height 36
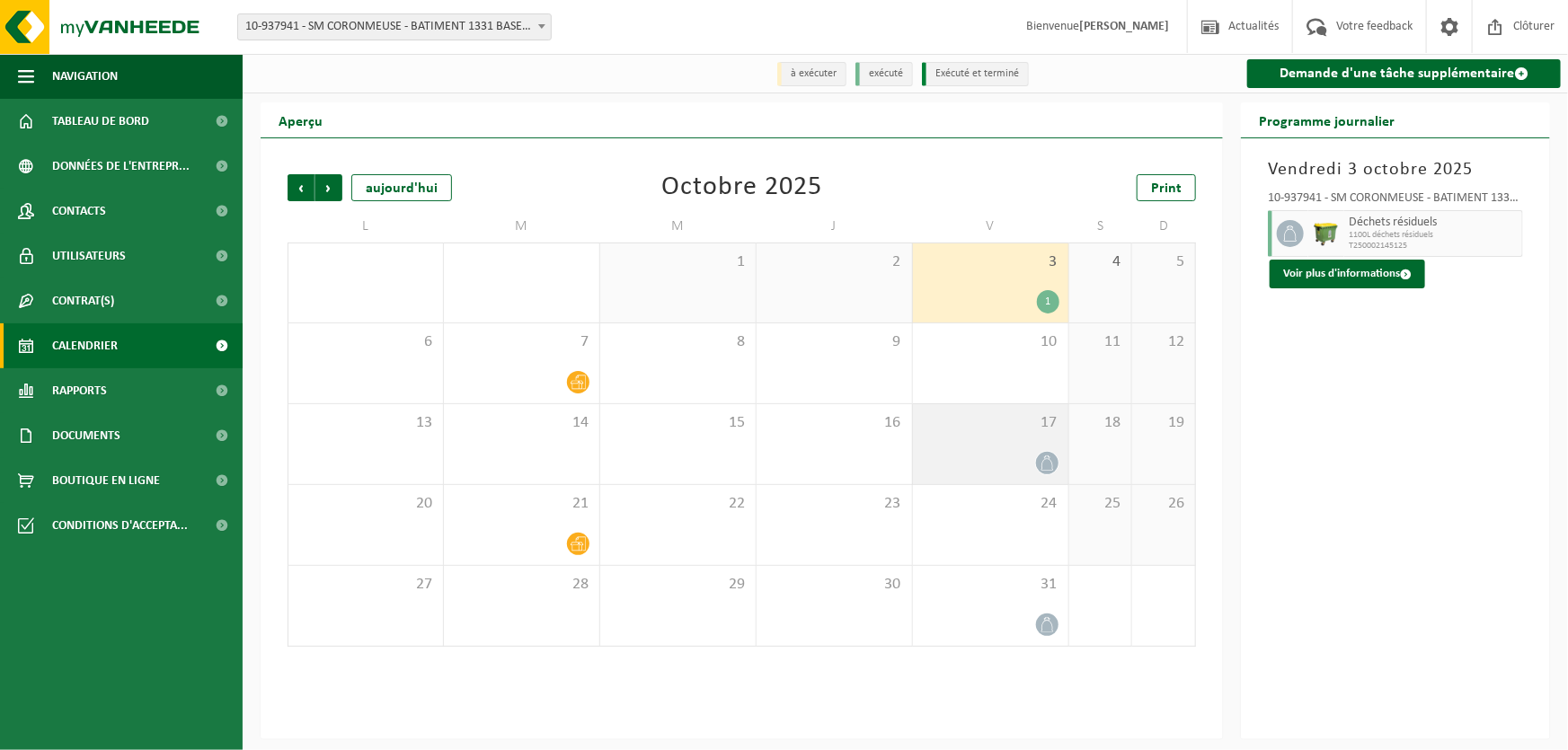
click at [1049, 443] on div "17" at bounding box center [991, 444] width 156 height 80
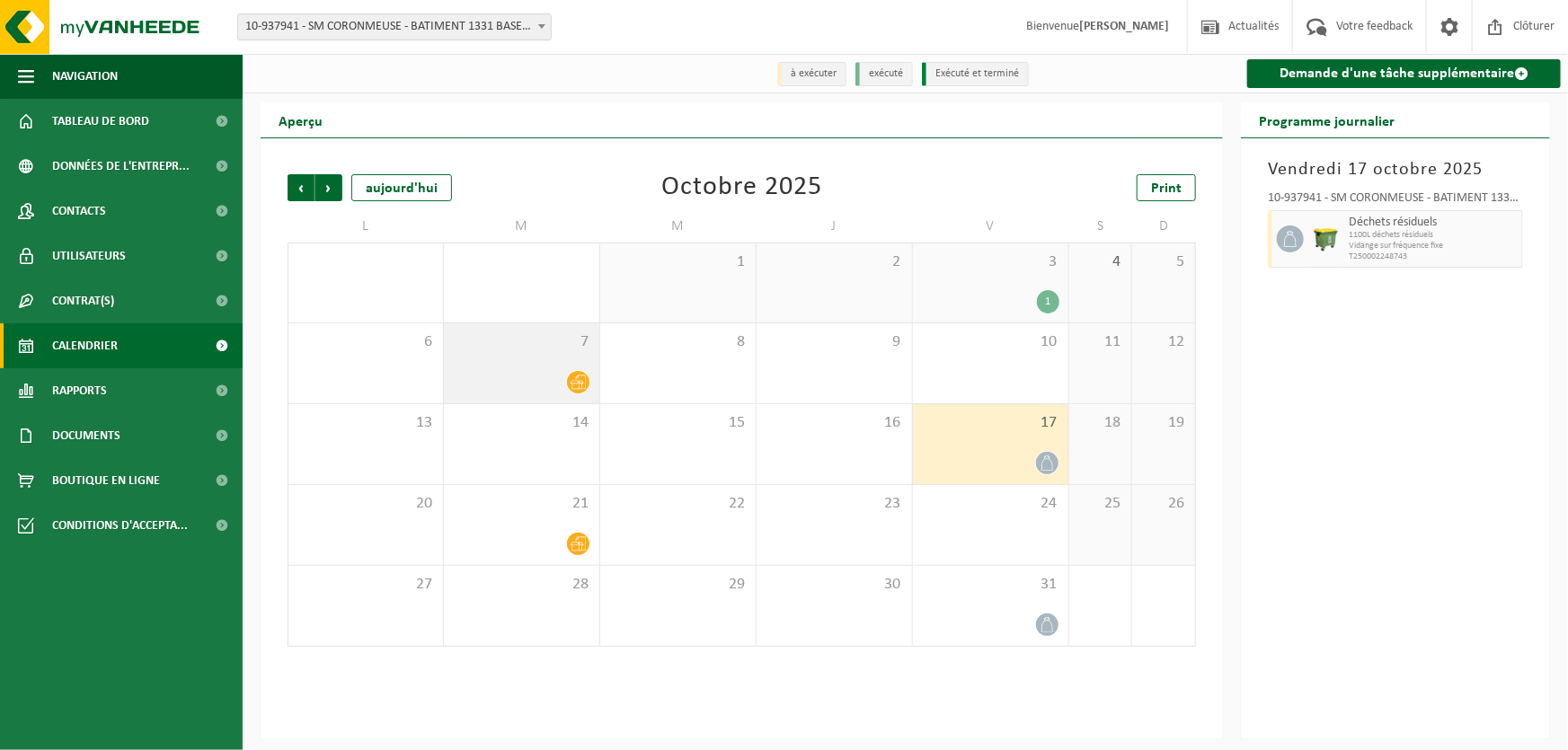
click at [571, 363] on div "7" at bounding box center [521, 363] width 156 height 80
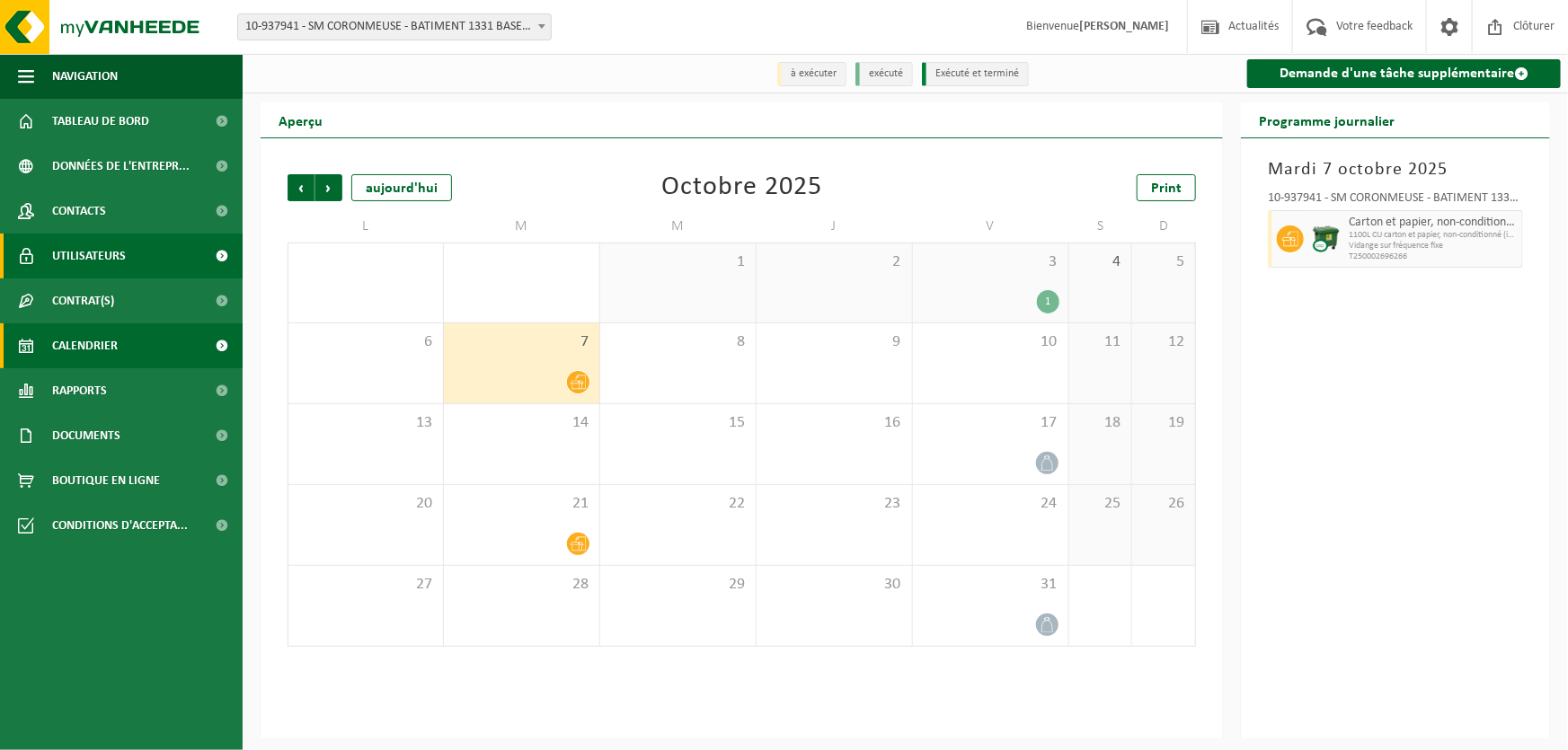
click at [89, 254] on span "Utilisateurs" at bounding box center [89, 256] width 74 height 45
